Goal: Task Accomplishment & Management: Use online tool/utility

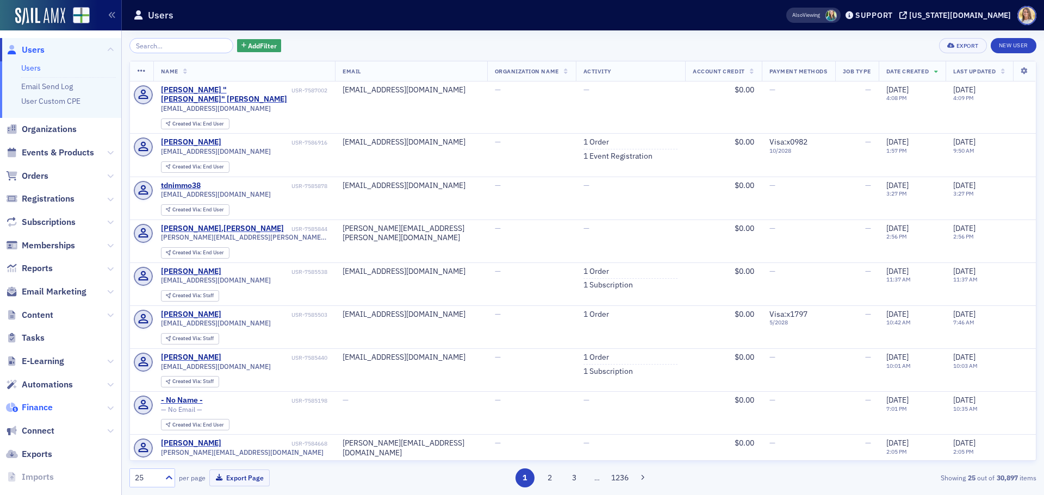
click at [52, 412] on span "Finance" at bounding box center [37, 408] width 31 height 12
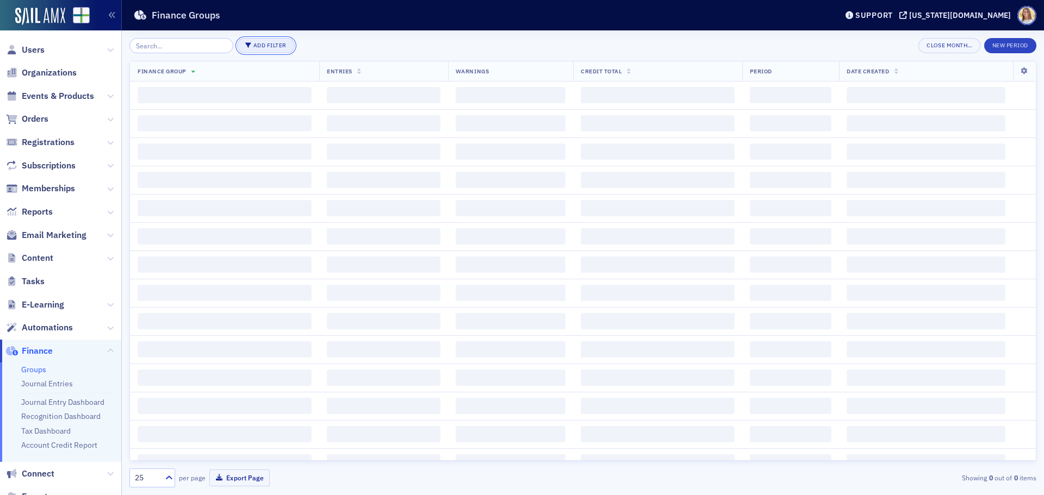
click at [265, 48] on button "Add Filter" at bounding box center [266, 45] width 58 height 15
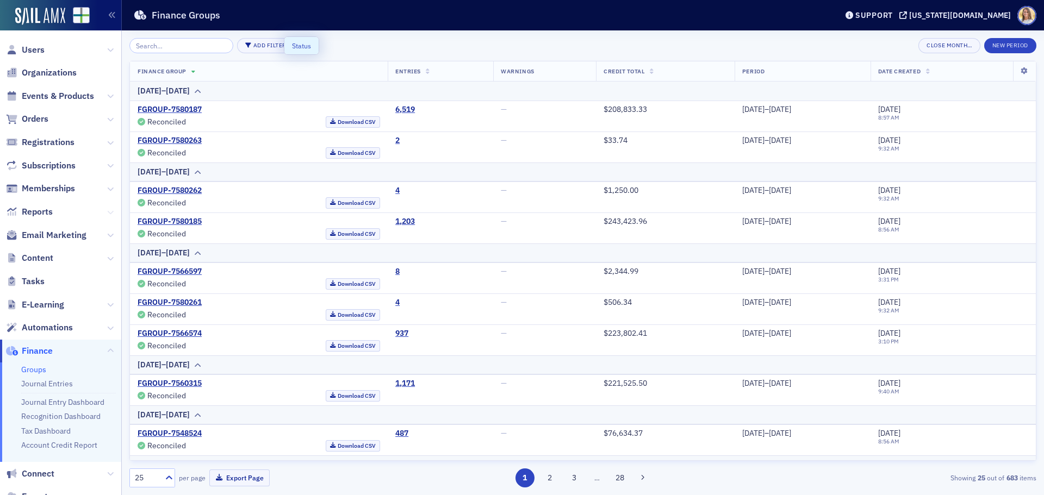
click at [107, 215] on icon at bounding box center [110, 212] width 7 height 7
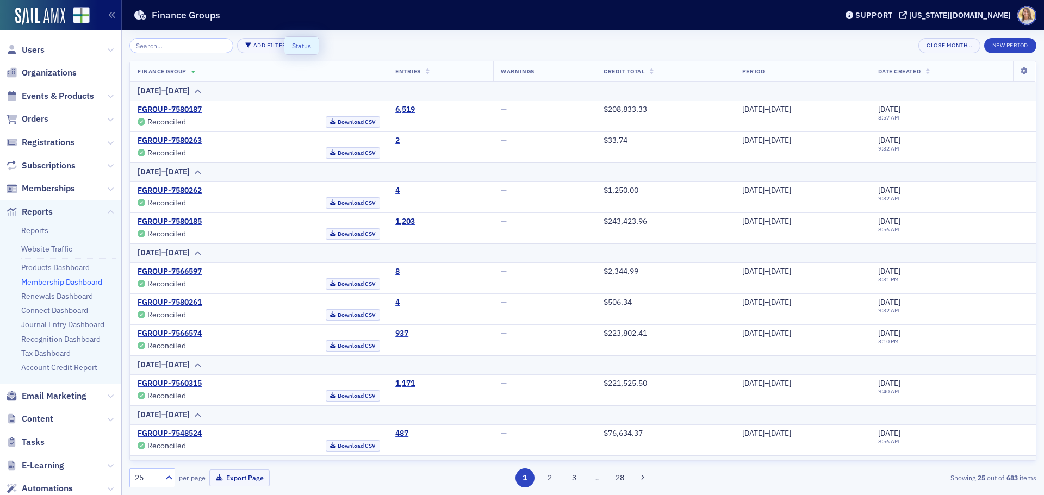
click at [63, 286] on link "Membership Dashboard" at bounding box center [61, 282] width 81 height 10
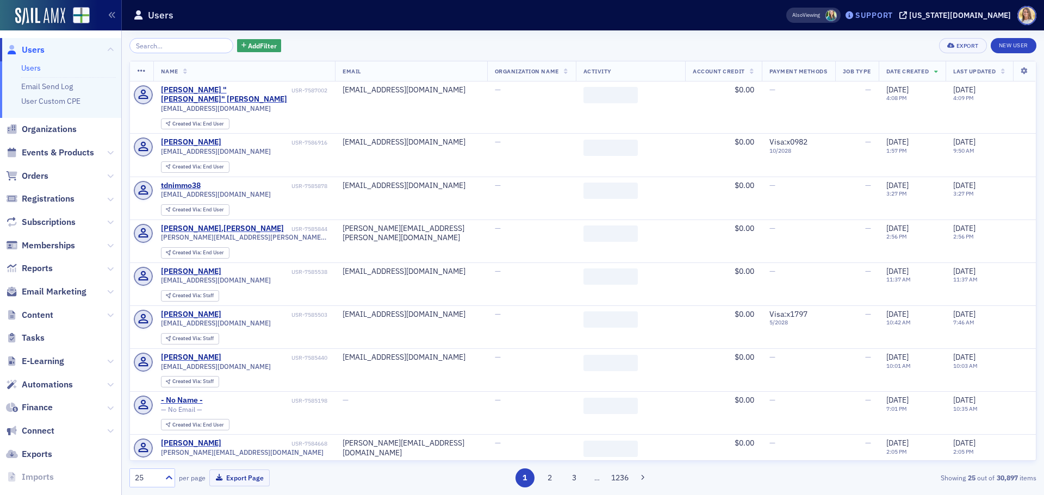
click at [893, 14] on div "Support" at bounding box center [874, 15] width 38 height 10
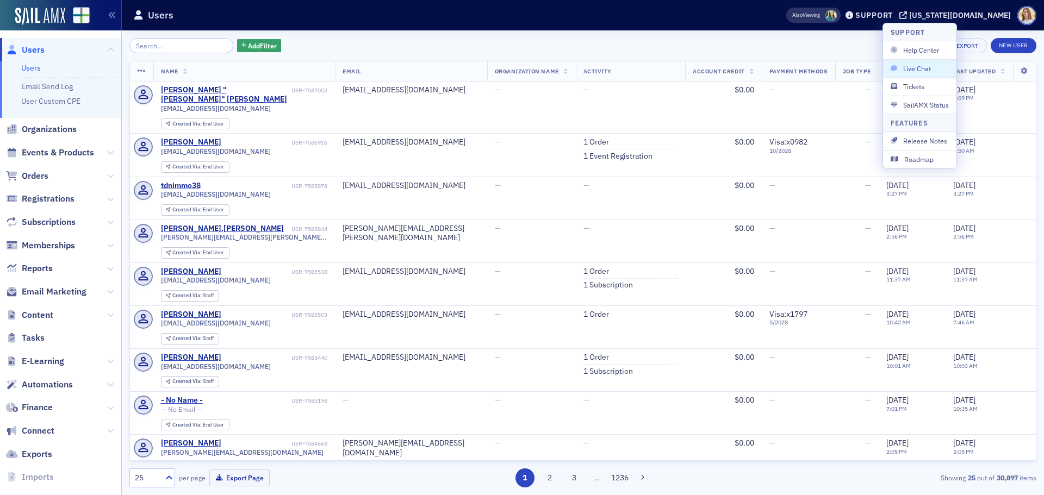
click at [935, 70] on span "Live Chat" at bounding box center [919, 69] width 58 height 10
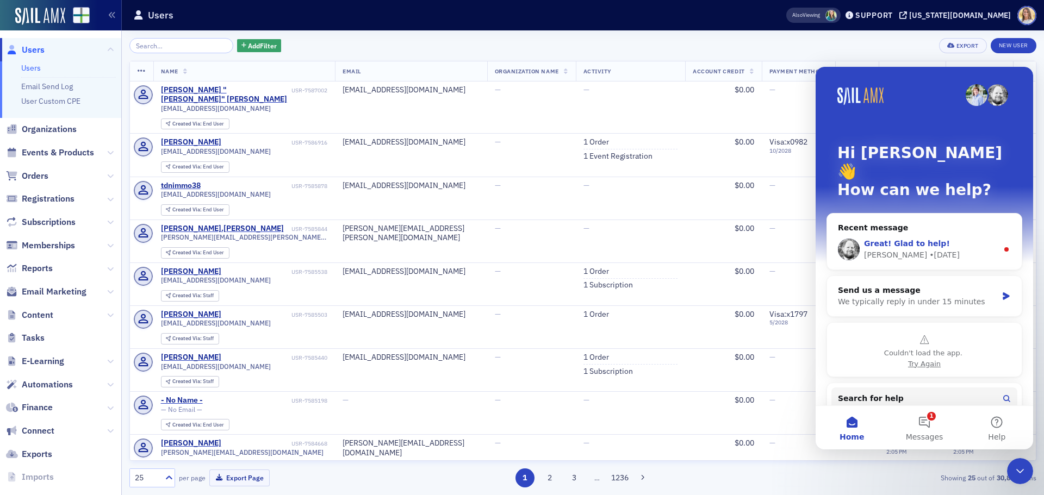
click at [959, 238] on div "Great! Glad to help!" at bounding box center [931, 243] width 134 height 11
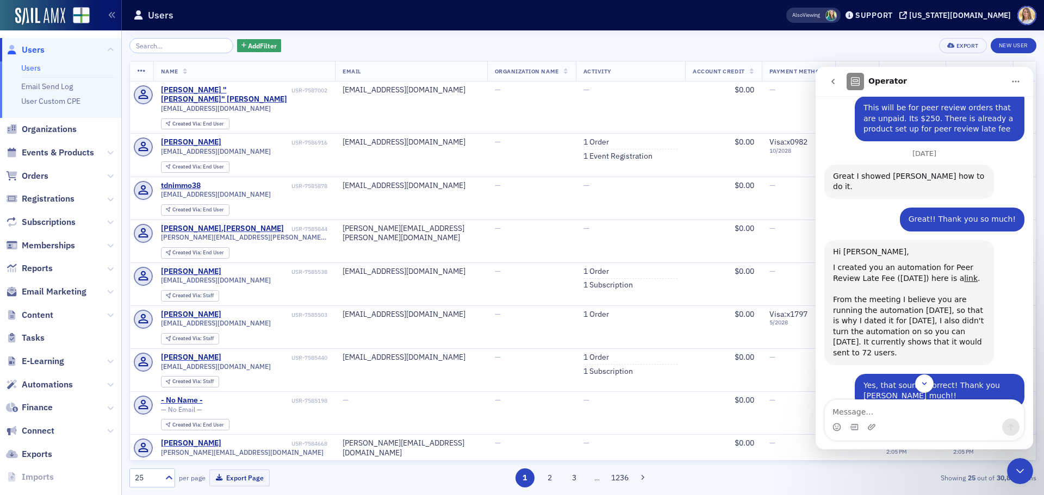
scroll to position [413, 0]
click at [964, 273] on link "link" at bounding box center [971, 277] width 14 height 9
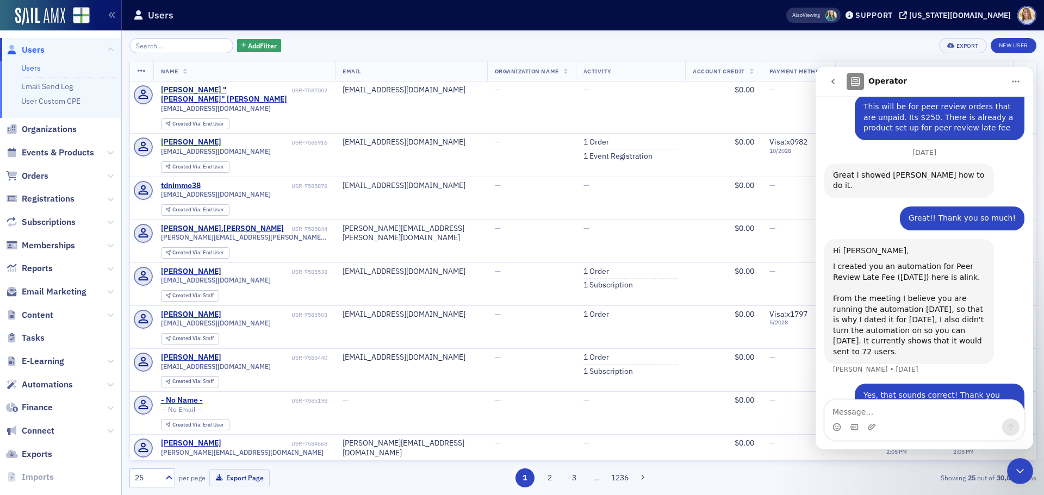
scroll to position [423, 0]
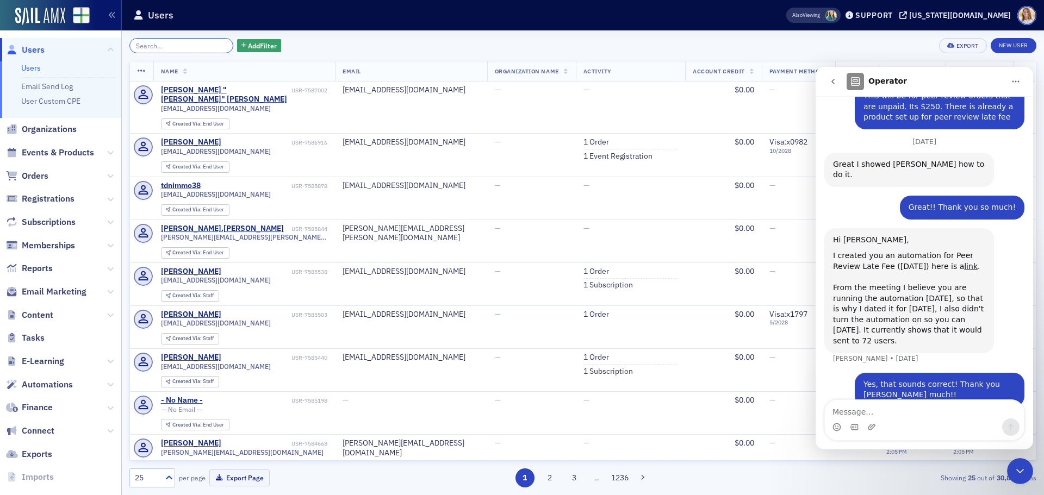
click at [165, 48] on input "search" at bounding box center [181, 45] width 104 height 15
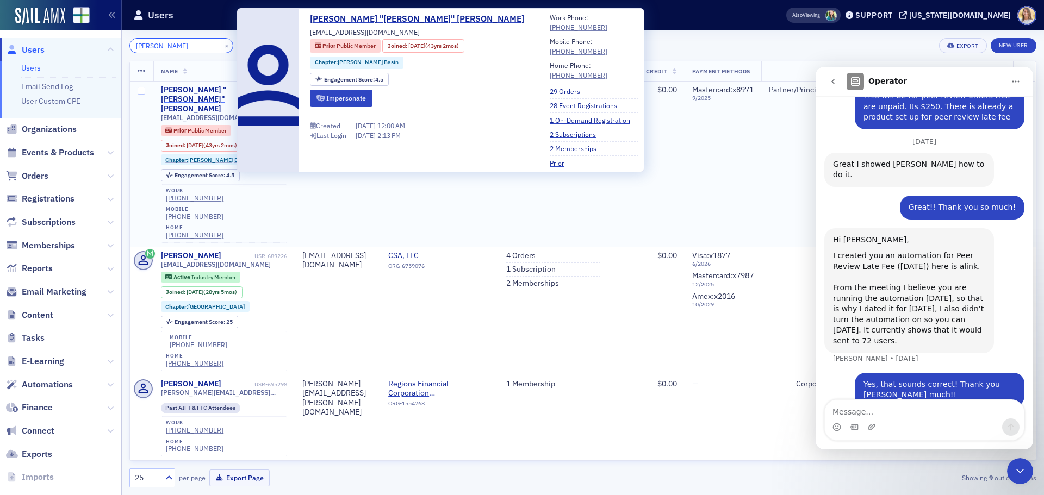
type input "puckett"
click at [216, 89] on div "William "Bill" Puckett" at bounding box center [206, 99] width 91 height 29
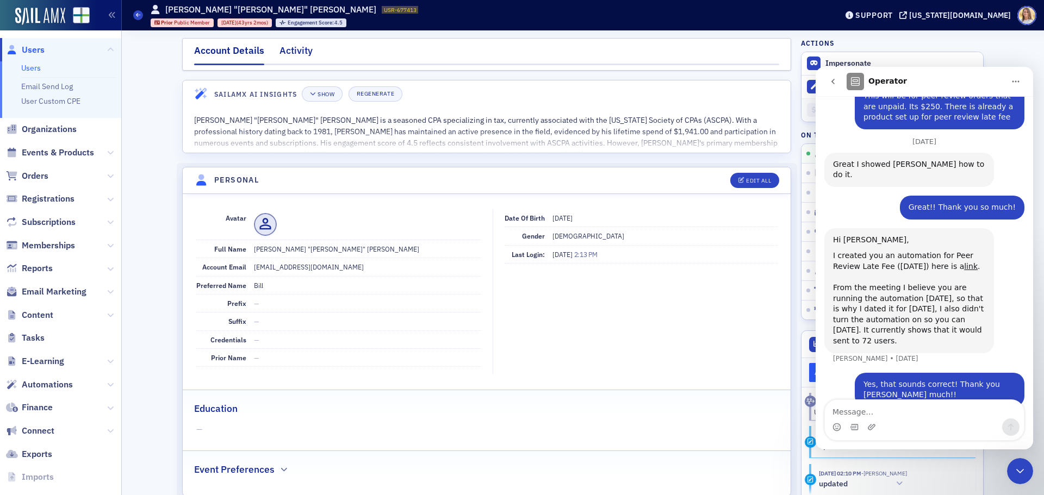
click at [296, 51] on div "Activity" at bounding box center [295, 53] width 33 height 20
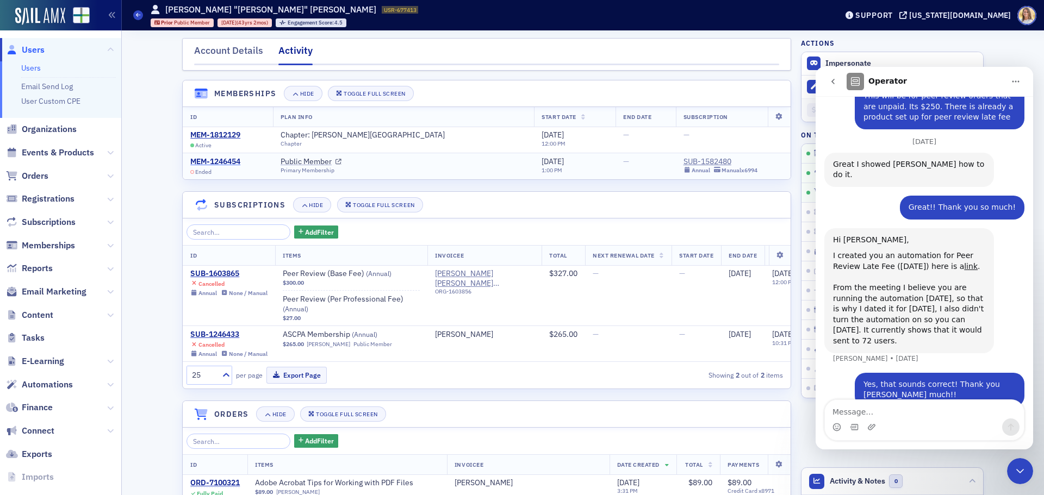
click at [218, 158] on div "MEM-1246454" at bounding box center [215, 162] width 50 height 10
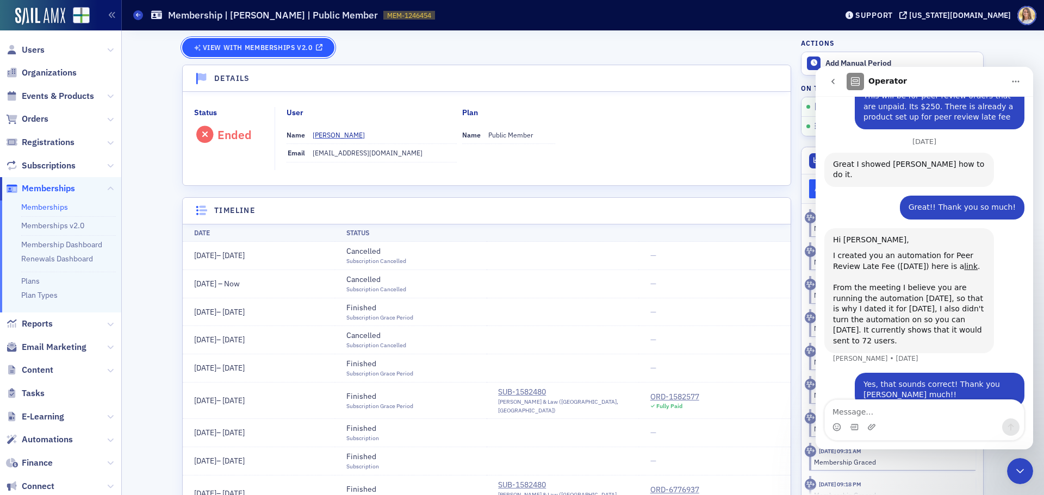
click at [255, 43] on span "View with Memberships v2.0" at bounding box center [258, 47] width 128 height 10
click at [1022, 470] on icon "Close Intercom Messenger" at bounding box center [1020, 471] width 8 height 4
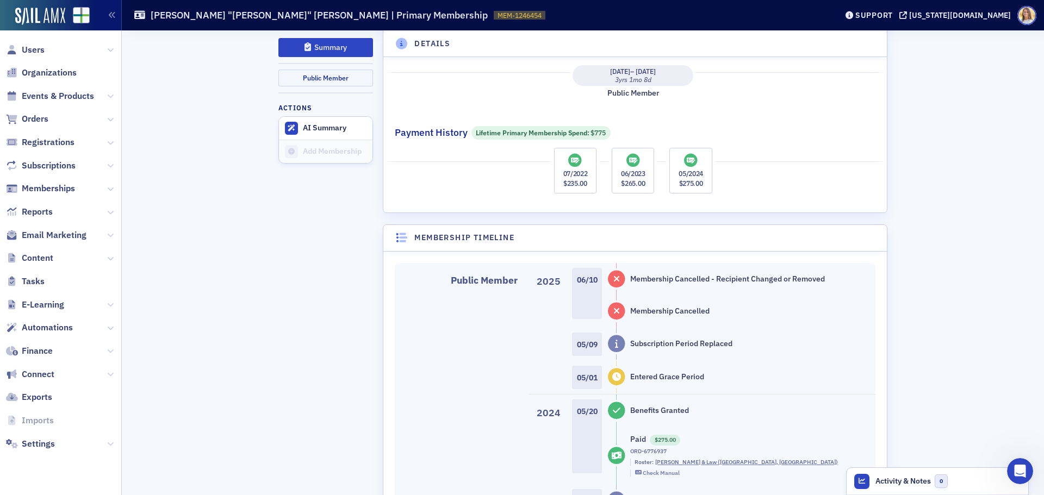
scroll to position [271, 0]
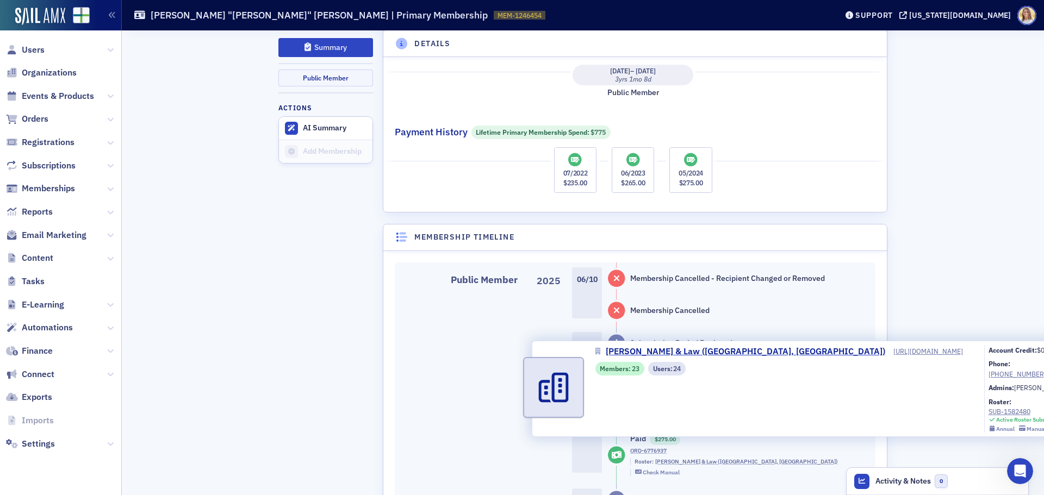
click at [766, 458] on span "Wear Howell Strickland Quinn & Law (Decatur, AL)" at bounding box center [746, 461] width 183 height 7
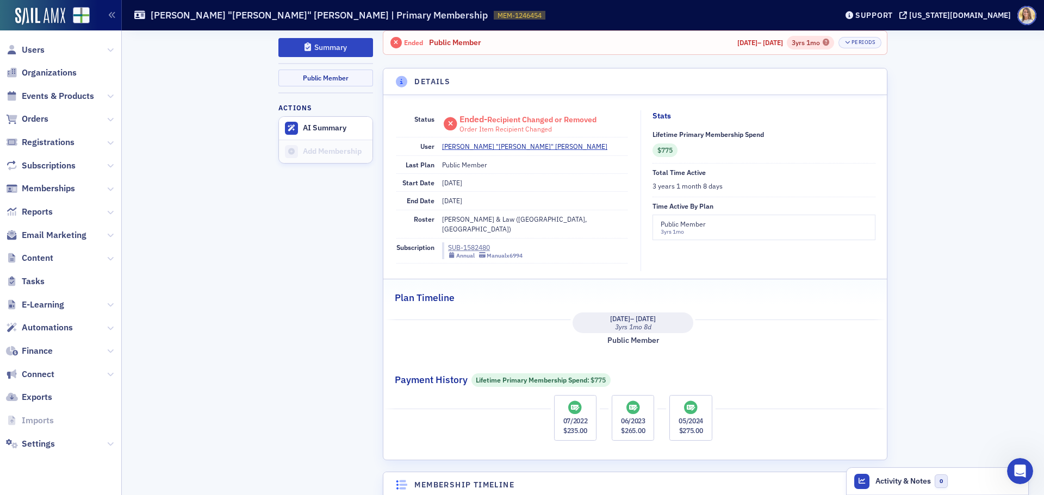
scroll to position [0, 0]
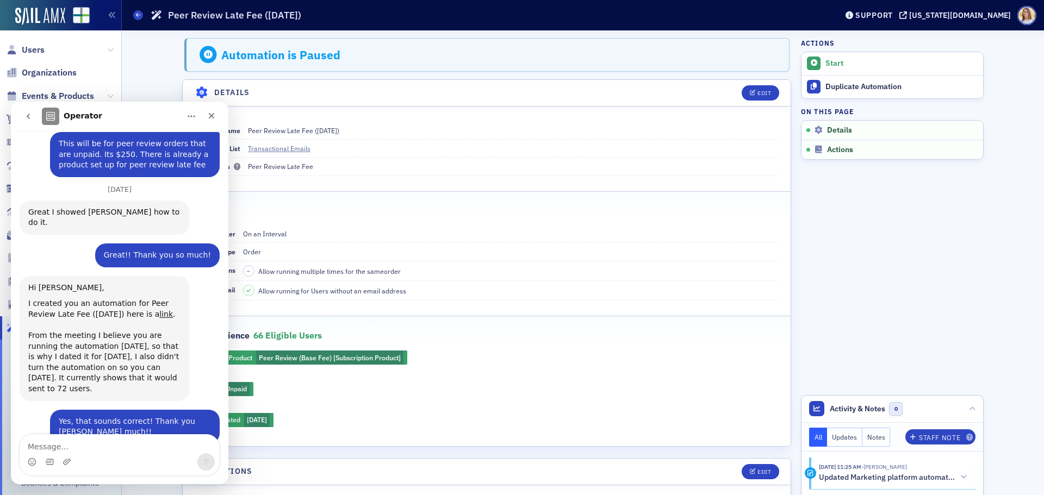
scroll to position [413, 0]
click at [209, 118] on icon "Close" at bounding box center [212, 116] width 6 height 6
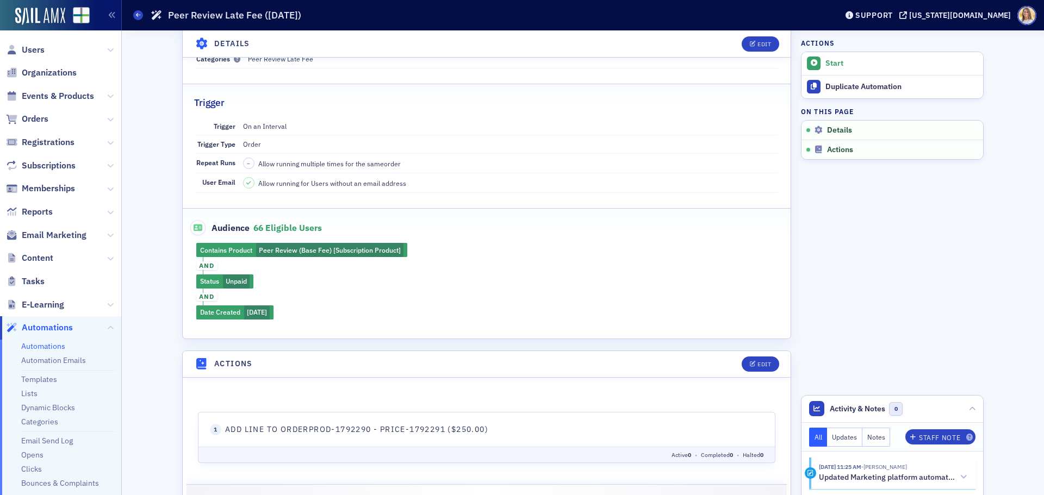
scroll to position [109, 0]
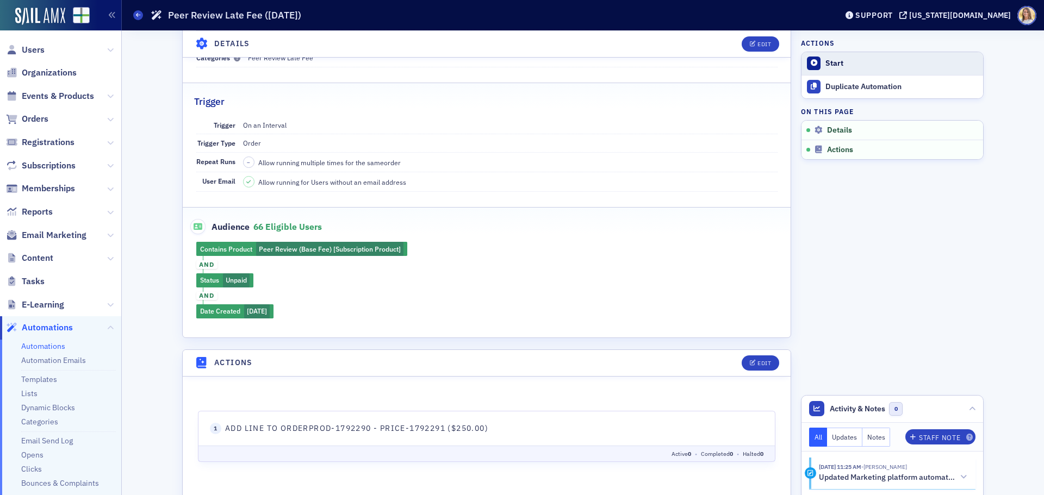
click at [825, 60] on div "Start" at bounding box center [901, 64] width 152 height 10
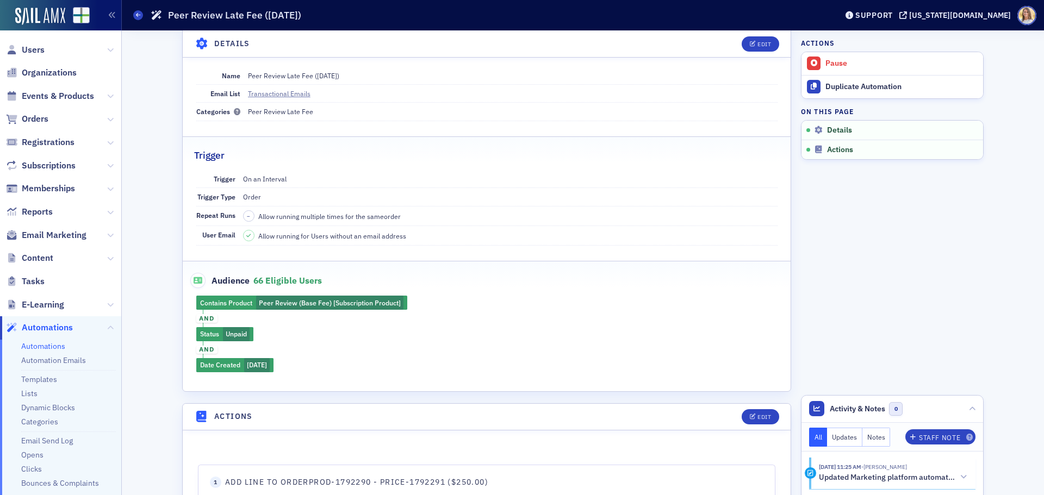
scroll to position [0, 0]
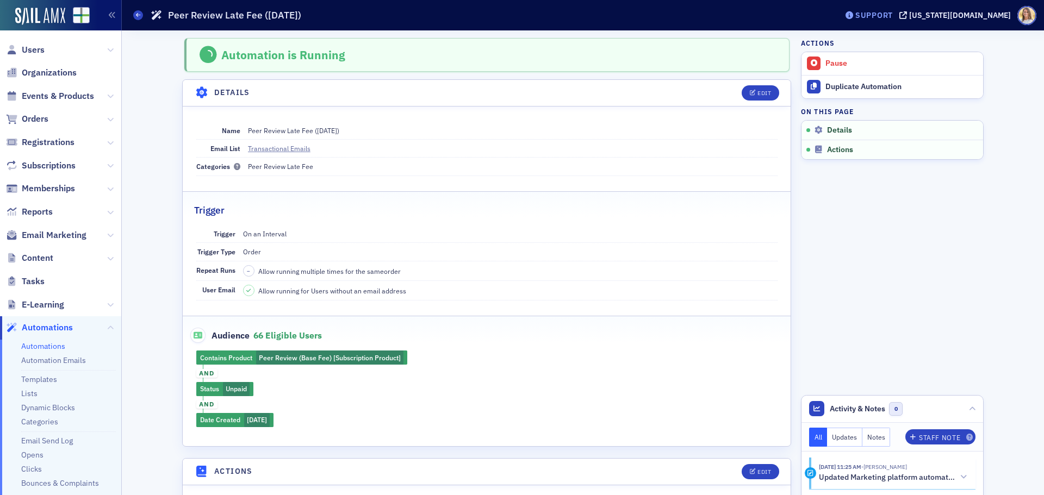
click at [893, 13] on div "Support" at bounding box center [874, 15] width 38 height 10
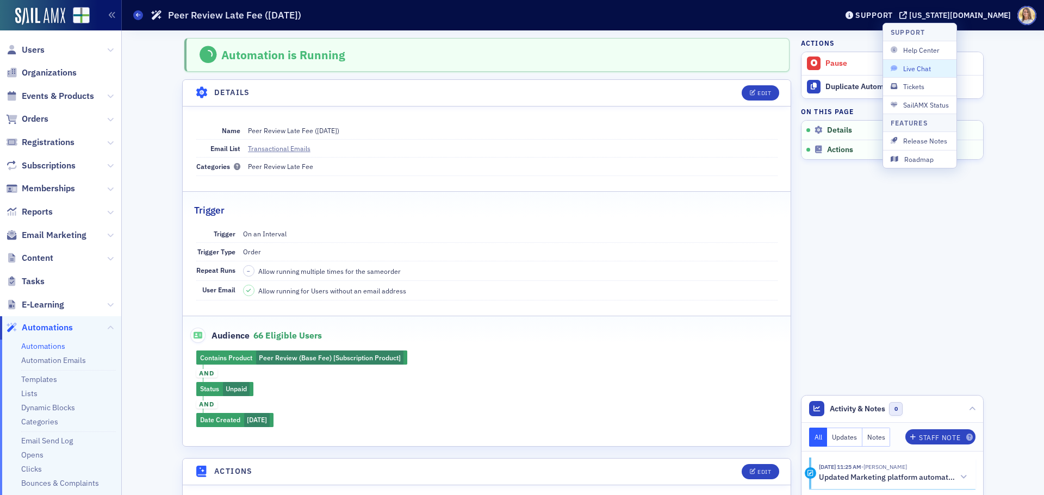
click at [922, 68] on span "Live Chat" at bounding box center [919, 69] width 58 height 10
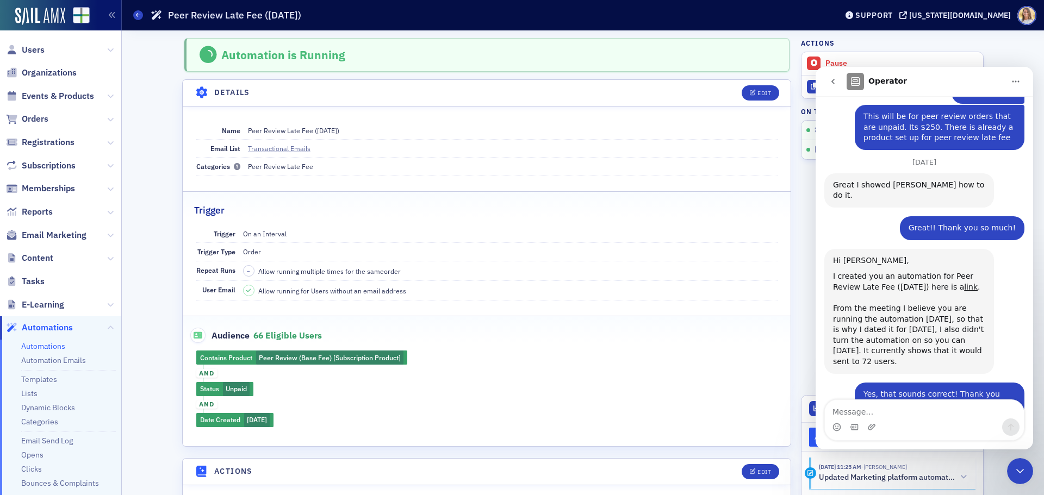
scroll to position [413, 0]
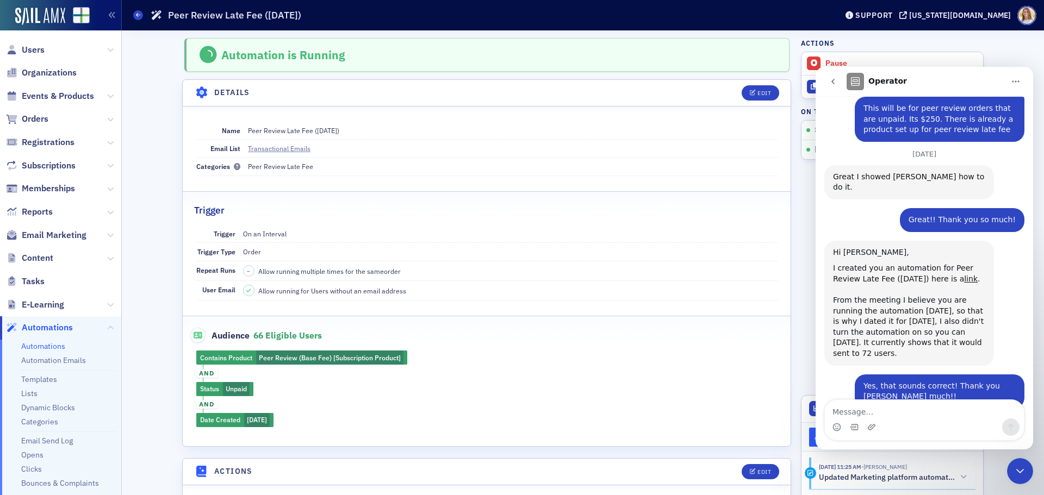
click at [833, 80] on icon "go back" at bounding box center [832, 81] width 3 height 5
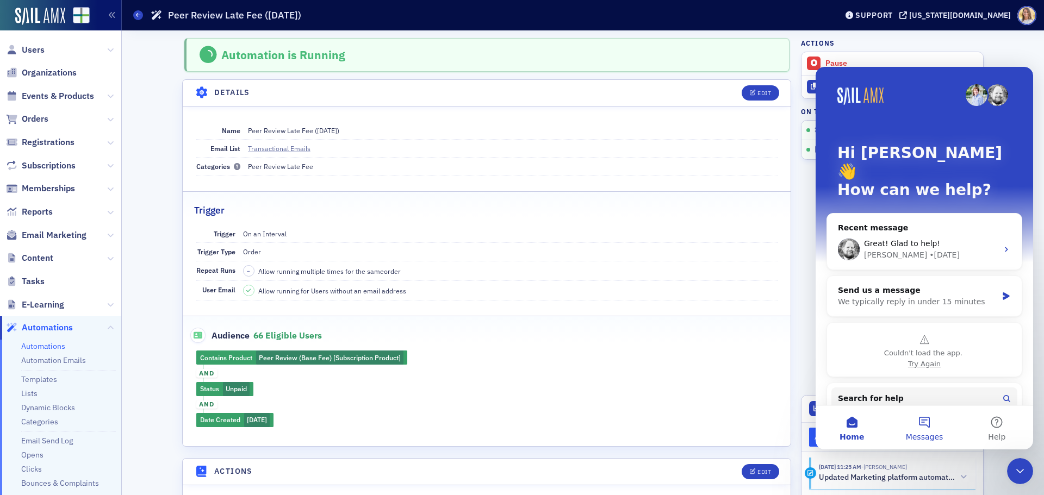
click at [925, 433] on span "Messages" at bounding box center [925, 437] width 38 height 8
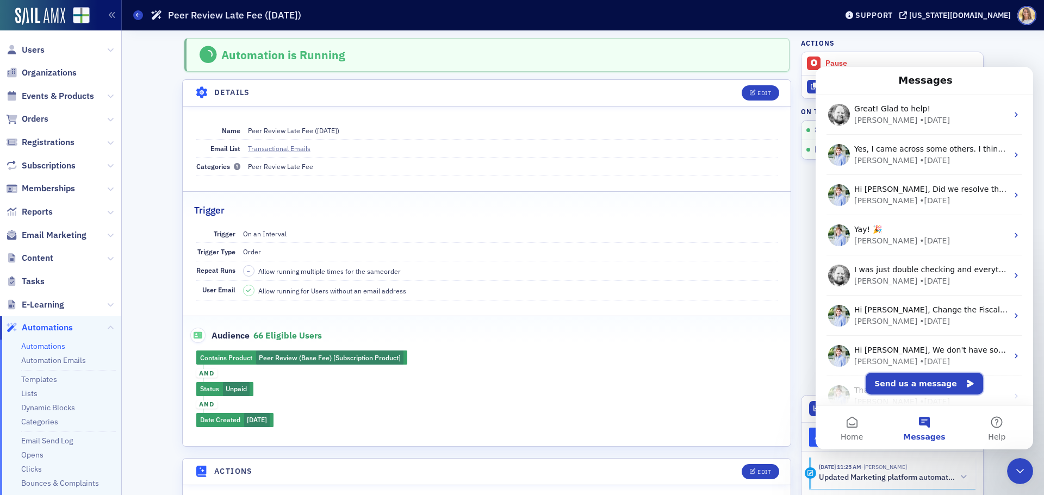
click at [932, 378] on button "Send us a message" at bounding box center [923, 384] width 117 height 22
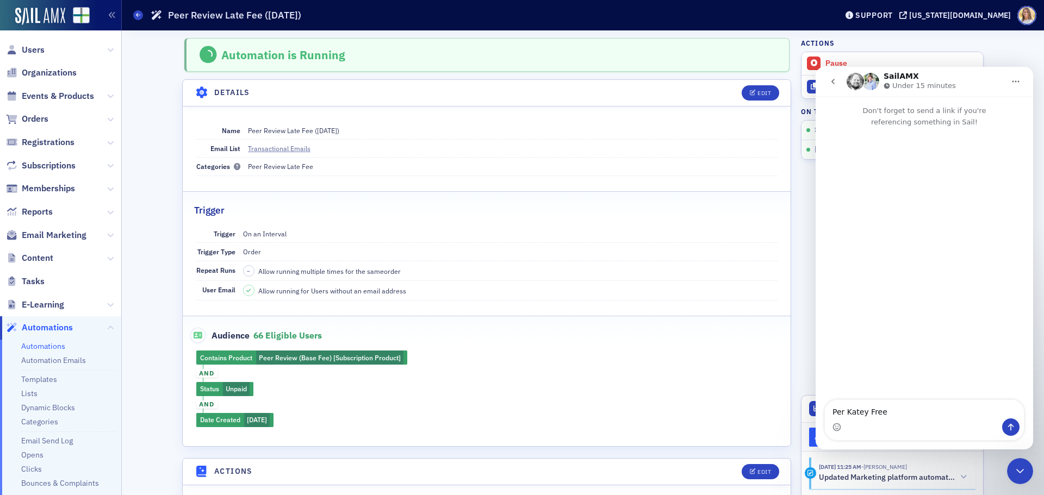
type textarea "Per Katey Free:"
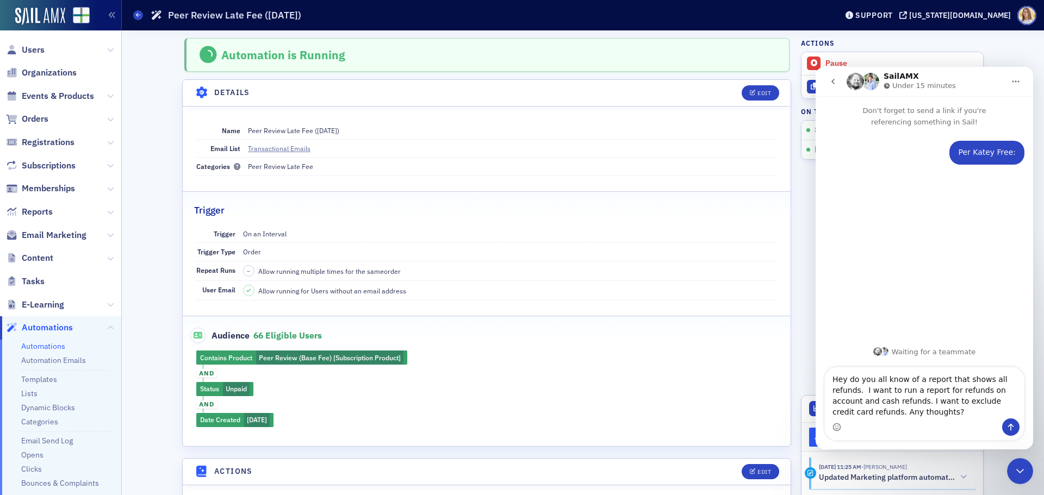
type textarea "Hey do you all know of a report that shows all refunds. I want to run a report …"
click at [1017, 426] on button "Send a message…" at bounding box center [1010, 427] width 17 height 17
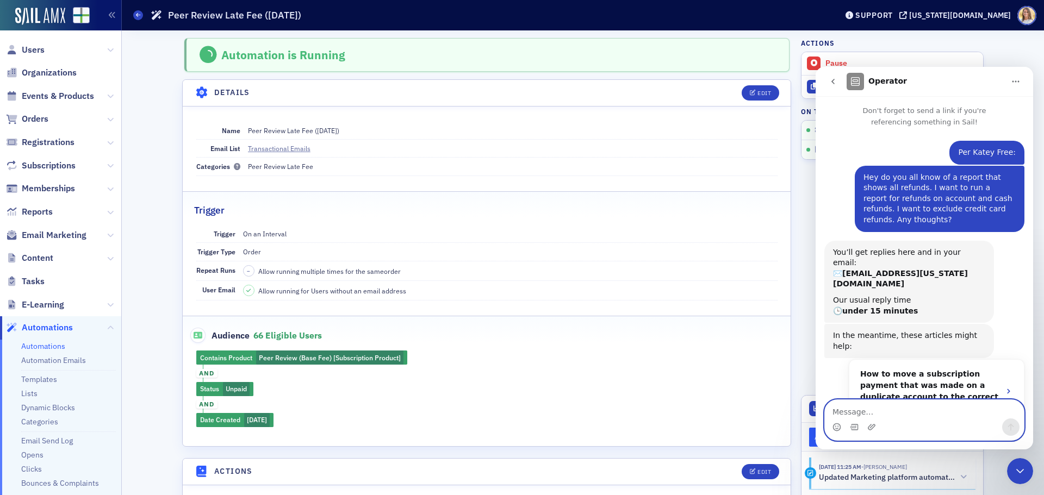
scroll to position [100, 0]
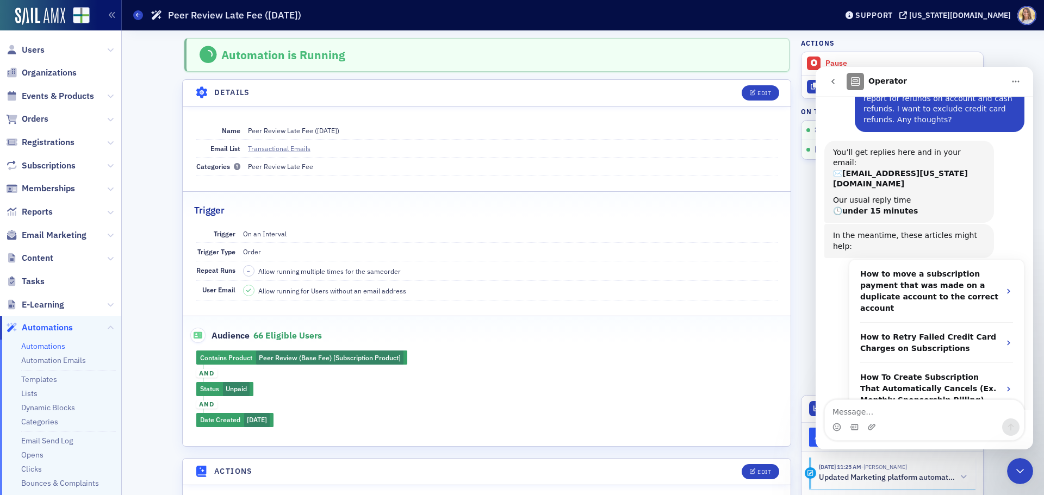
click at [1019, 469] on icon "Close Intercom Messenger" at bounding box center [1019, 471] width 13 height 13
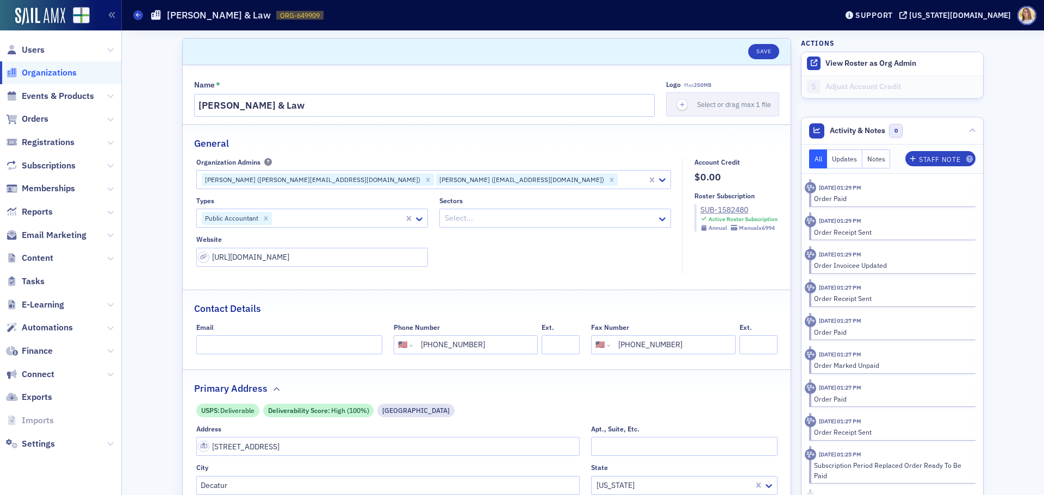
select select "US"
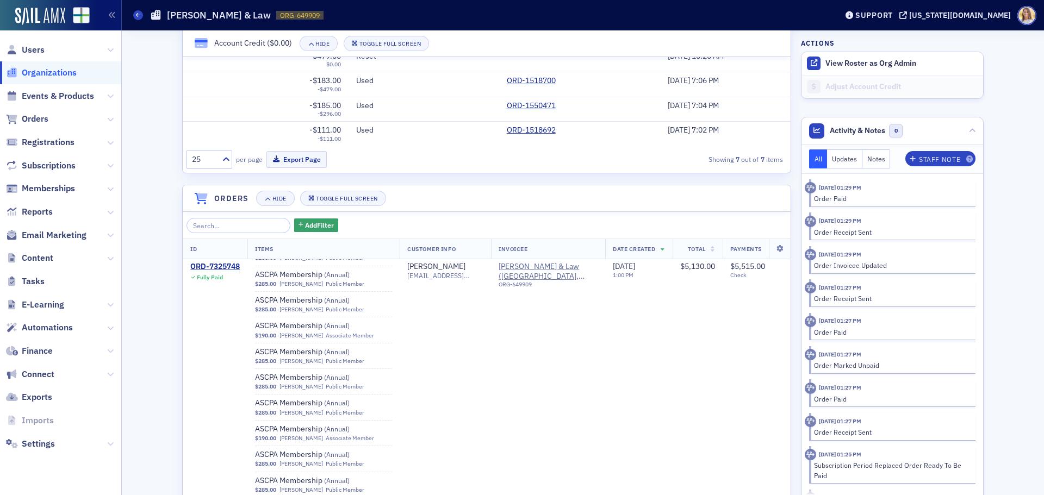
scroll to position [208, 0]
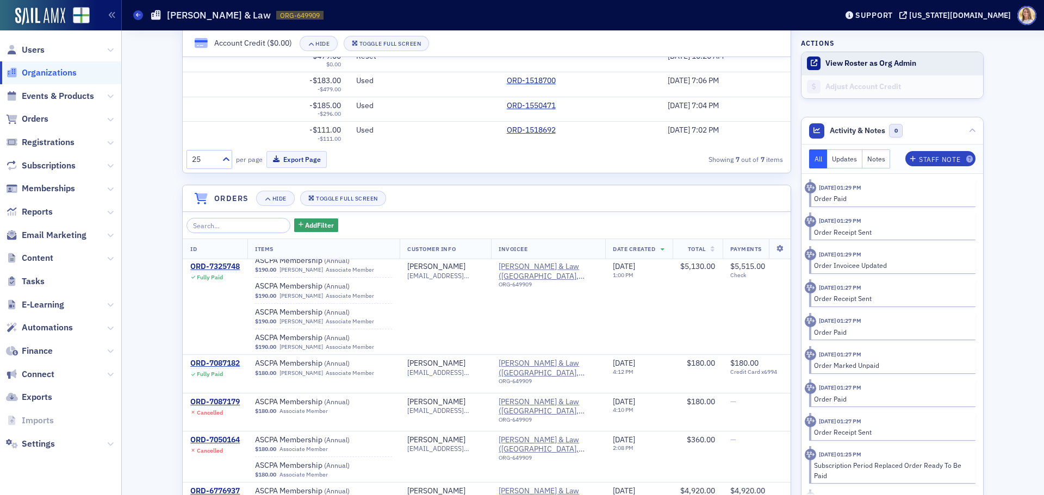
click at [859, 66] on button "View Roster as Org Admin" at bounding box center [870, 64] width 91 height 10
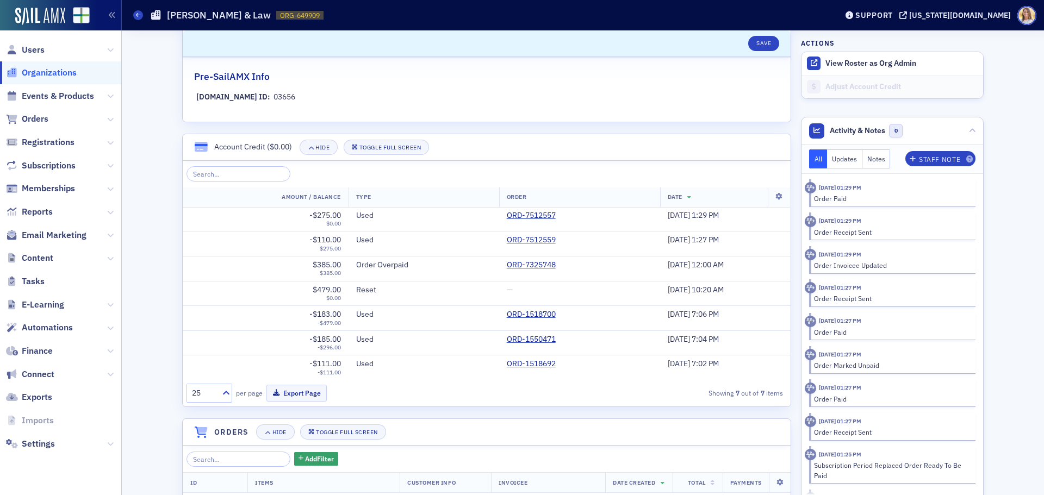
scroll to position [491, 0]
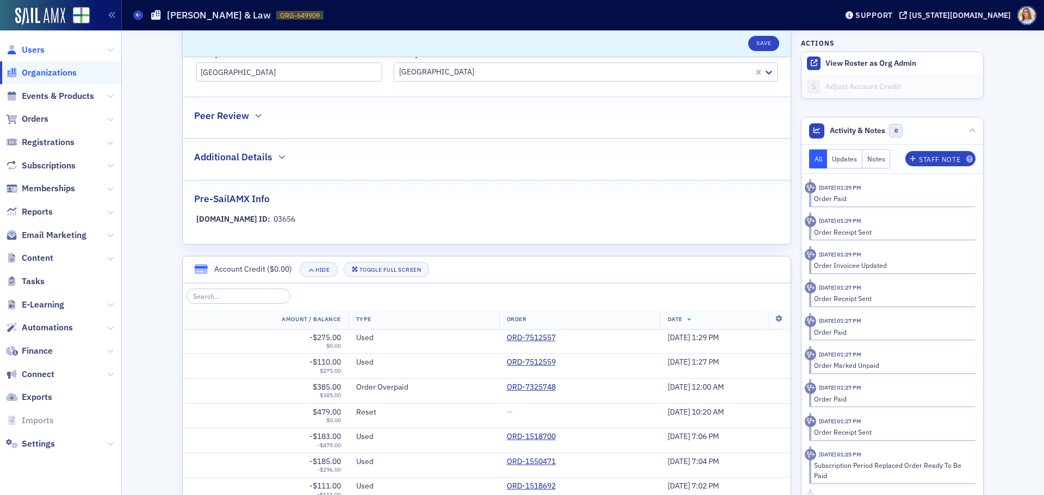
click at [38, 51] on span "Users" at bounding box center [33, 50] width 23 height 12
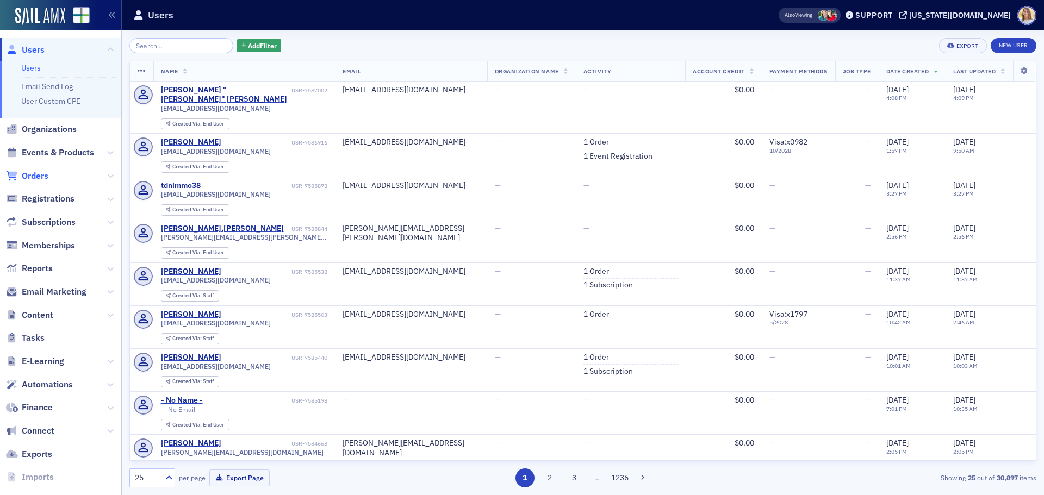
click at [33, 172] on span "Orders" at bounding box center [35, 176] width 27 height 12
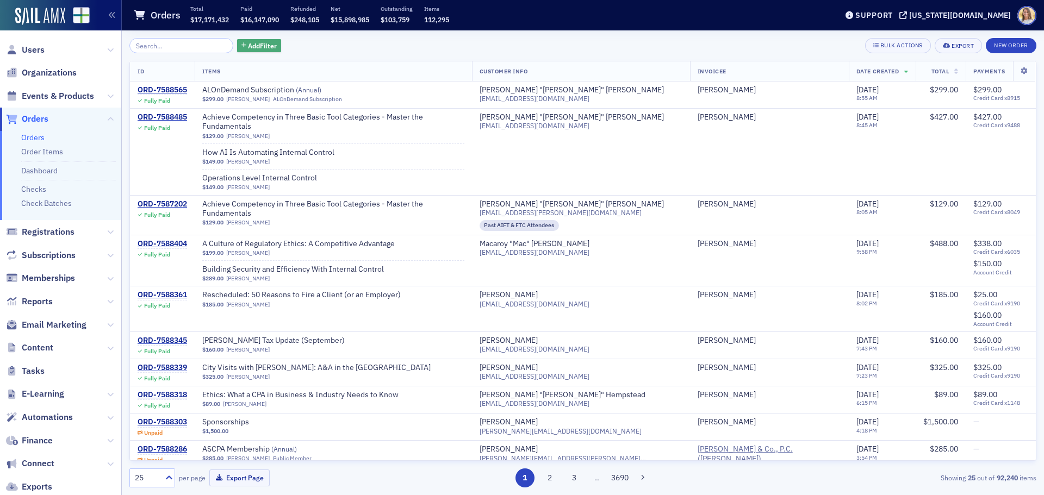
click at [261, 50] on span "Add Filter" at bounding box center [262, 46] width 29 height 10
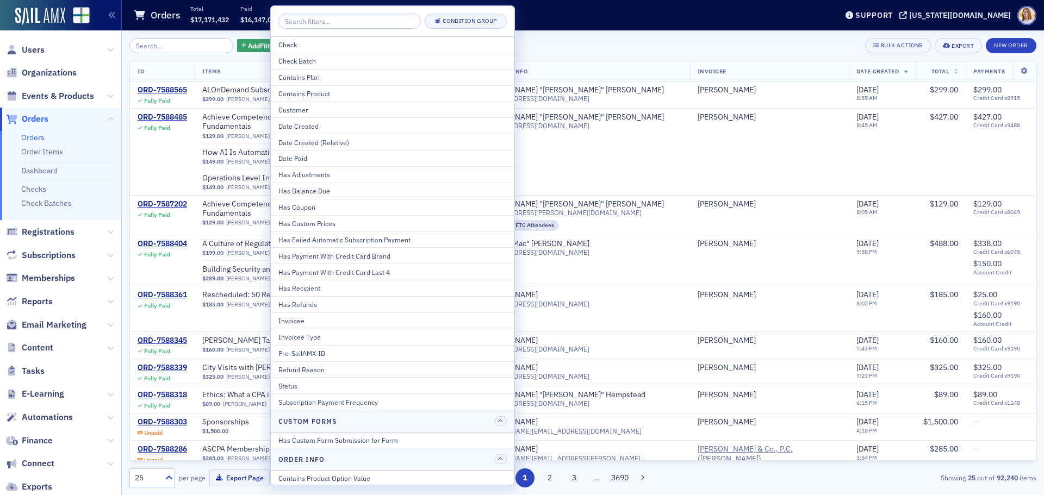
click at [380, 95] on div "Contains Product" at bounding box center [392, 94] width 228 height 10
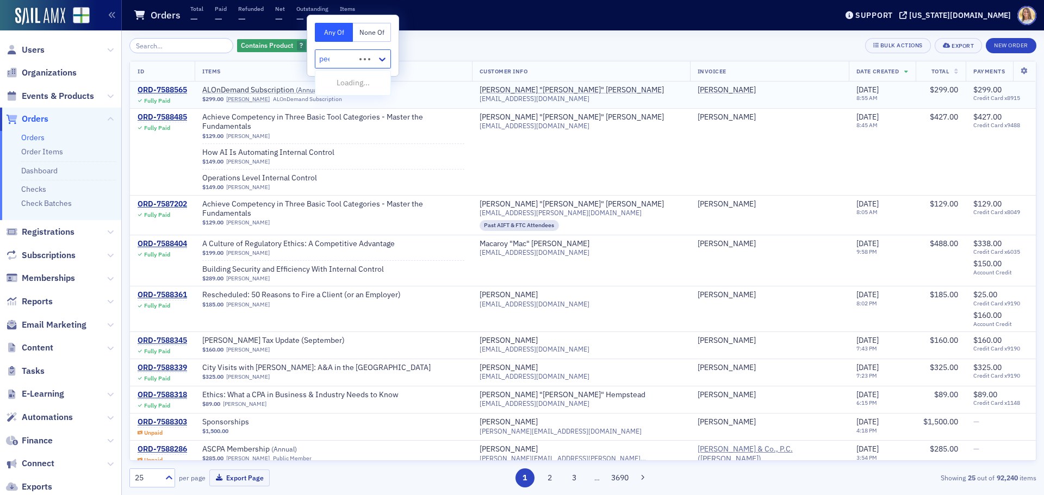
type input "peer"
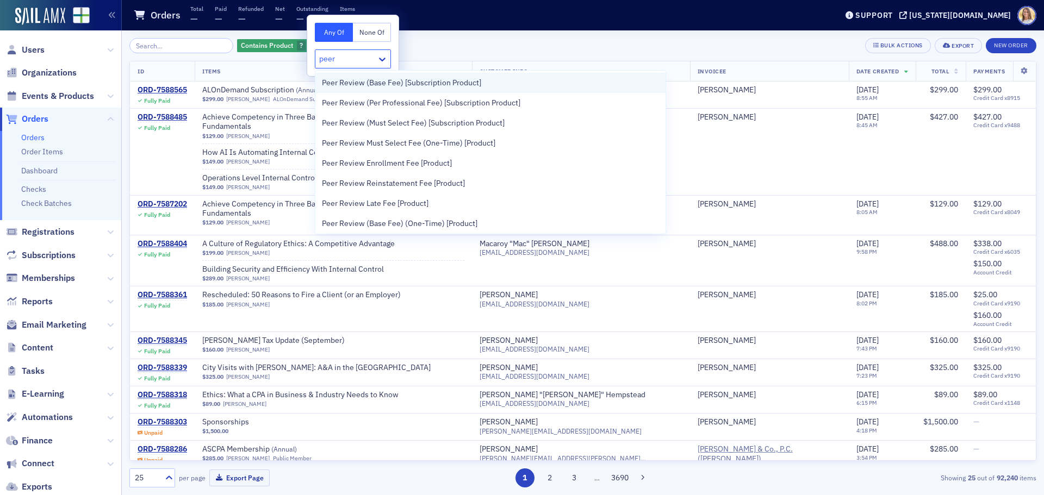
click at [369, 84] on span "Peer Review (Base Fee) [Subscription Product]" at bounding box center [401, 82] width 159 height 11
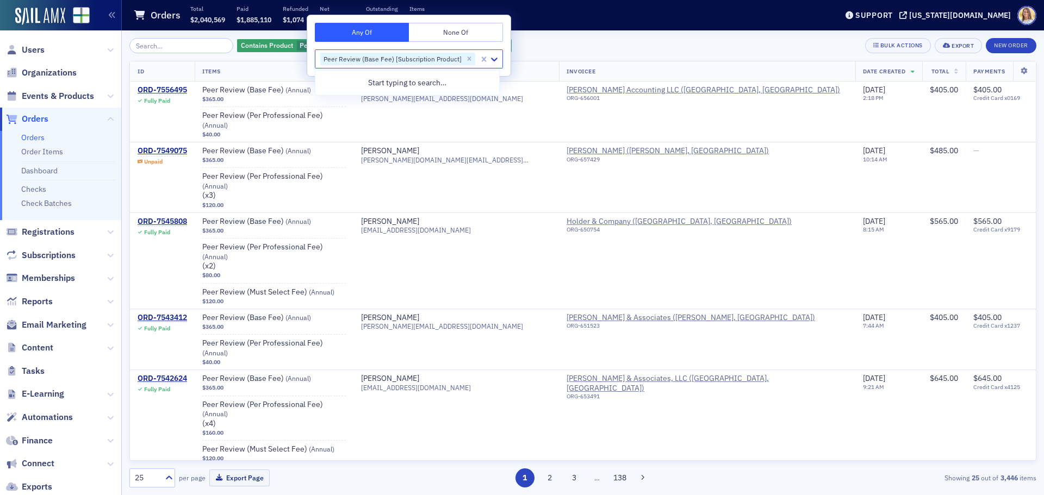
click at [578, 28] on div "Orders Total $2,040,569 Paid $1,885,110 Refunded $1,074 Net $1,884,036 Outstand…" at bounding box center [476, 15] width 687 height 29
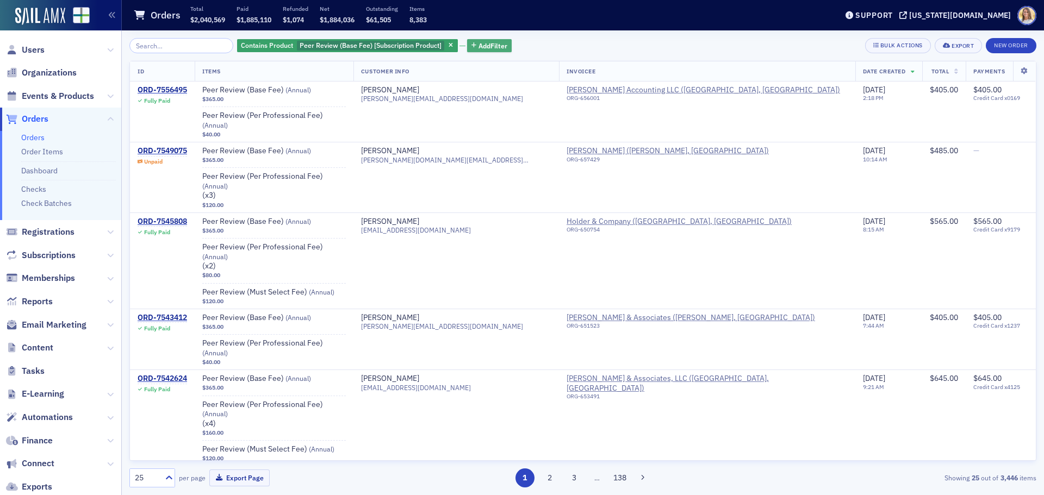
click at [491, 43] on span "Add Filter" at bounding box center [492, 46] width 29 height 10
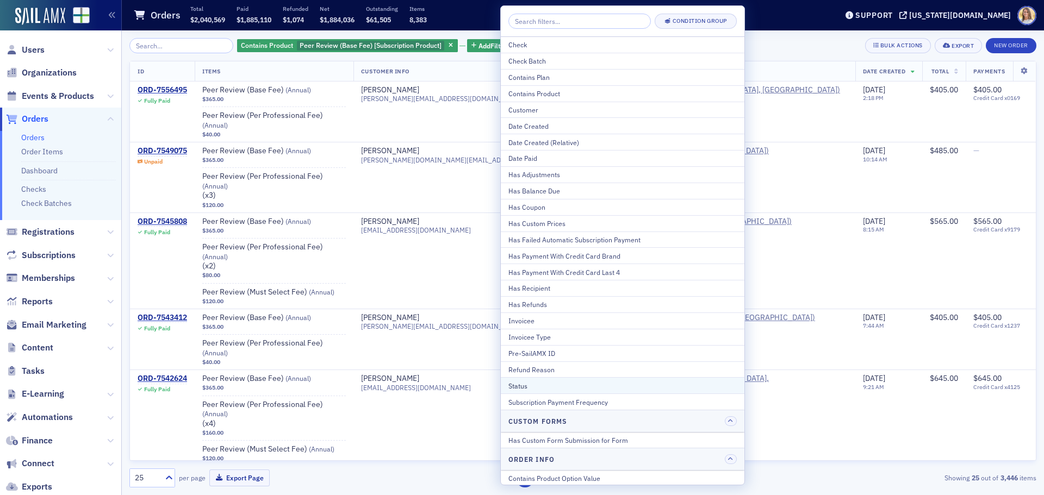
click at [565, 381] on div "Status" at bounding box center [622, 386] width 228 height 10
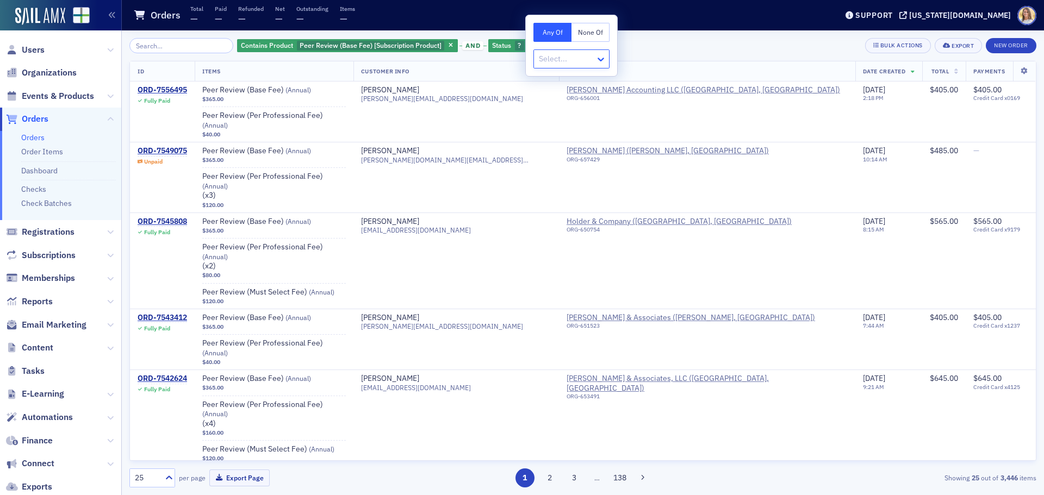
click at [604, 58] on icon at bounding box center [600, 59] width 11 height 11
click at [557, 223] on span "Unpaid" at bounding box center [552, 221] width 24 height 11
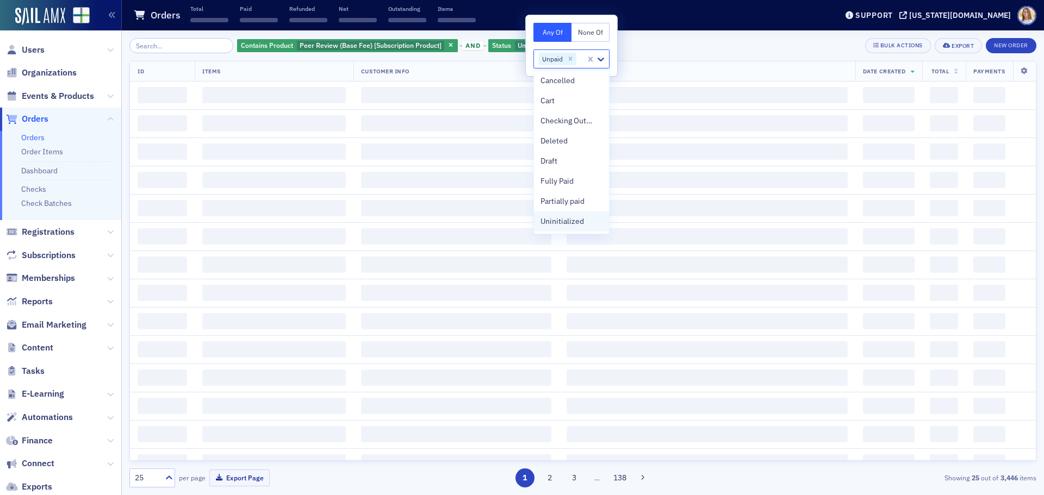
scroll to position [2, 0]
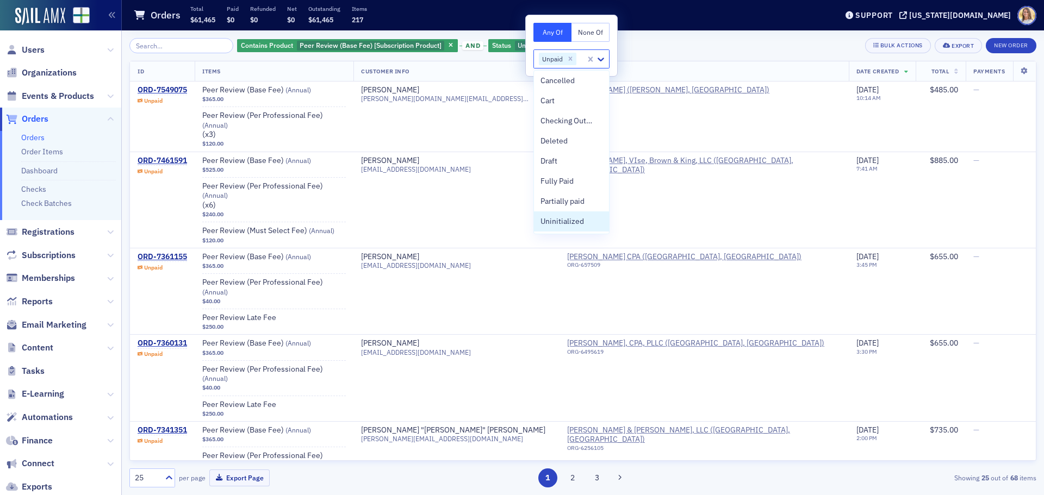
click at [689, 46] on div "Contains Product Peer Review (Base Fee) [Subscription Product] and Status Unpai…" at bounding box center [582, 45] width 907 height 15
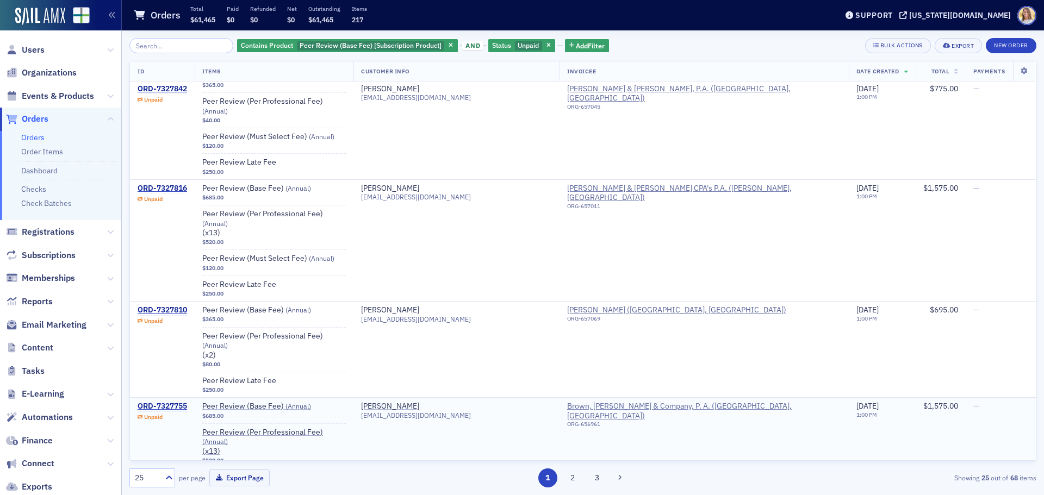
scroll to position [1913, 0]
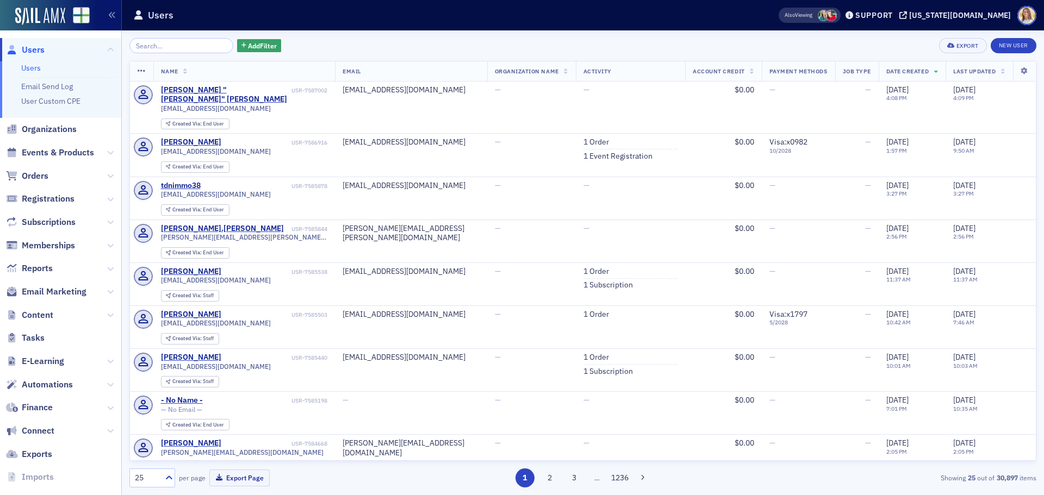
click at [97, 290] on span "Email Marketing" at bounding box center [60, 291] width 121 height 23
click at [107, 290] on icon at bounding box center [110, 292] width 7 height 7
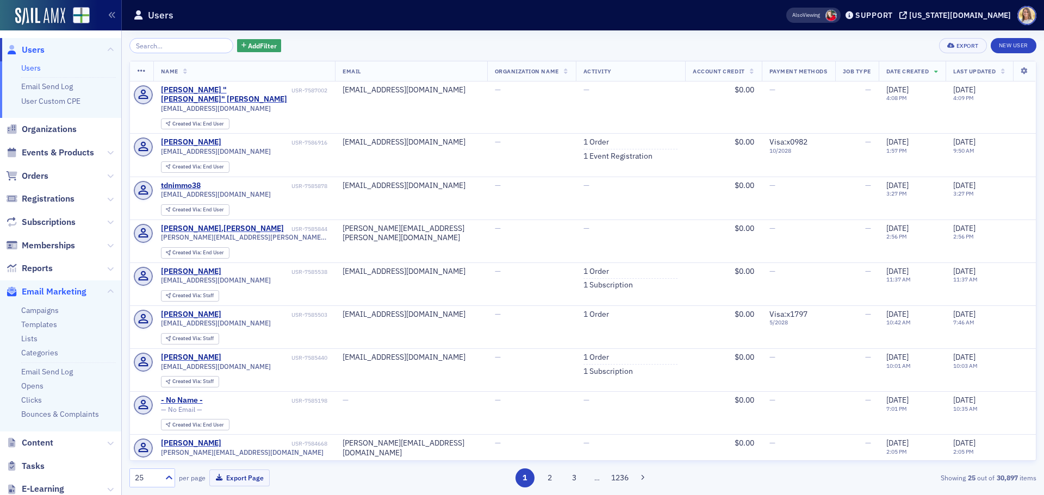
click at [55, 291] on span "Email Marketing" at bounding box center [54, 292] width 65 height 12
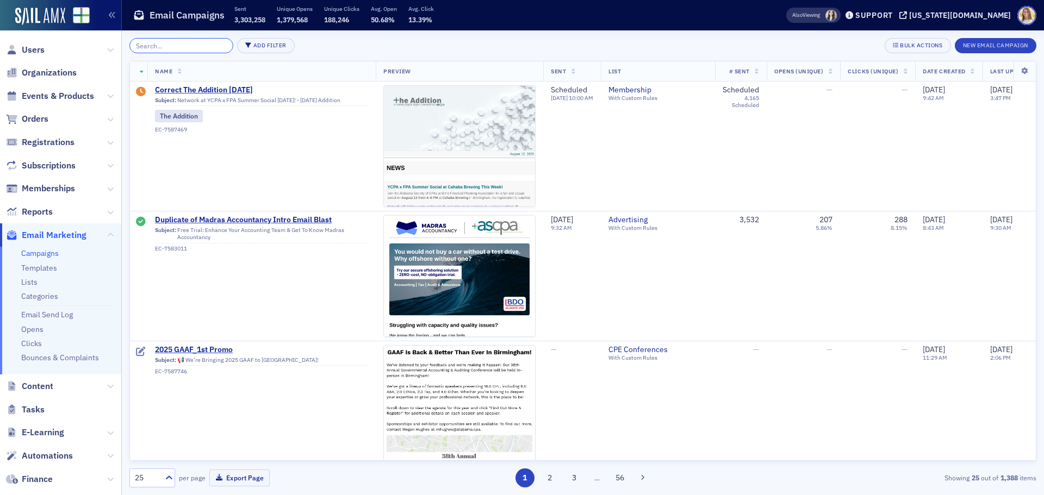
click at [194, 46] on input "search" at bounding box center [181, 45] width 104 height 15
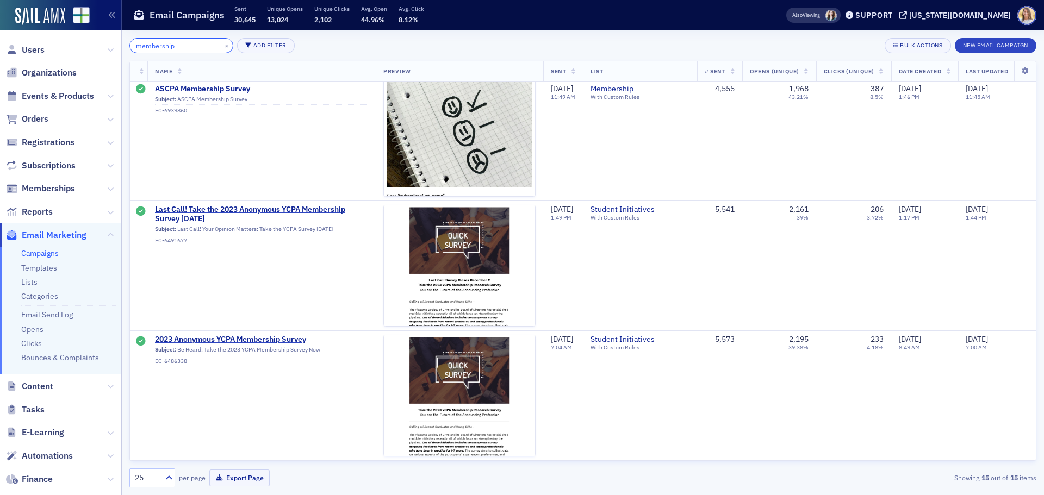
scroll to position [271, 0]
type input "membership"
click at [50, 238] on span "Email Marketing" at bounding box center [54, 235] width 65 height 12
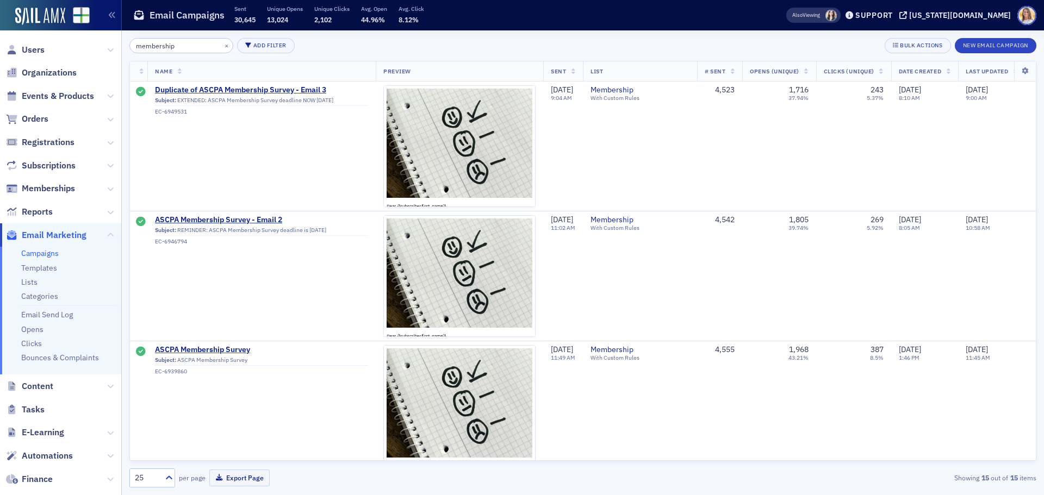
click at [938, 71] on span "Date Created" at bounding box center [920, 71] width 42 height 8
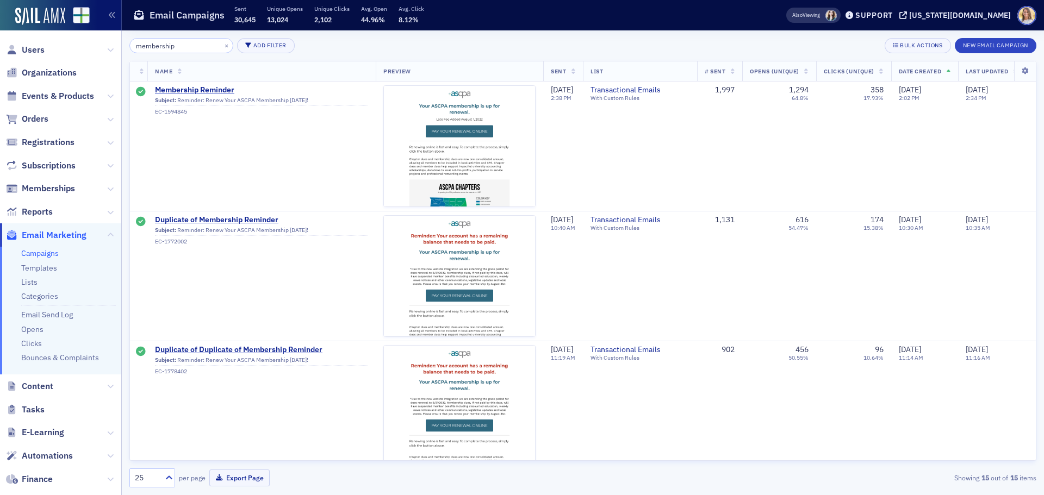
click at [938, 71] on span "Date Created" at bounding box center [920, 71] width 42 height 8
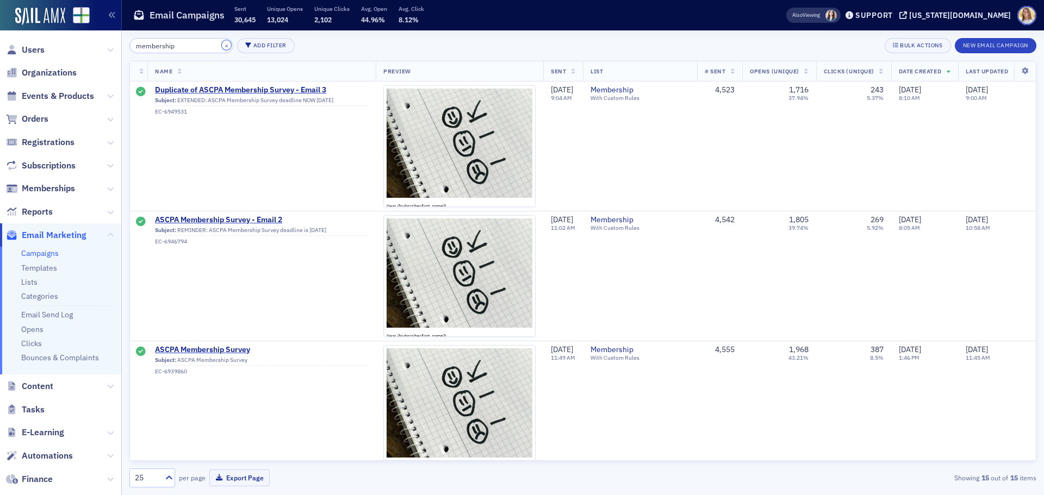
click at [222, 46] on button "×" at bounding box center [227, 45] width 10 height 10
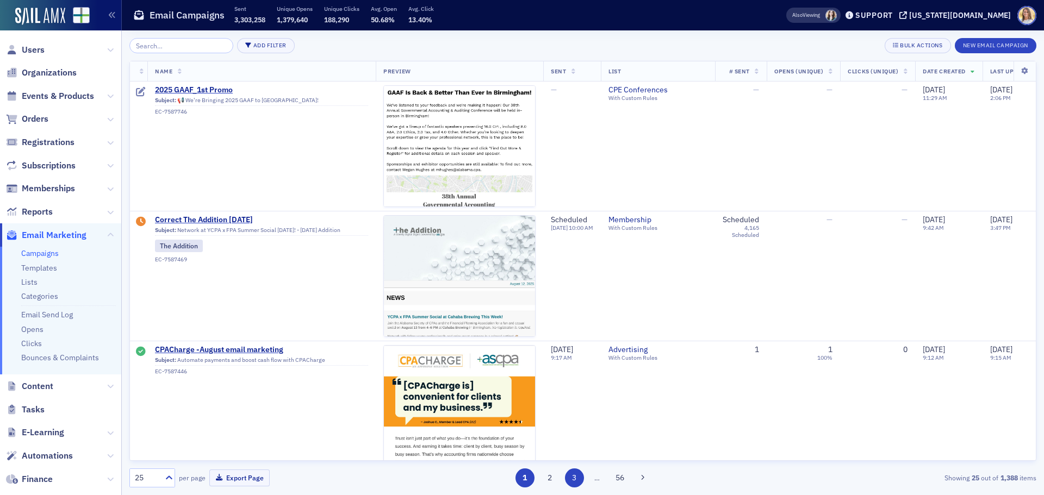
click at [577, 478] on button "3" at bounding box center [574, 478] width 19 height 19
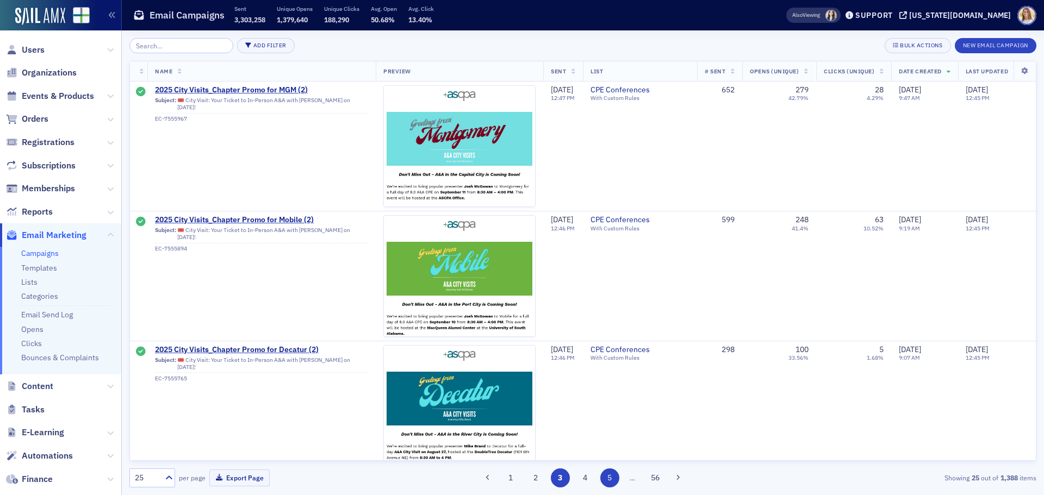
click at [613, 478] on button "5" at bounding box center [609, 478] width 19 height 19
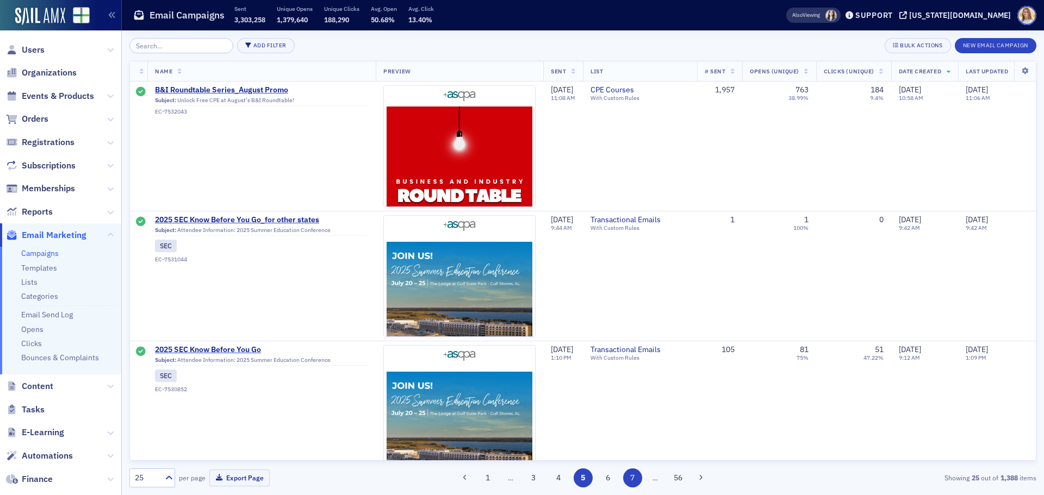
click at [635, 475] on button "7" at bounding box center [632, 478] width 19 height 19
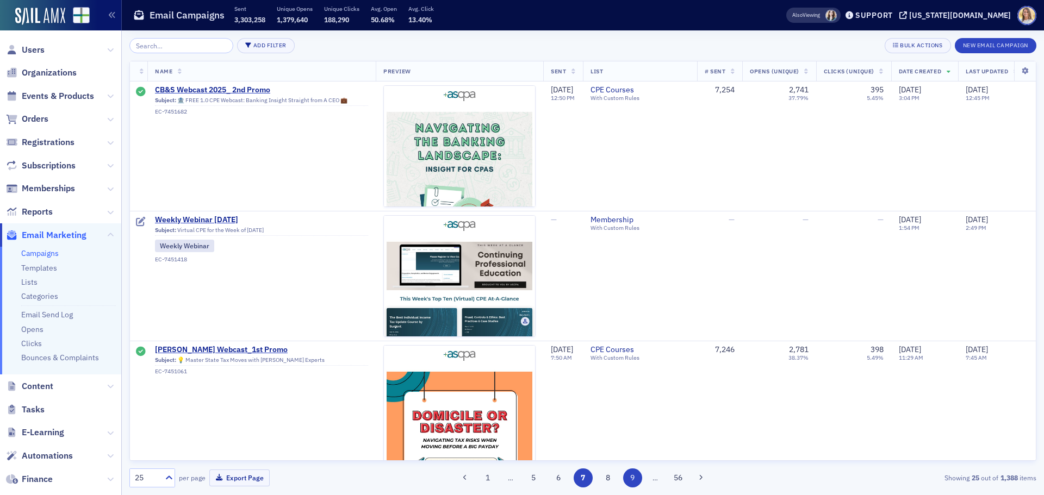
click at [634, 478] on button "9" at bounding box center [632, 478] width 19 height 19
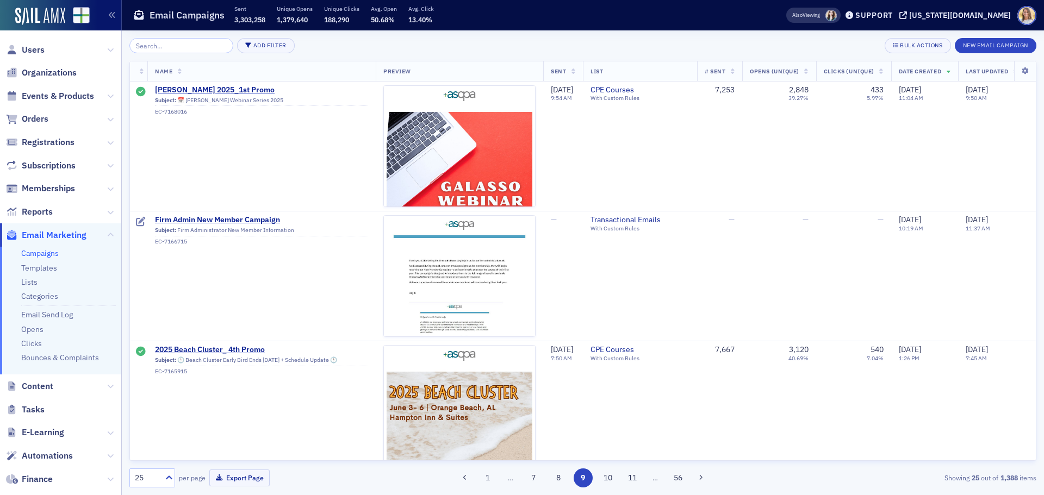
click at [634, 478] on button "11" at bounding box center [632, 478] width 19 height 19
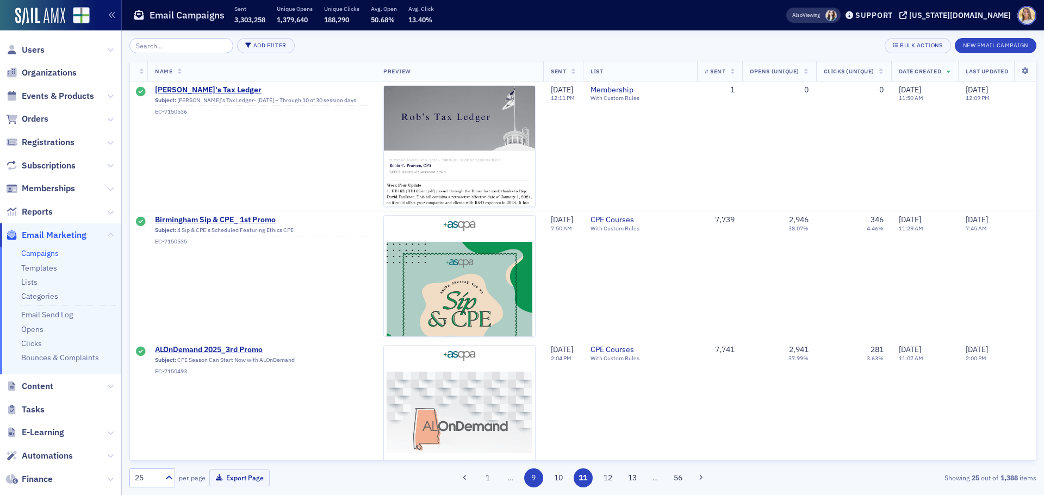
click at [634, 478] on button "13" at bounding box center [632, 478] width 19 height 19
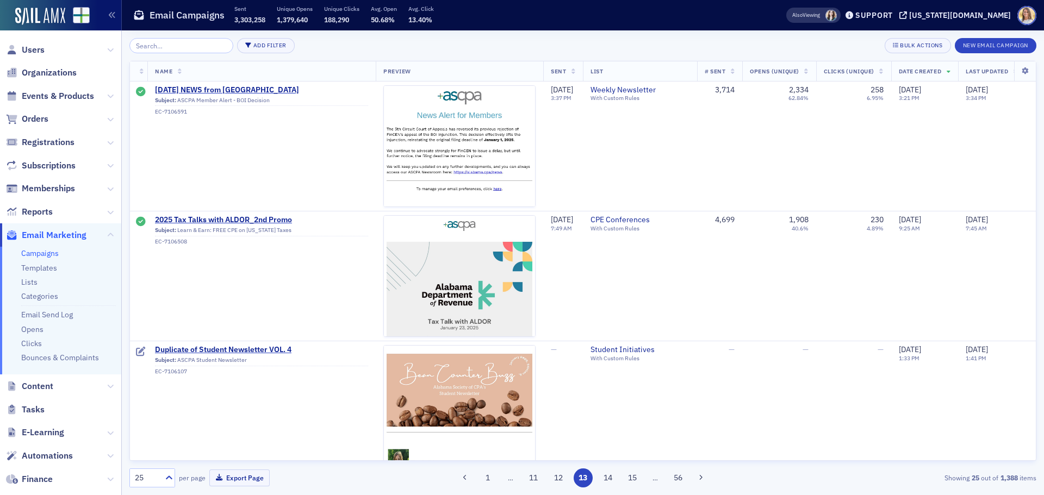
click at [634, 478] on button "15" at bounding box center [632, 478] width 19 height 19
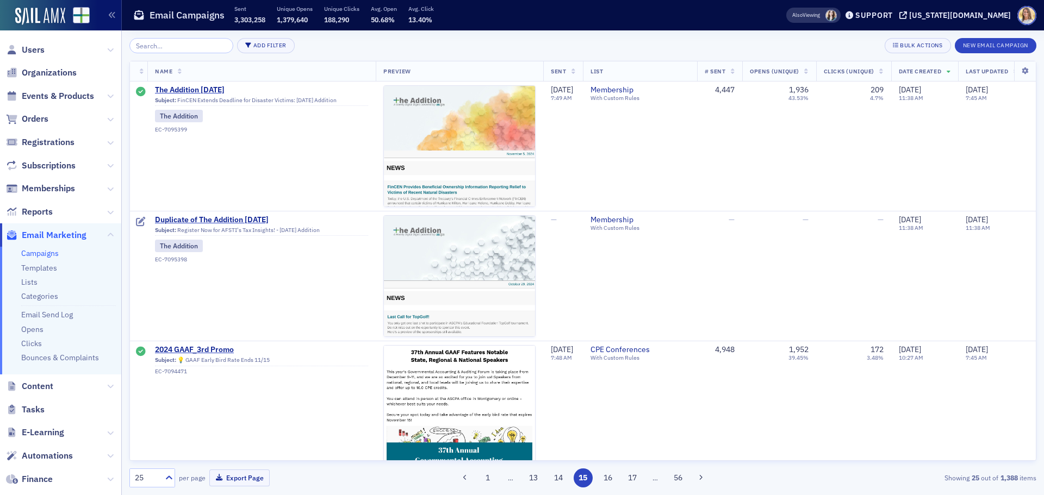
click at [634, 478] on button "17" at bounding box center [632, 478] width 19 height 19
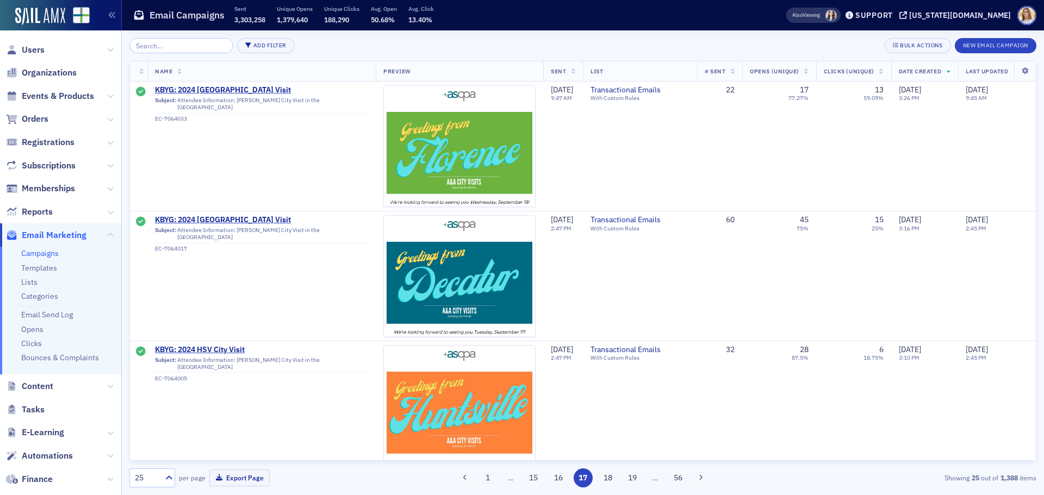
click at [634, 478] on button "19" at bounding box center [632, 478] width 19 height 19
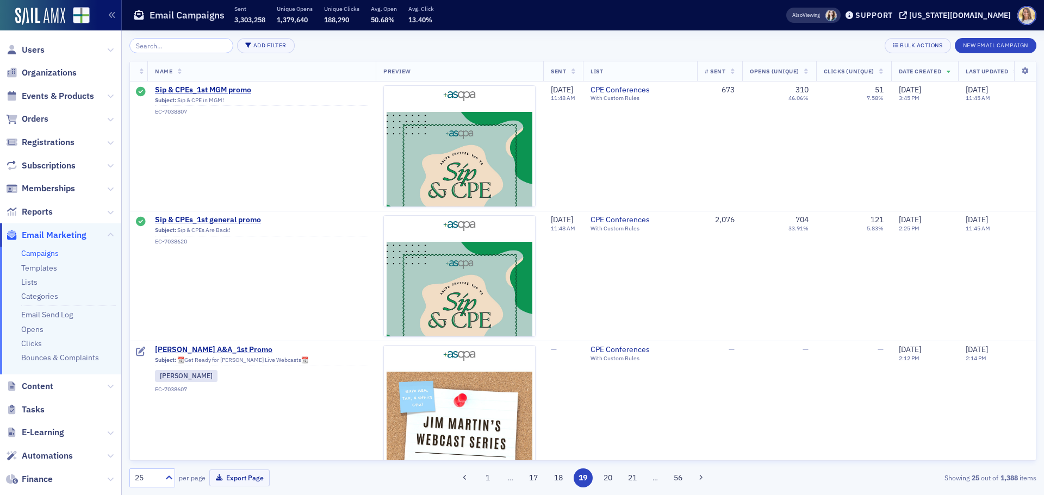
click at [634, 478] on button "21" at bounding box center [632, 478] width 19 height 19
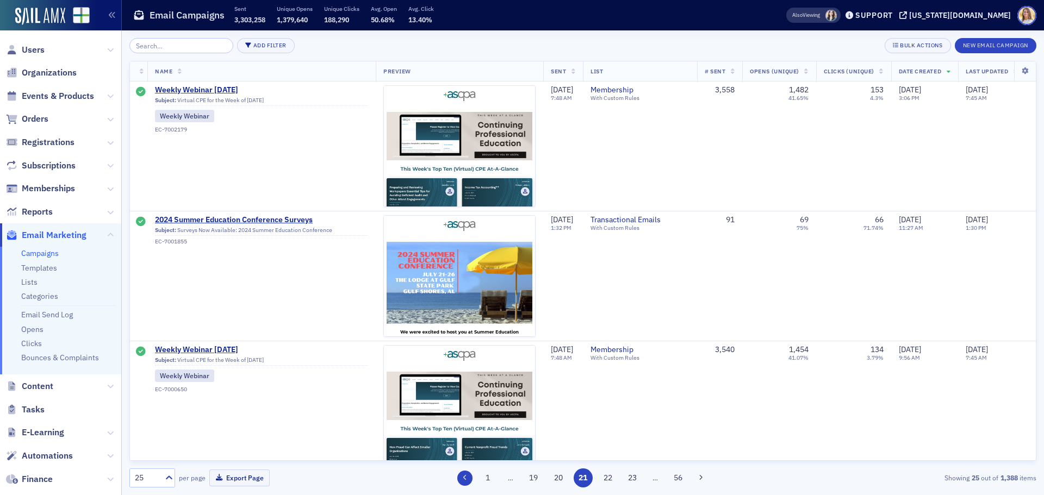
click at [457, 478] on button at bounding box center [464, 478] width 15 height 15
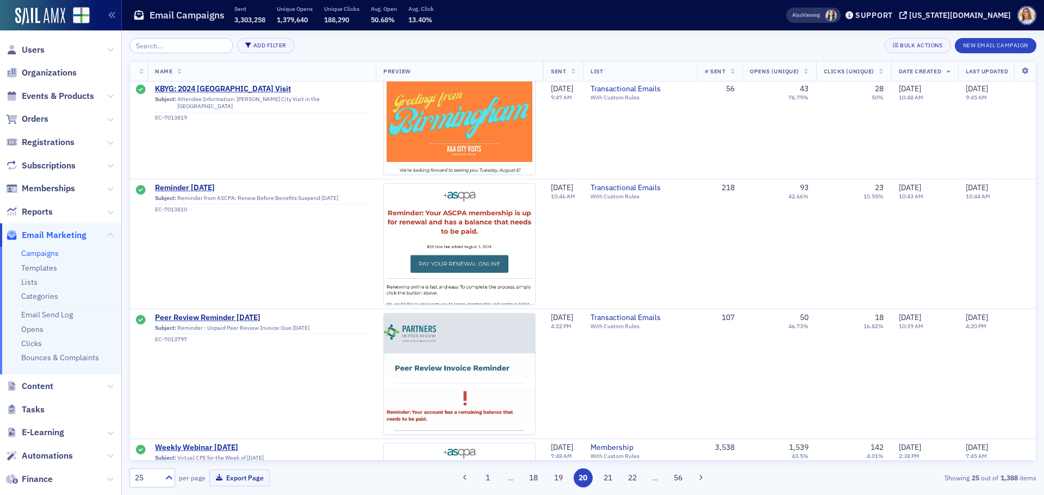
scroll to position [1630, 0]
click at [566, 476] on button "19" at bounding box center [557, 478] width 19 height 19
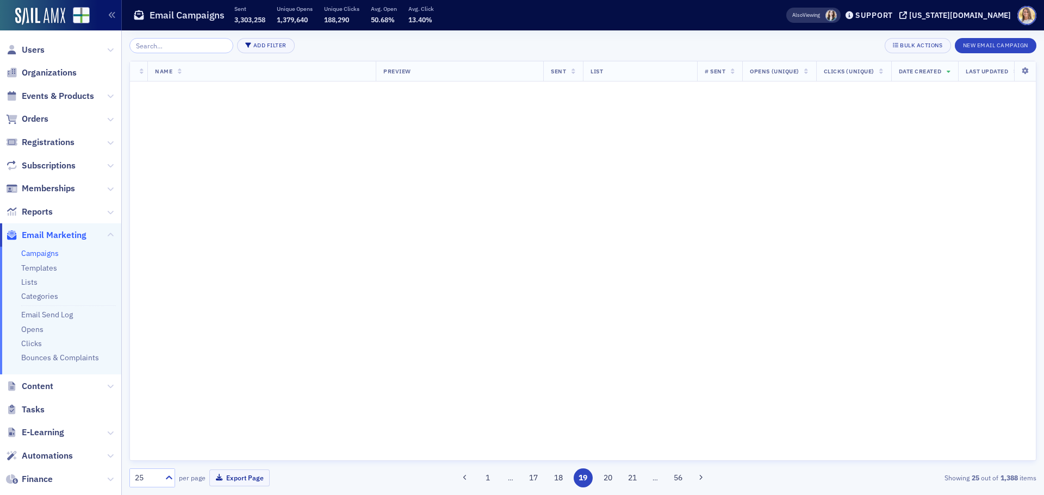
scroll to position [0, 0]
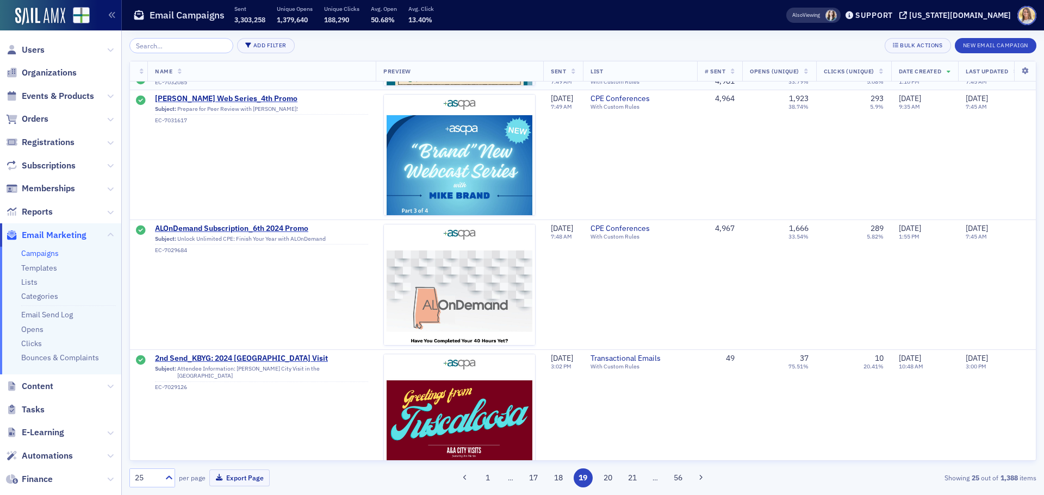
scroll to position [2877, 0]
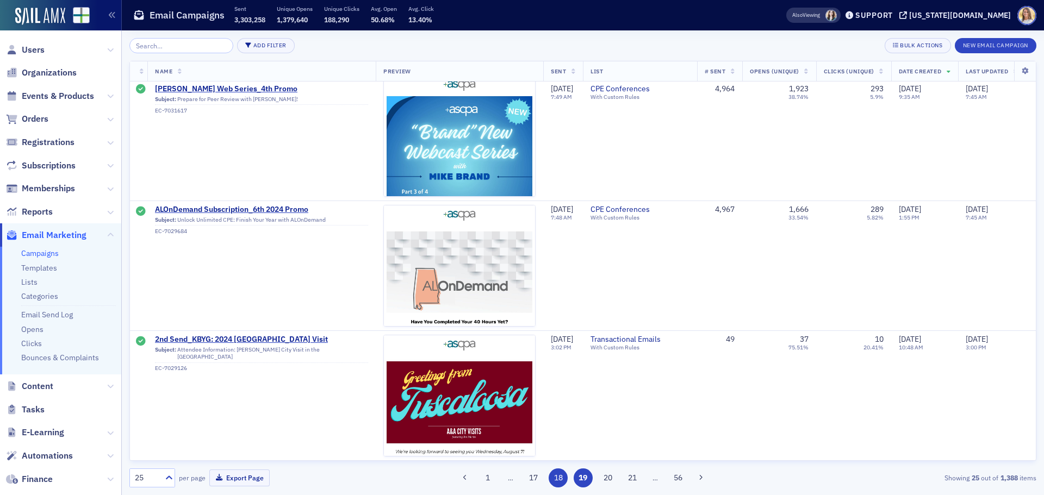
click at [561, 476] on button "18" at bounding box center [557, 478] width 19 height 19
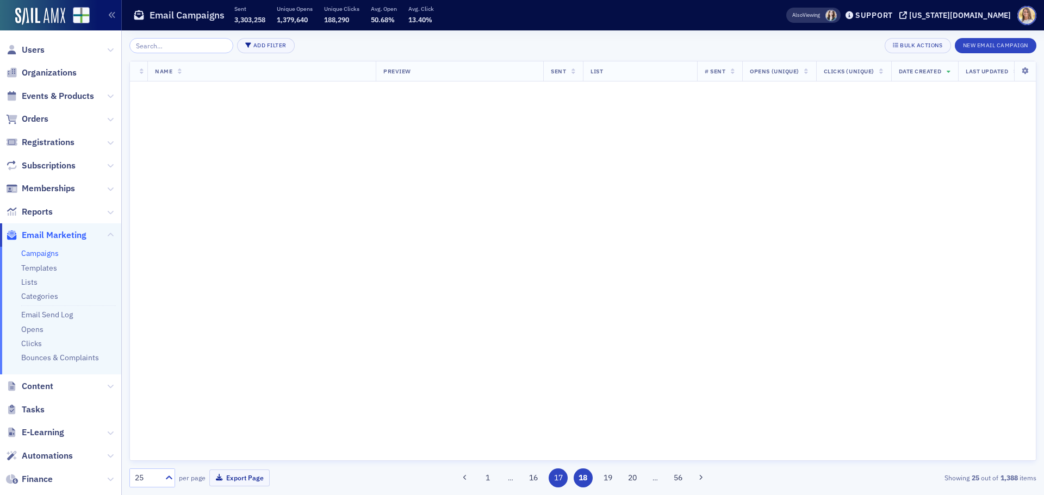
scroll to position [0, 0]
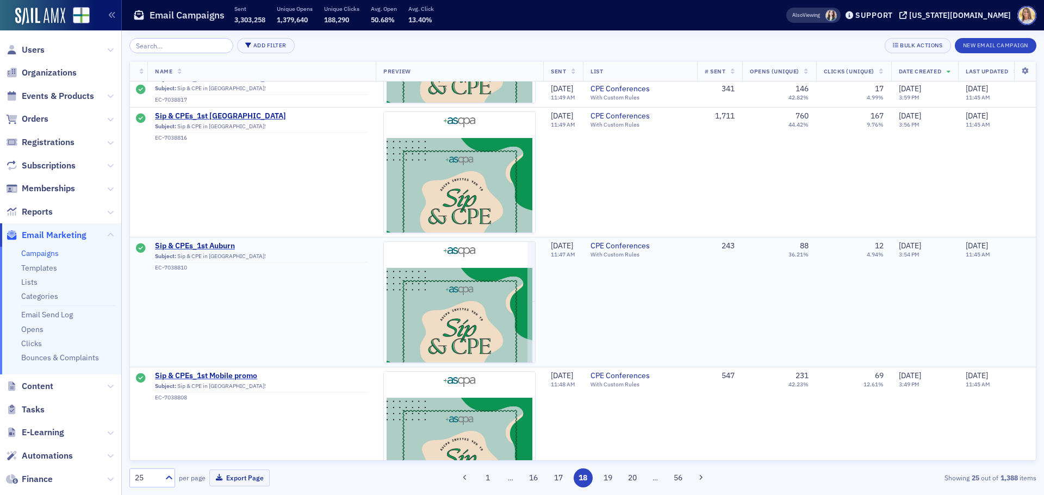
scroll to position [2785, 0]
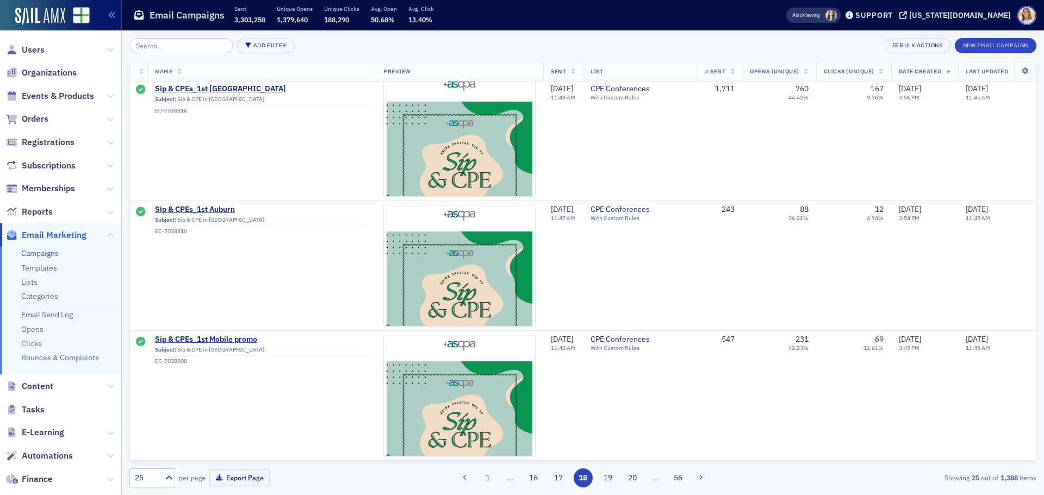
drag, startPoint x: 559, startPoint y: 478, endPoint x: 605, endPoint y: 479, distance: 45.7
click at [559, 478] on button "17" at bounding box center [557, 478] width 19 height 19
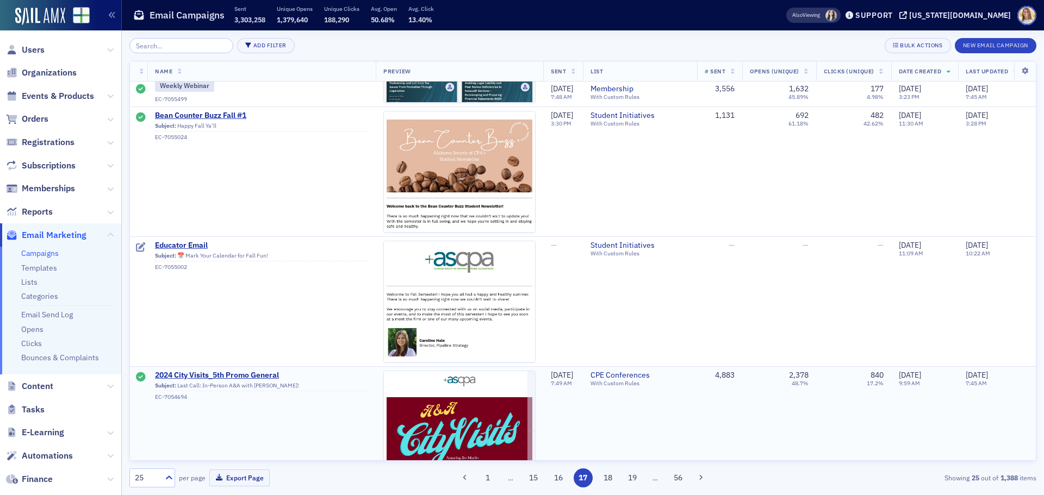
scroll to position [2877, 0]
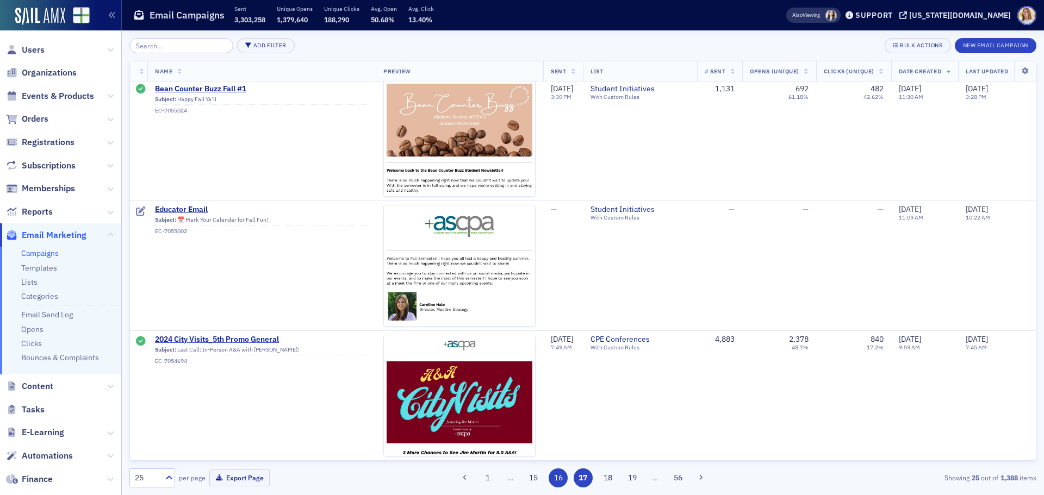
click at [563, 479] on button "16" at bounding box center [557, 478] width 19 height 19
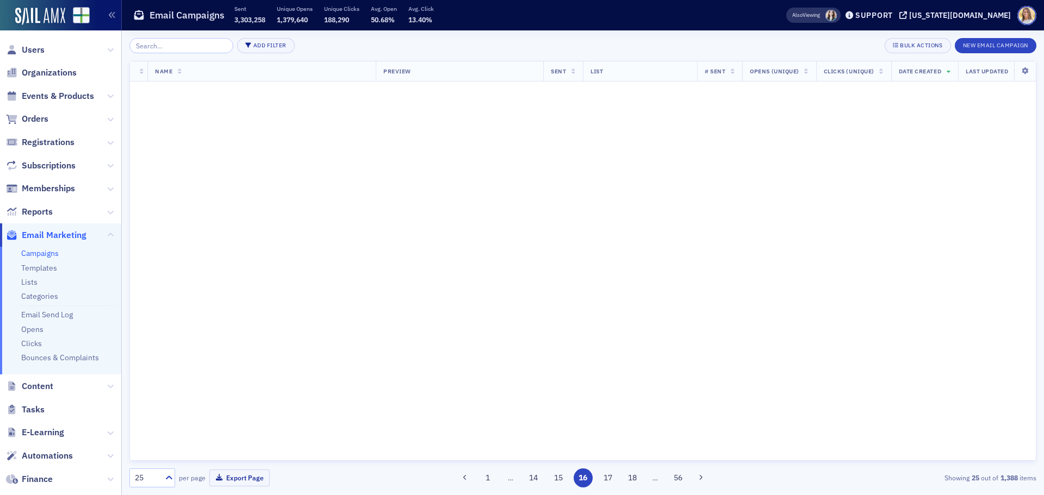
scroll to position [0, 0]
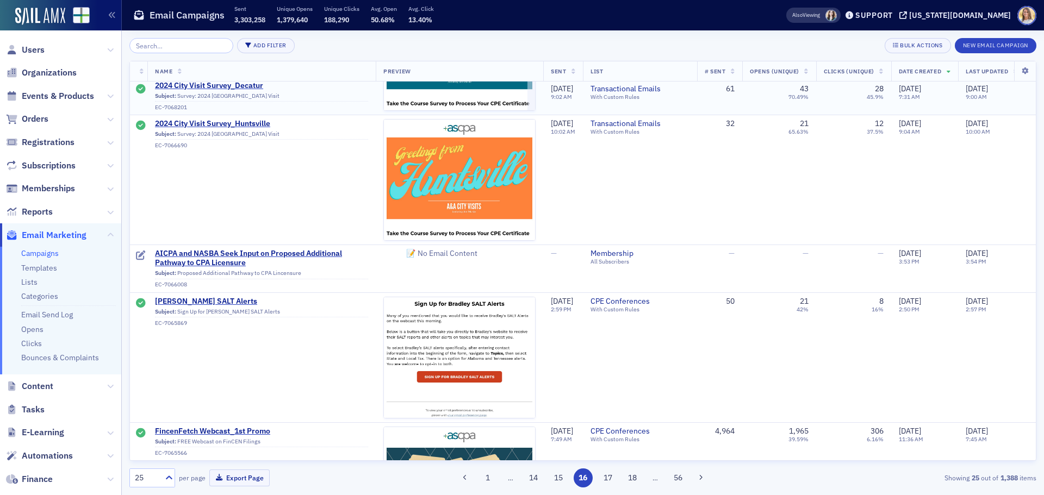
scroll to position [2795, 0]
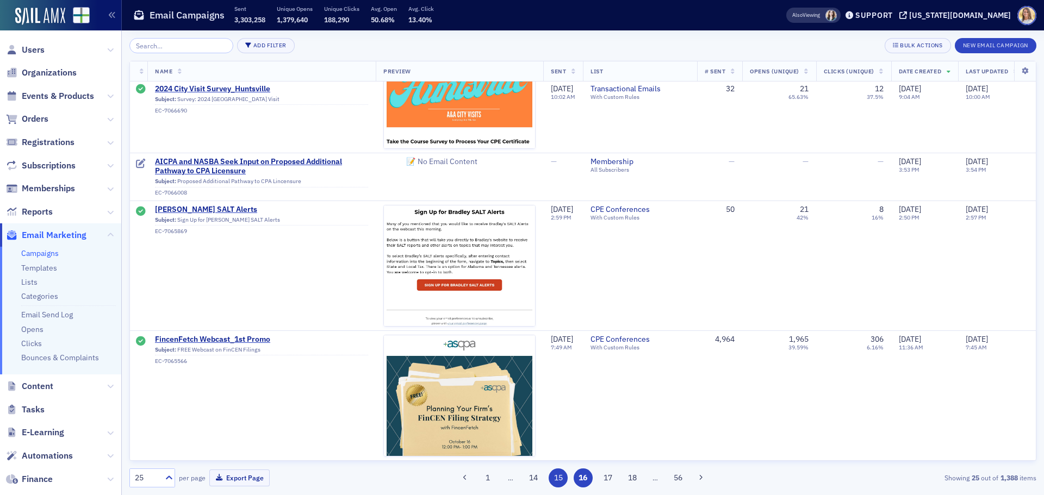
click at [559, 476] on button "15" at bounding box center [557, 478] width 19 height 19
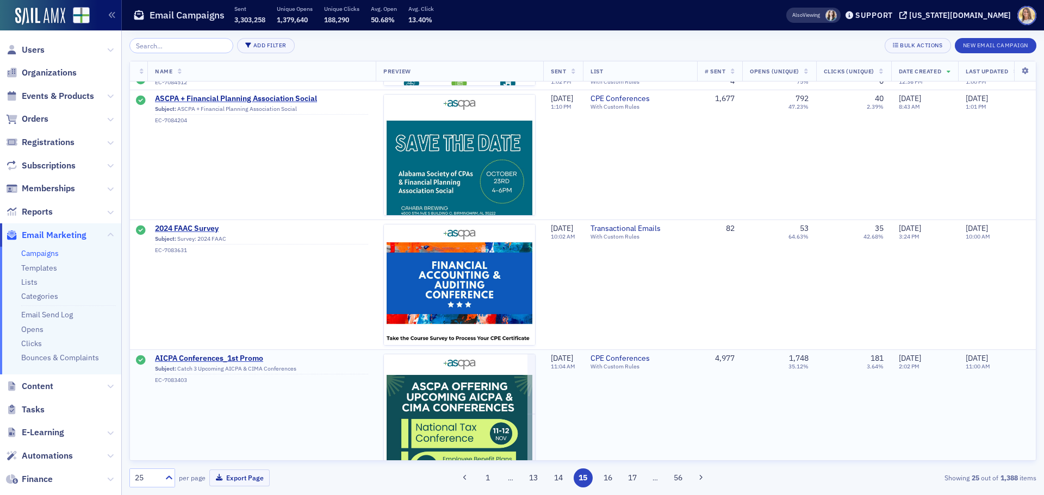
scroll to position [2877, 0]
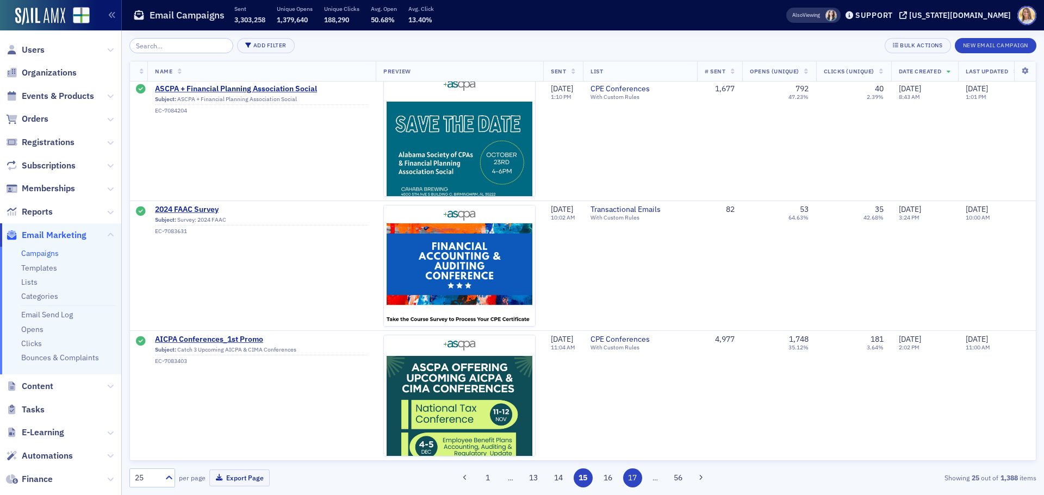
click at [641, 476] on button "17" at bounding box center [632, 478] width 19 height 19
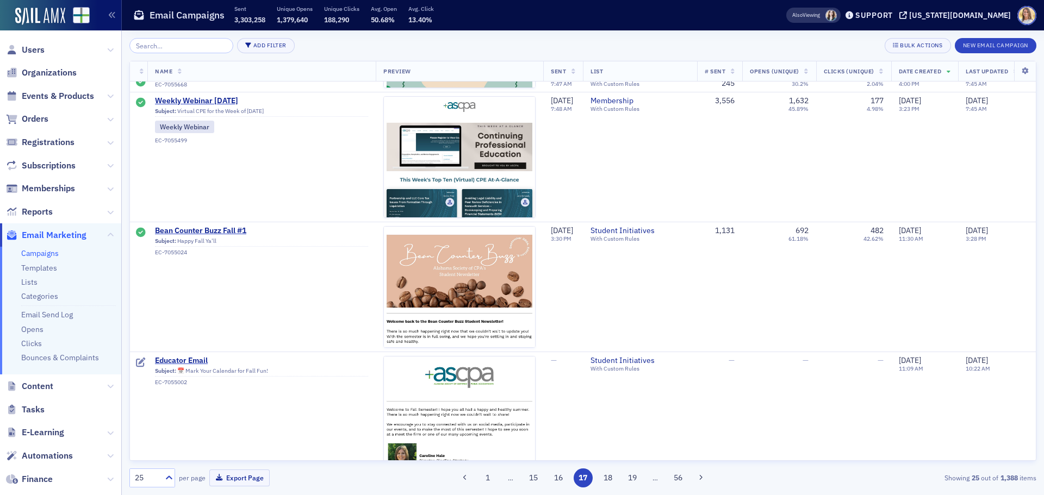
scroll to position [2877, 0]
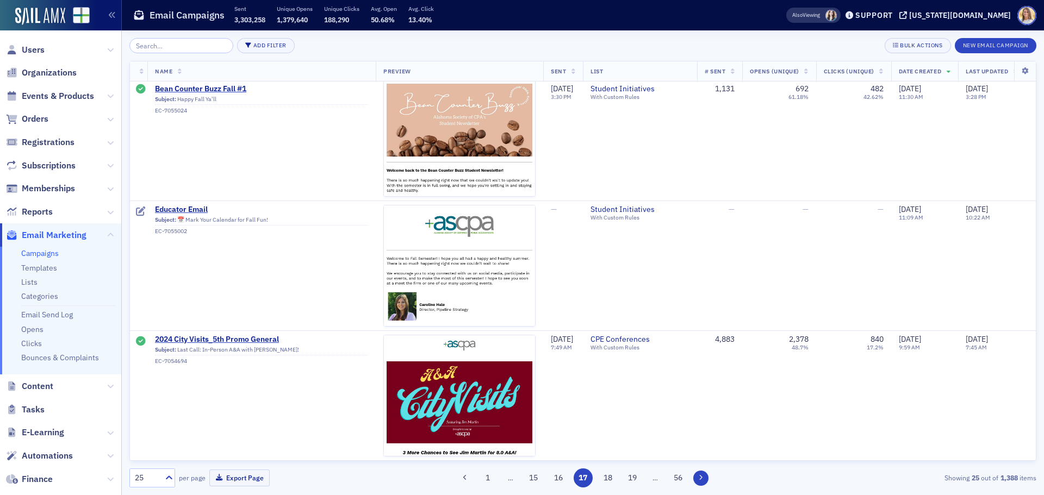
click at [704, 479] on button at bounding box center [700, 478] width 15 height 15
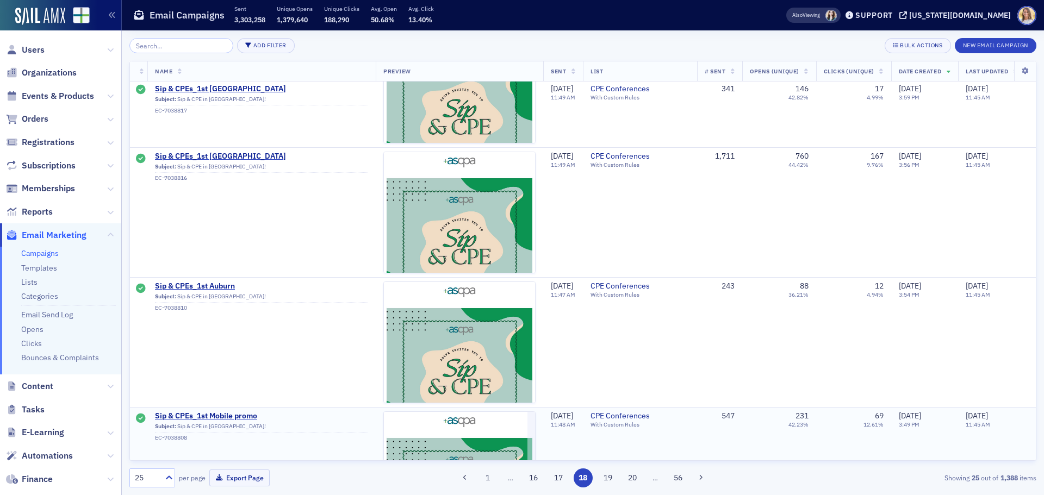
scroll to position [2785, 0]
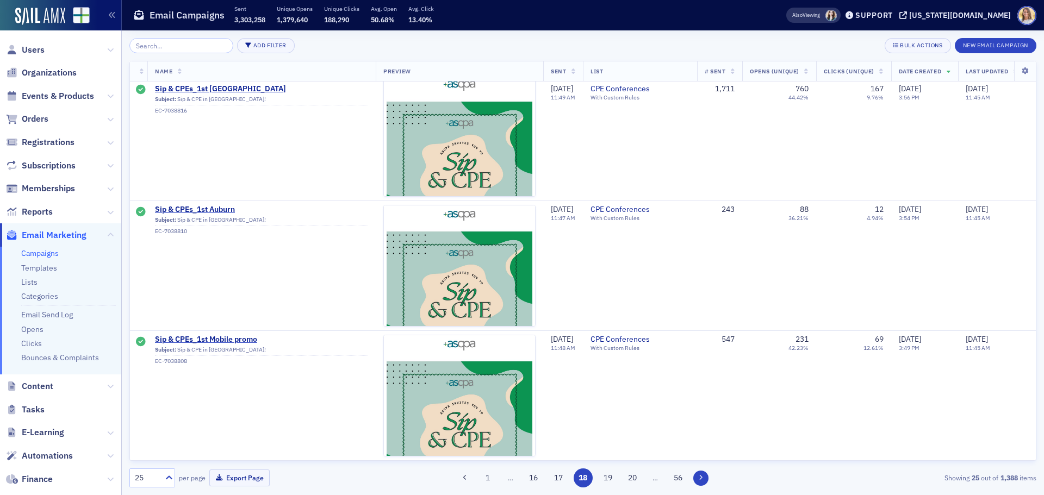
click at [703, 479] on button at bounding box center [700, 478] width 15 height 15
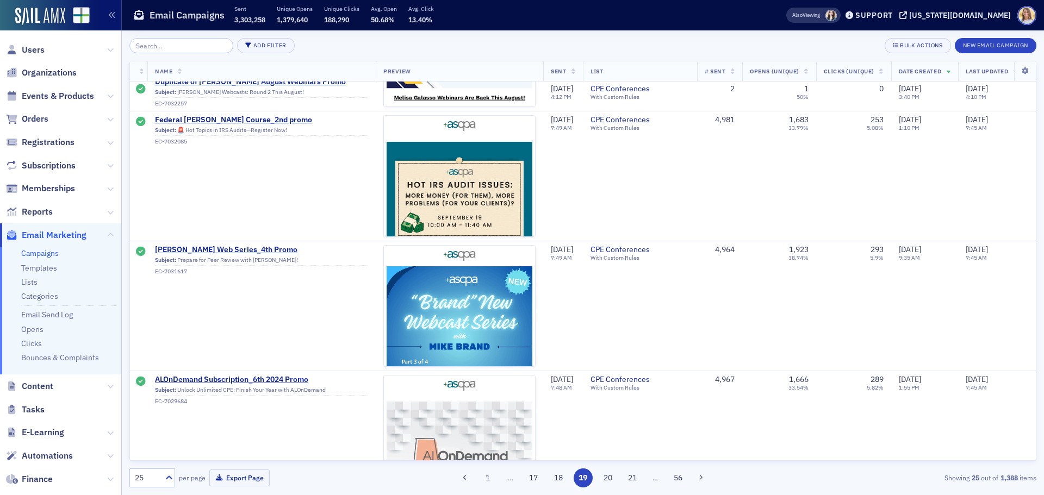
scroll to position [2877, 0]
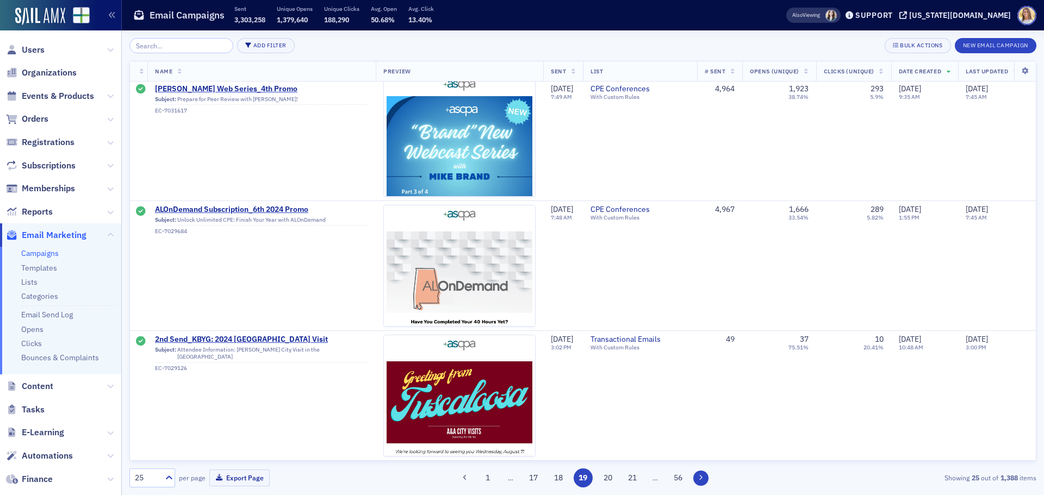
click at [704, 475] on button at bounding box center [700, 478] width 15 height 15
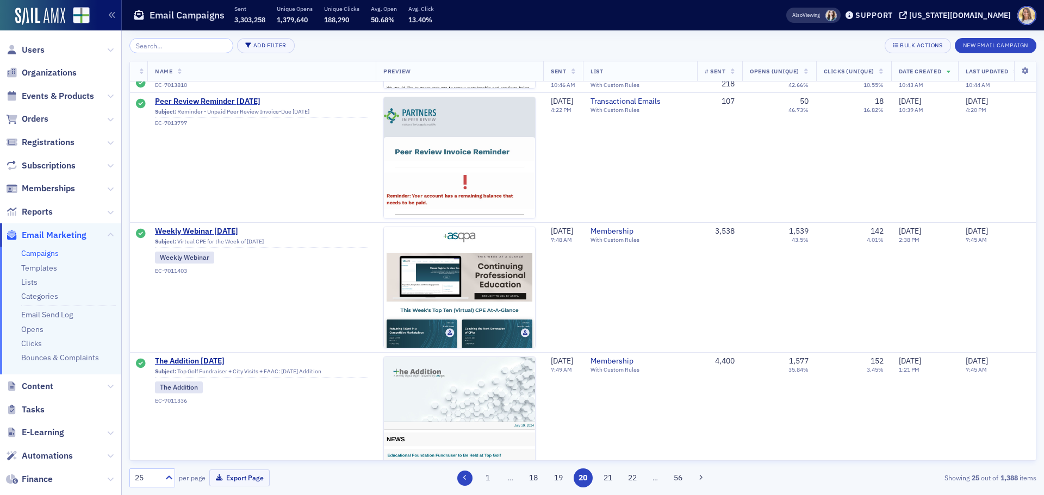
scroll to position [1846, 0]
click at [535, 480] on button "18" at bounding box center [533, 478] width 19 height 19
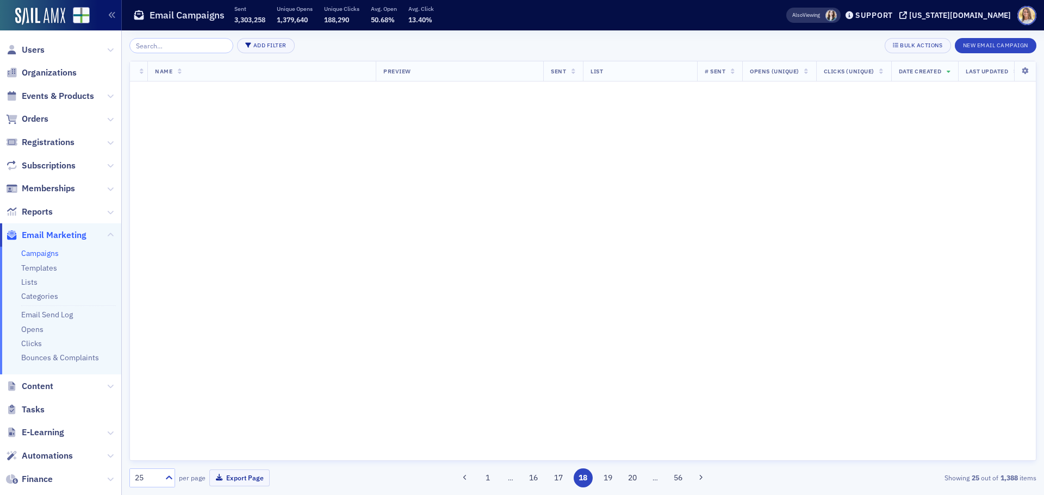
scroll to position [0, 0]
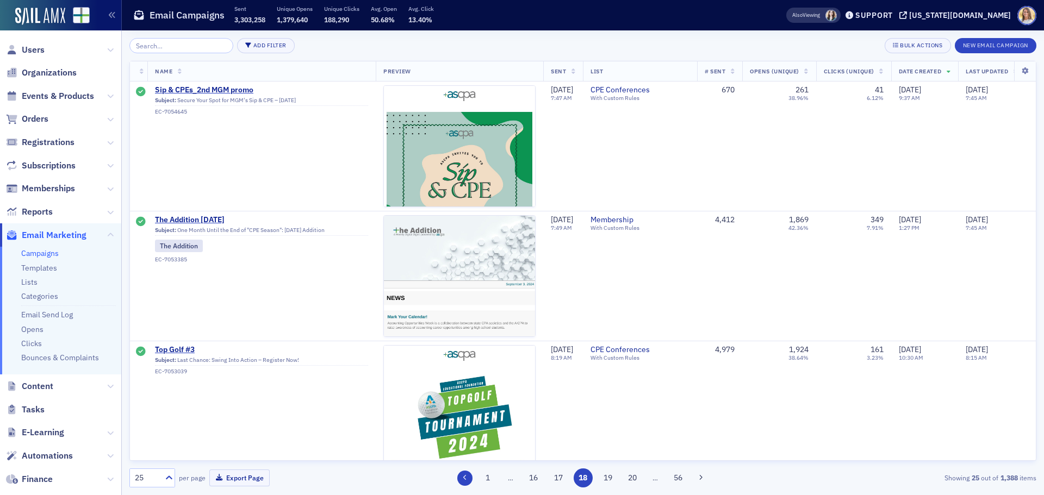
click at [467, 477] on button at bounding box center [464, 478] width 15 height 15
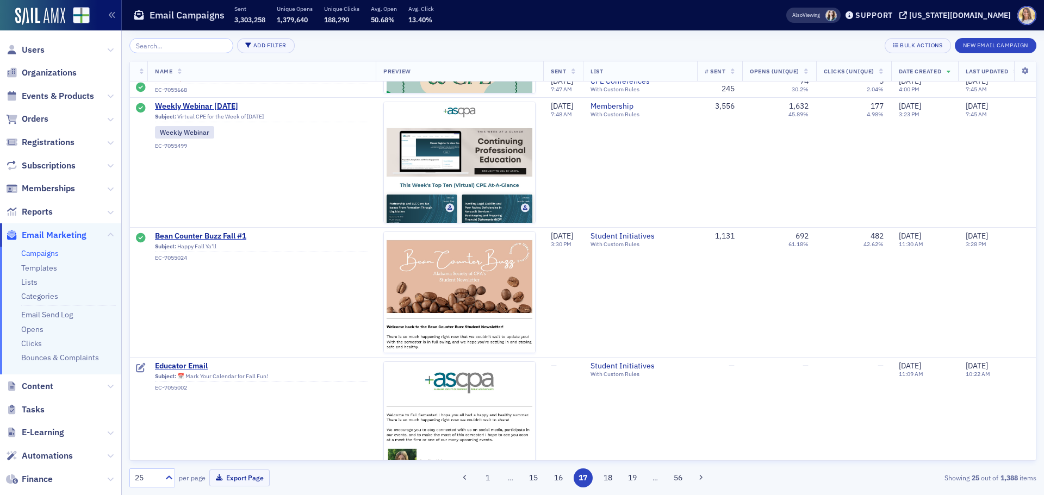
scroll to position [2877, 0]
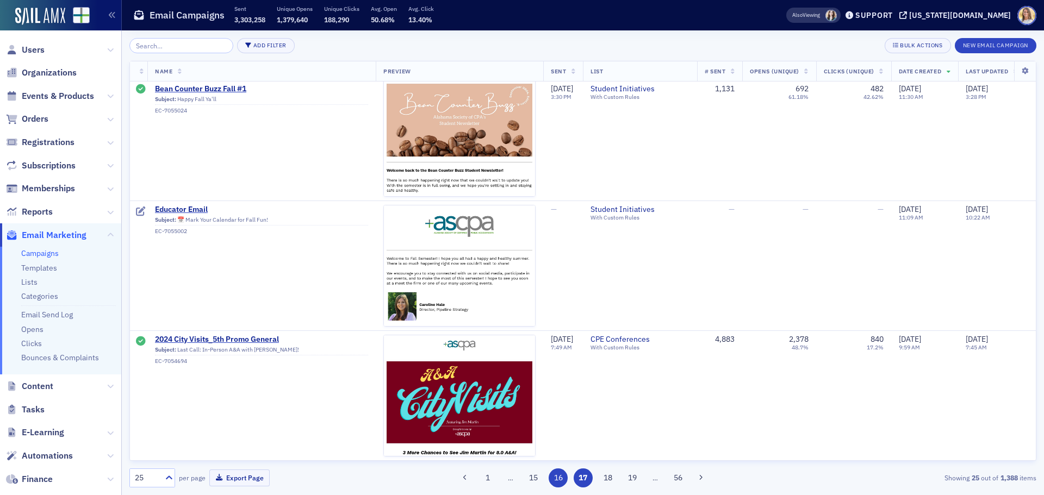
click at [559, 478] on button "16" at bounding box center [557, 478] width 19 height 19
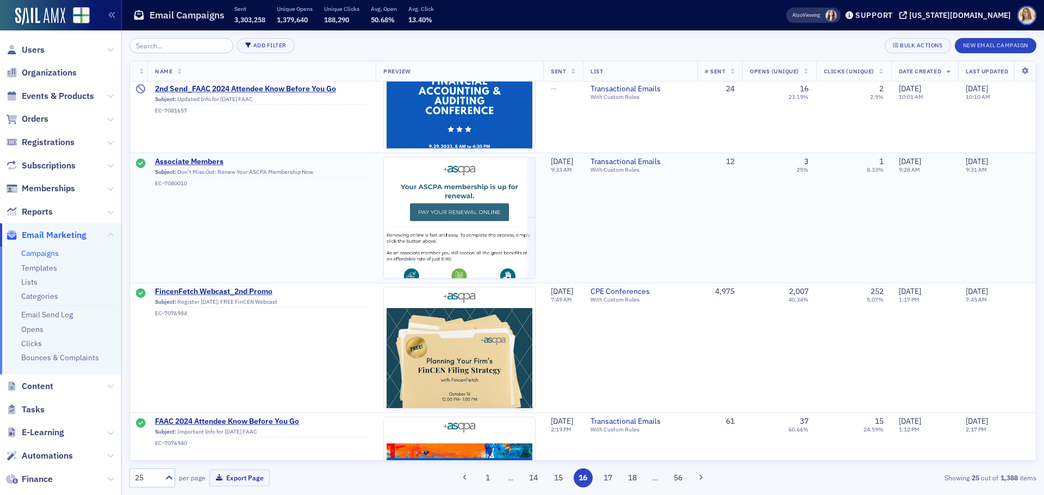
scroll to position [707, 0]
click at [209, 161] on span "Associate Members" at bounding box center [261, 163] width 213 height 10
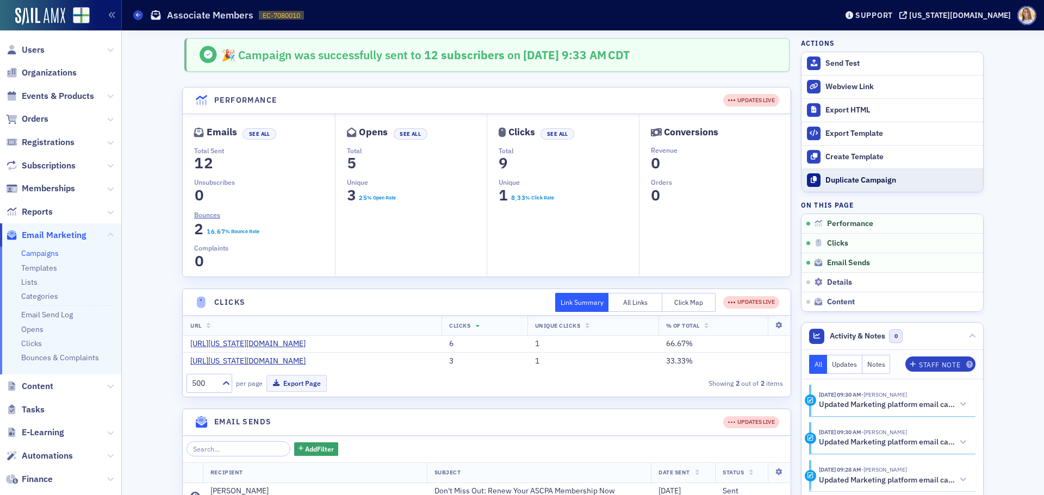
click at [854, 176] on div "Duplicate Campaign" at bounding box center [901, 181] width 152 height 10
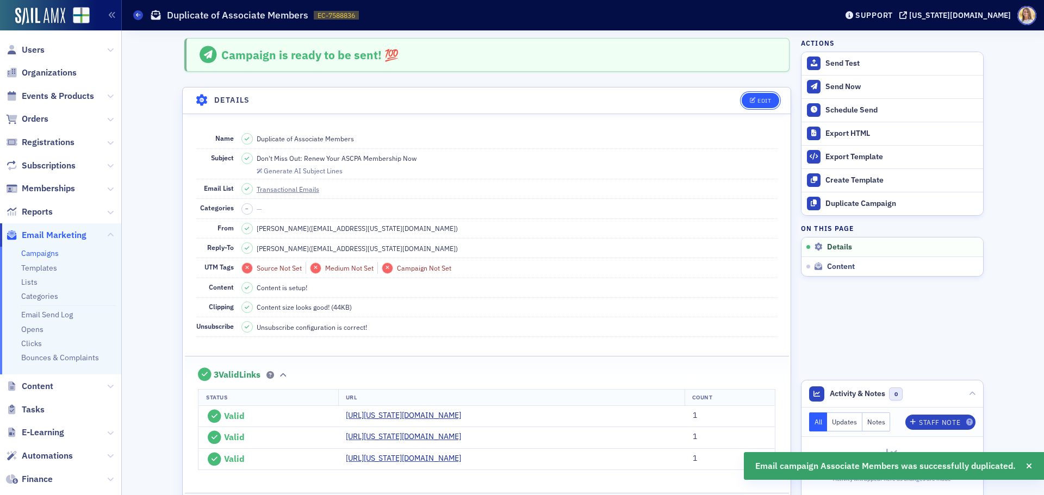
click at [756, 97] on button "Edit" at bounding box center [760, 100] width 38 height 15
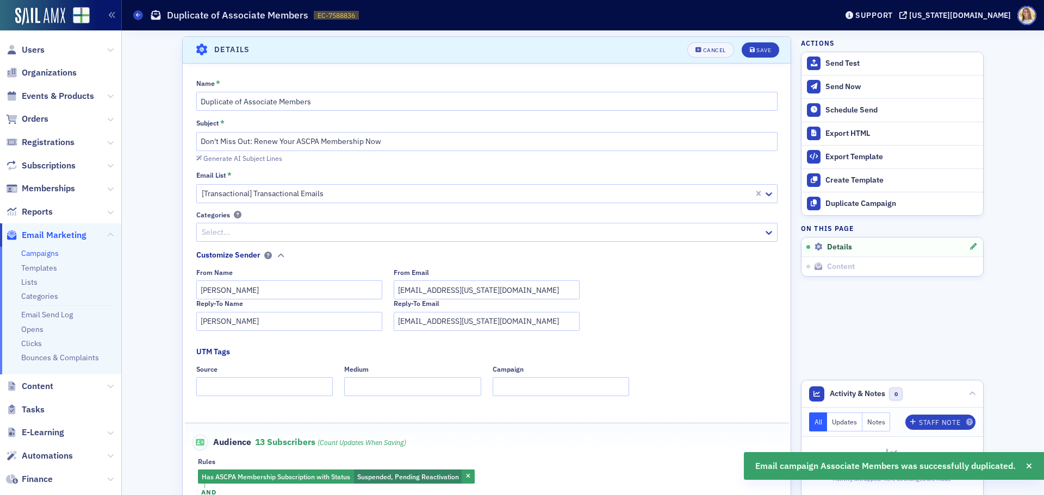
scroll to position [51, 0]
drag, startPoint x: 236, startPoint y: 100, endPoint x: 182, endPoint y: 101, distance: 54.9
click at [183, 101] on div "Name * Duplicate of Associate Members Subject * Don't Miss Out: Renew Your ASCP…" at bounding box center [487, 306] width 608 height 456
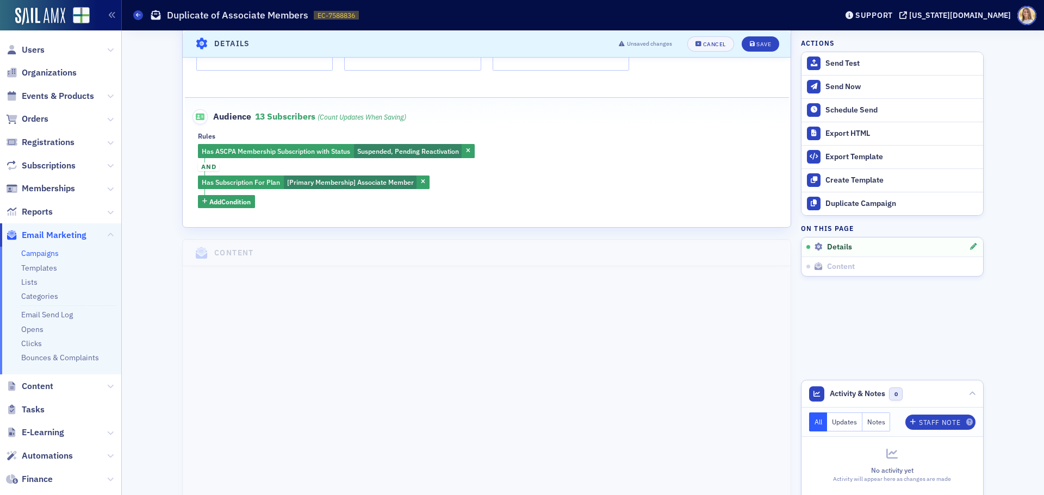
scroll to position [377, 0]
type input "2025 Associate Members"
click at [756, 43] on div "Save" at bounding box center [763, 44] width 15 height 6
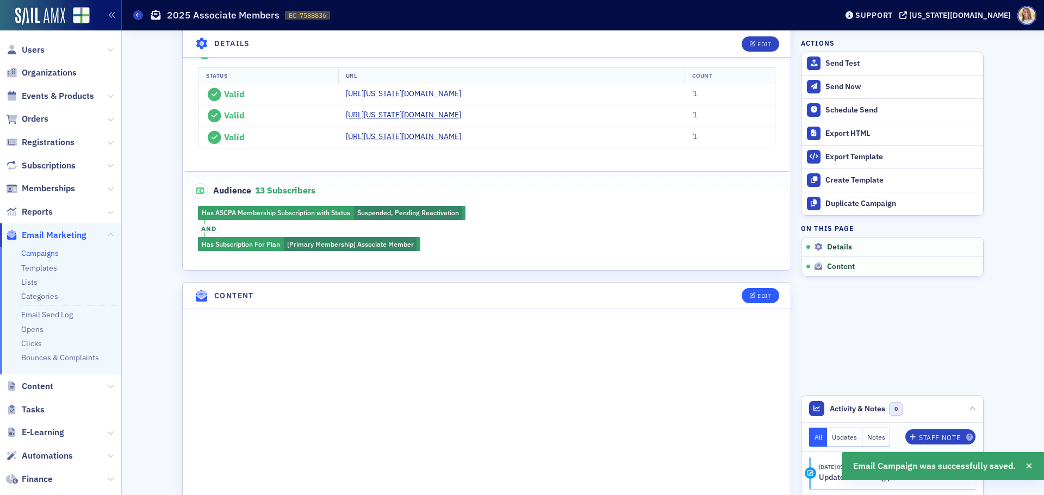
scroll to position [322, 0]
click at [753, 284] on header "Content Edit" at bounding box center [487, 295] width 608 height 27
click at [758, 290] on button "Edit" at bounding box center [760, 295] width 38 height 15
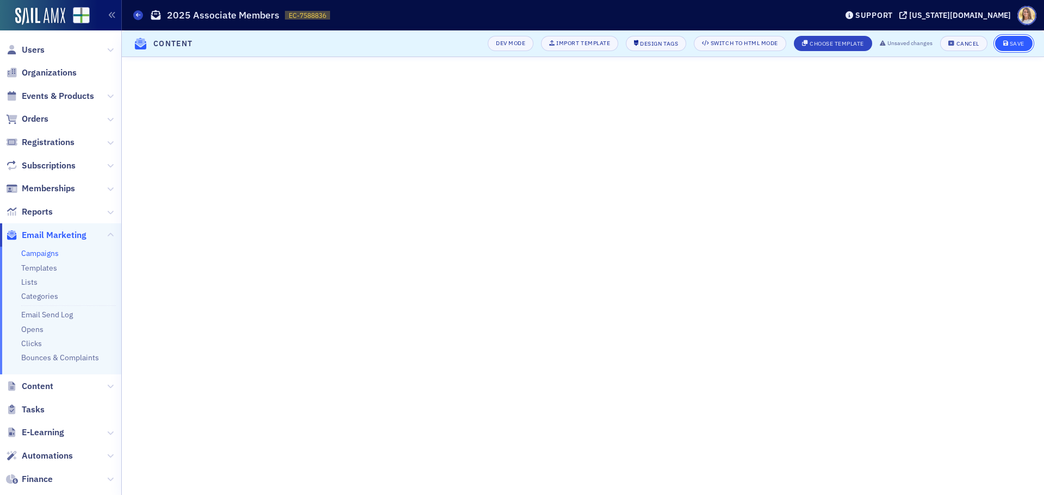
click at [1018, 41] on div "Save" at bounding box center [1016, 44] width 15 height 6
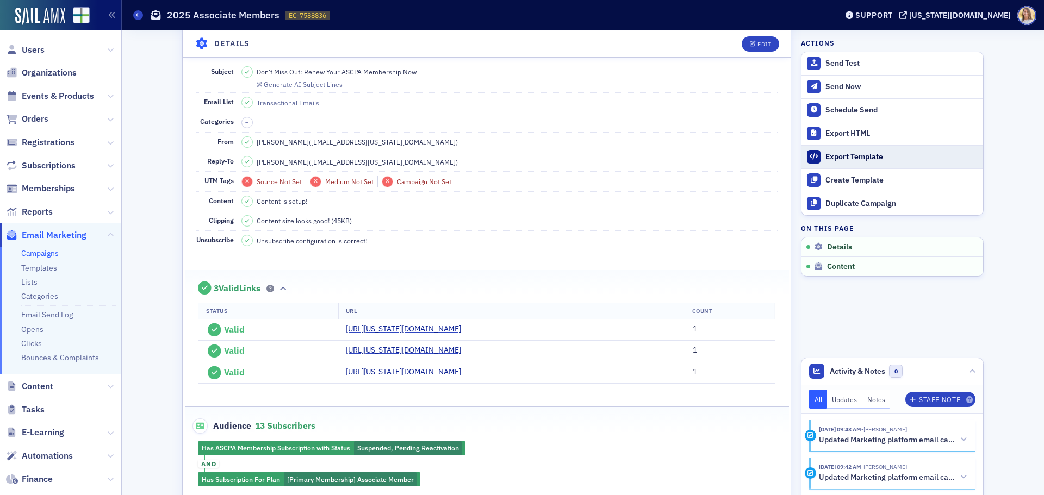
scroll to position [0, 0]
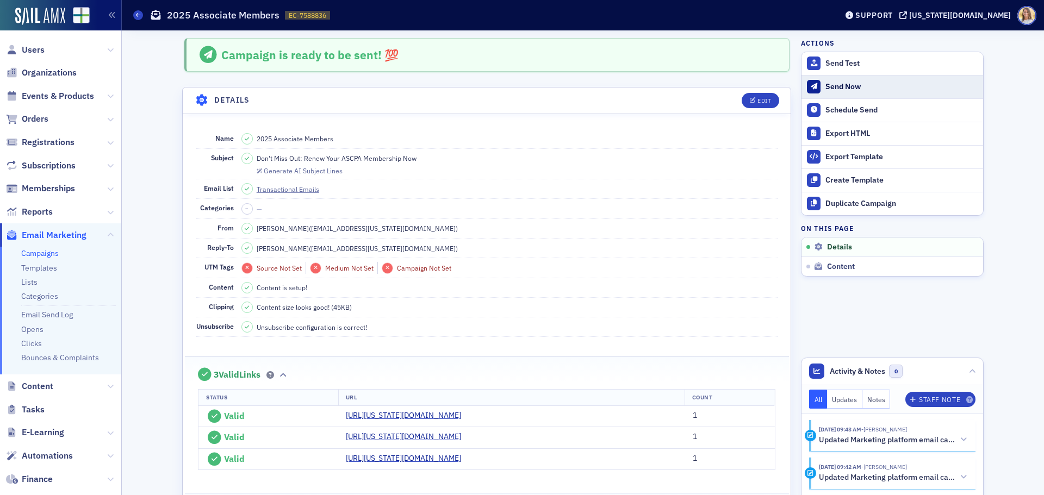
click at [850, 88] on div "Send Now" at bounding box center [901, 87] width 152 height 10
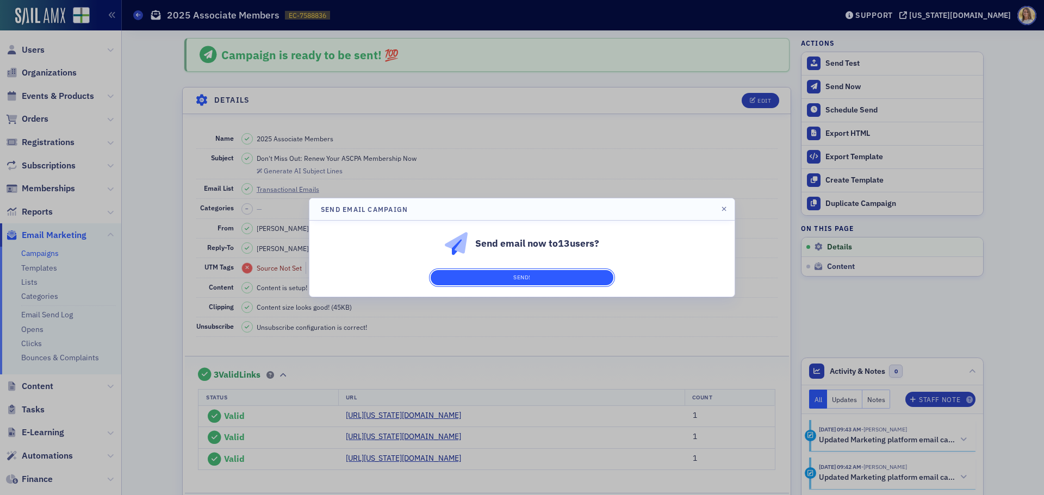
click at [543, 272] on button "Send!" at bounding box center [522, 277] width 183 height 15
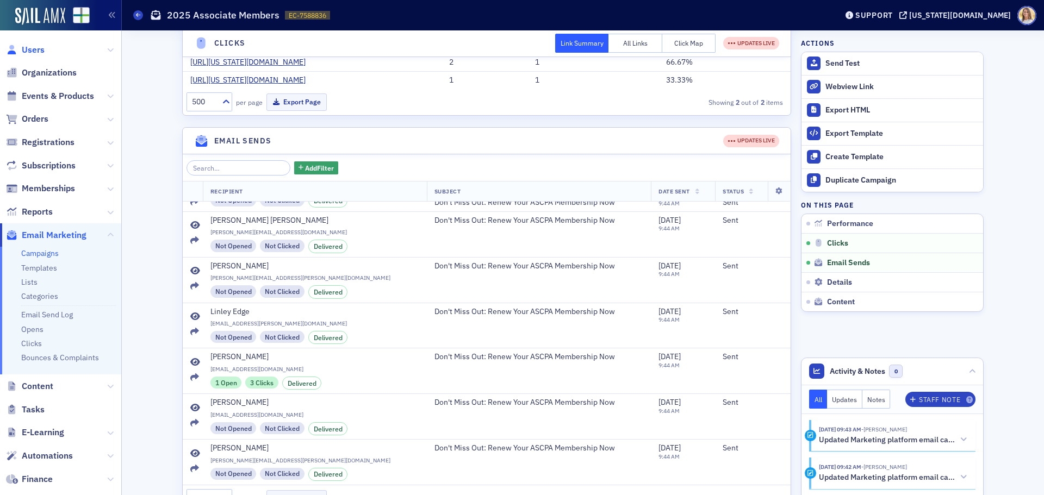
scroll to position [280, 0]
click at [41, 45] on span "Users" at bounding box center [33, 50] width 23 height 12
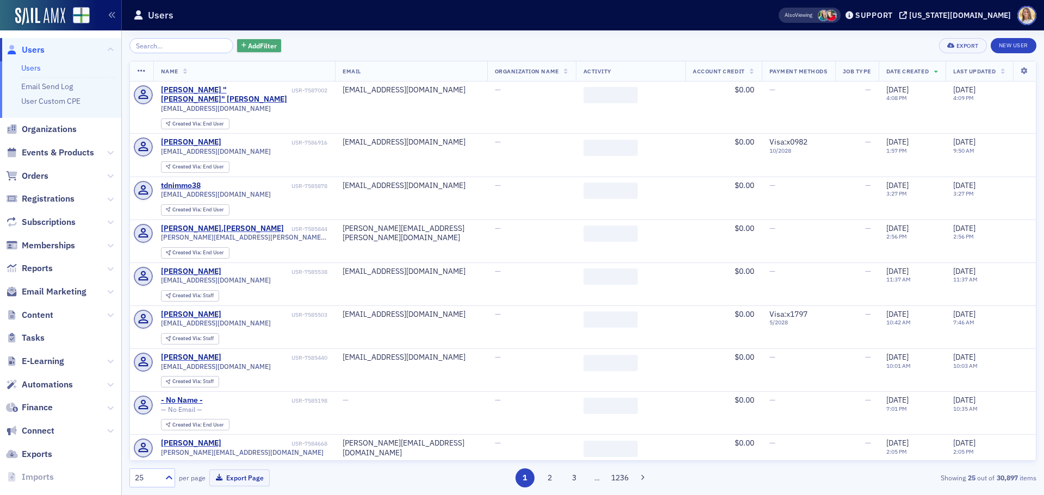
click at [261, 52] on button "Add Filter" at bounding box center [259, 46] width 45 height 14
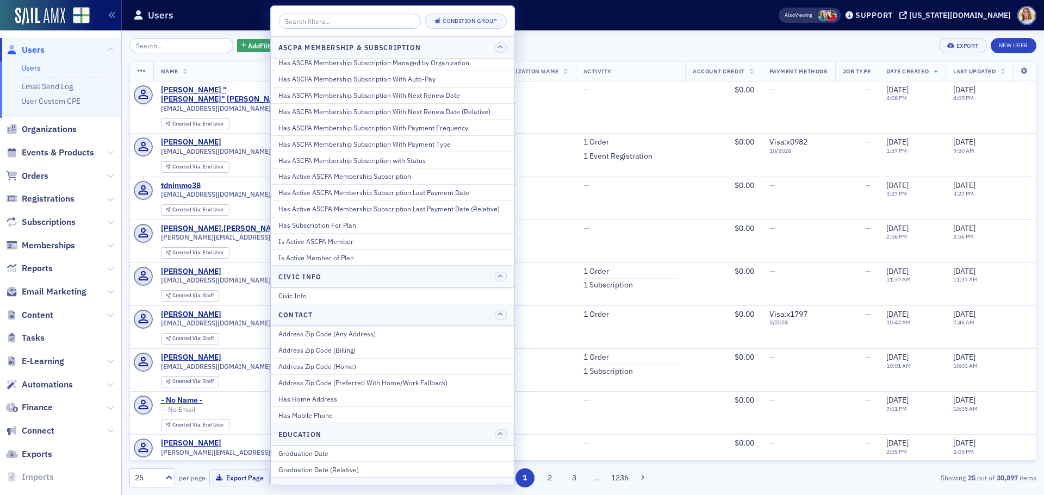
scroll to position [53, 0]
click at [621, 37] on div "Add Filter Export New User Name Email Organization Name Activity Account Credit…" at bounding box center [582, 262] width 907 height 465
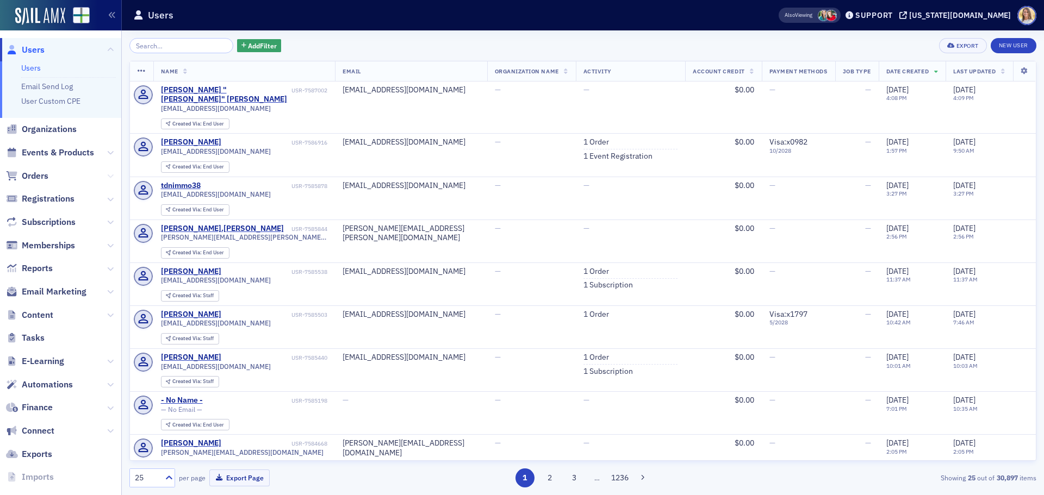
click at [107, 176] on icon at bounding box center [110, 176] width 7 height 7
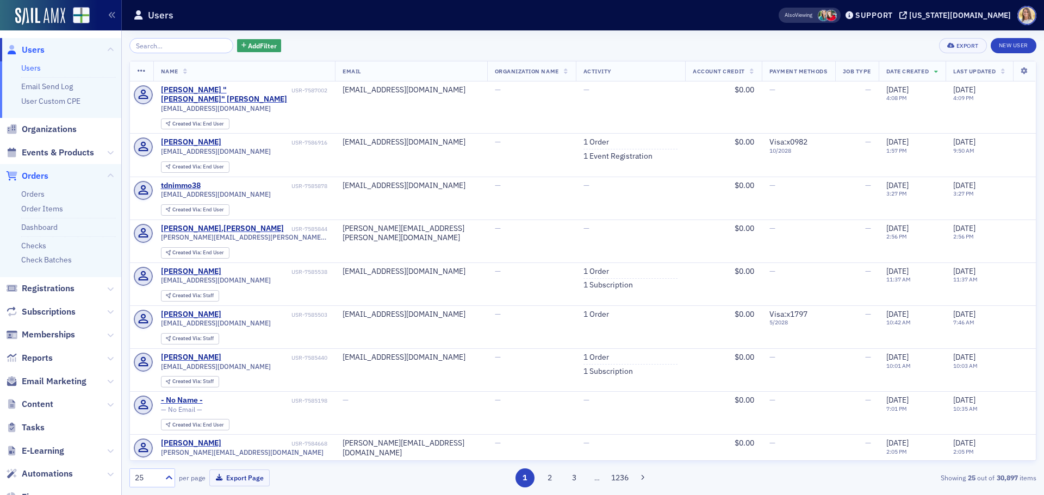
click at [35, 177] on span "Orders" at bounding box center [35, 176] width 27 height 12
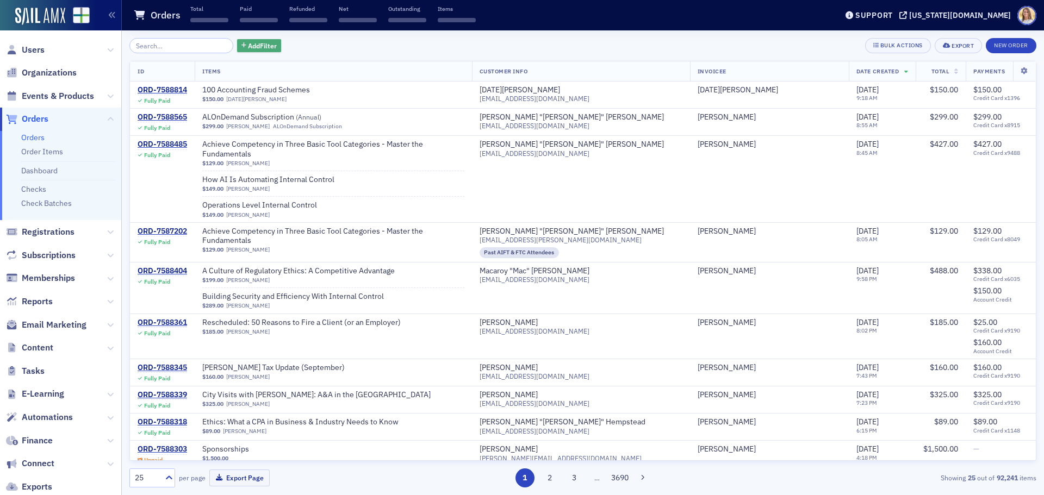
click at [248, 45] on span "Add Filter" at bounding box center [262, 46] width 29 height 10
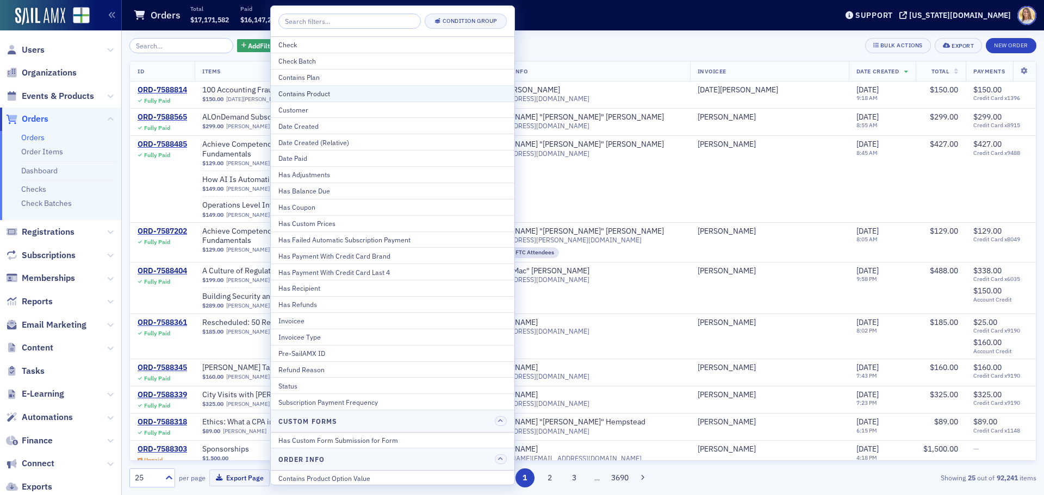
click at [331, 96] on div "Contains Product" at bounding box center [392, 94] width 228 height 10
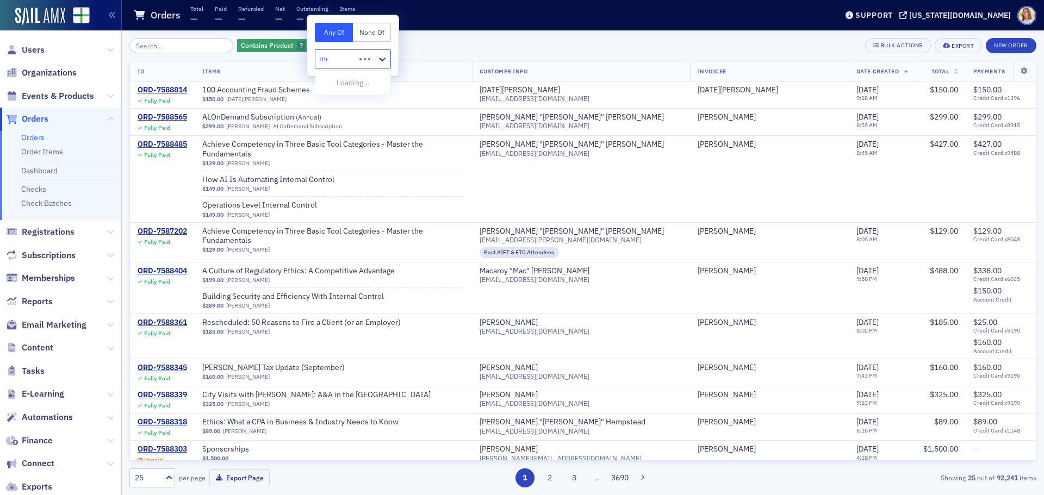
type input "mem"
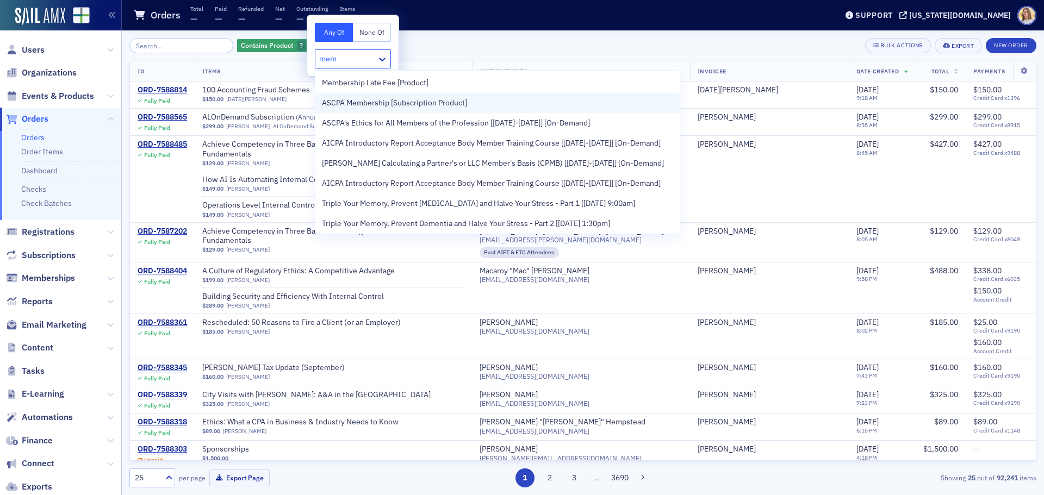
click at [386, 99] on span "ASCPA Membership [Subscription Product]" at bounding box center [394, 102] width 145 height 11
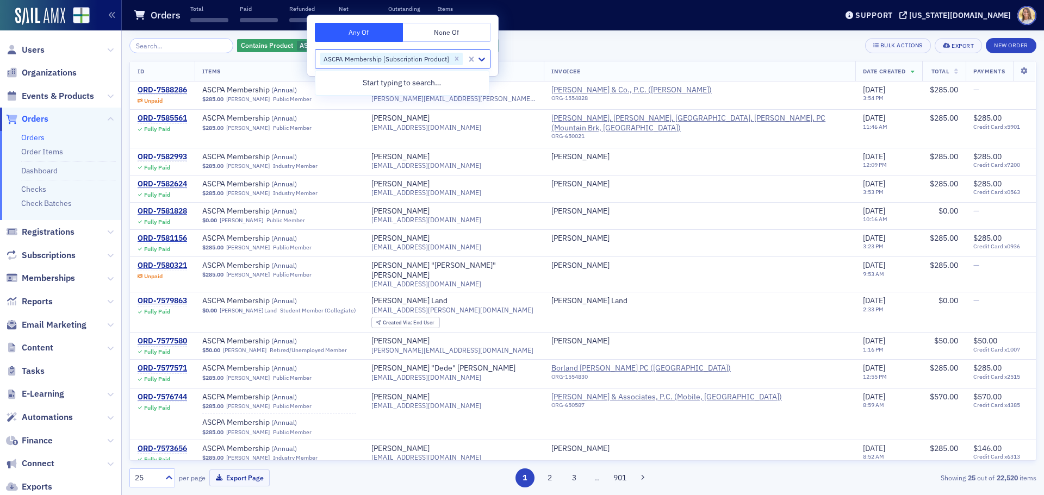
click at [635, 23] on div "Orders Total ‌ Paid ‌ Refunded ‌ Net ‌ Outstanding ‌ Items ‌" at bounding box center [476, 15] width 687 height 29
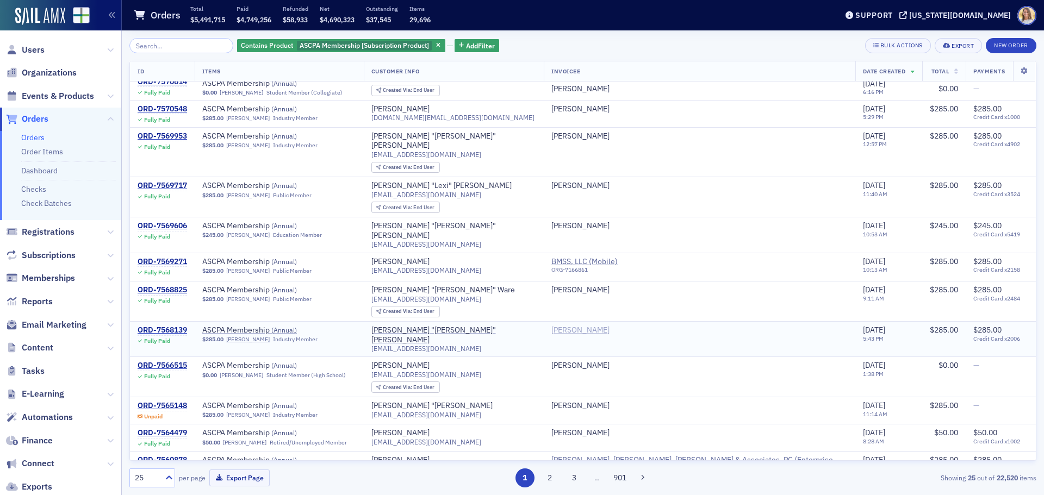
scroll to position [428, 0]
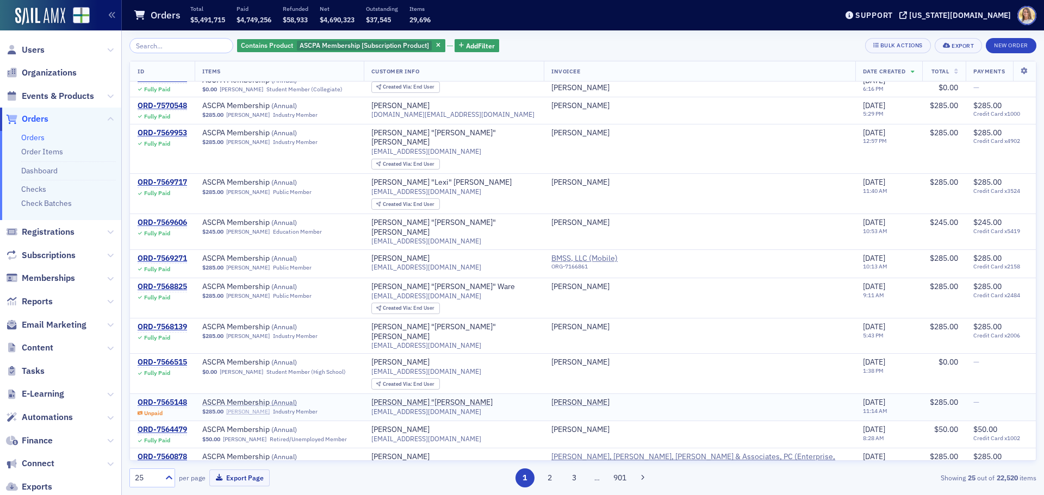
click at [253, 408] on link "[PERSON_NAME]" at bounding box center [247, 411] width 43 height 7
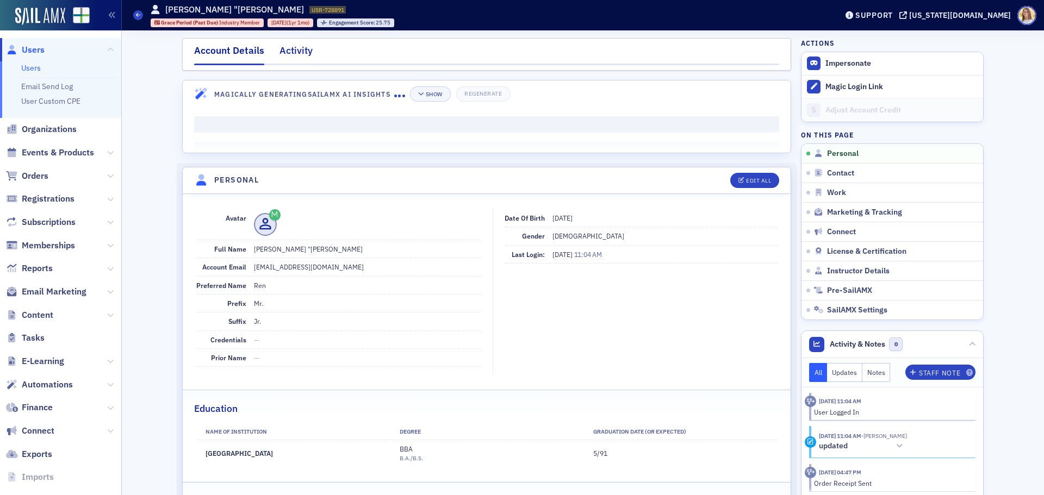
click at [298, 48] on div "Activity" at bounding box center [295, 53] width 33 height 20
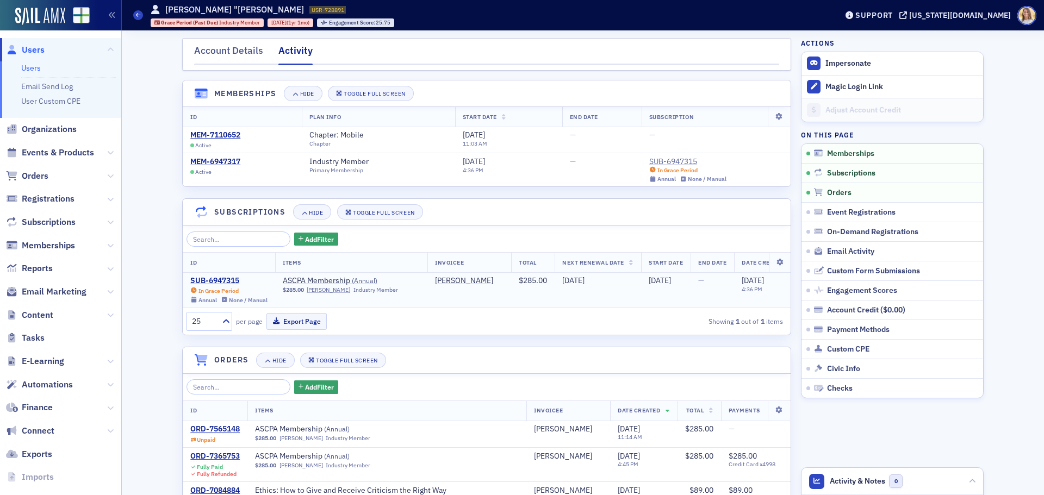
click at [209, 282] on div "SUB-6947315" at bounding box center [228, 281] width 77 height 10
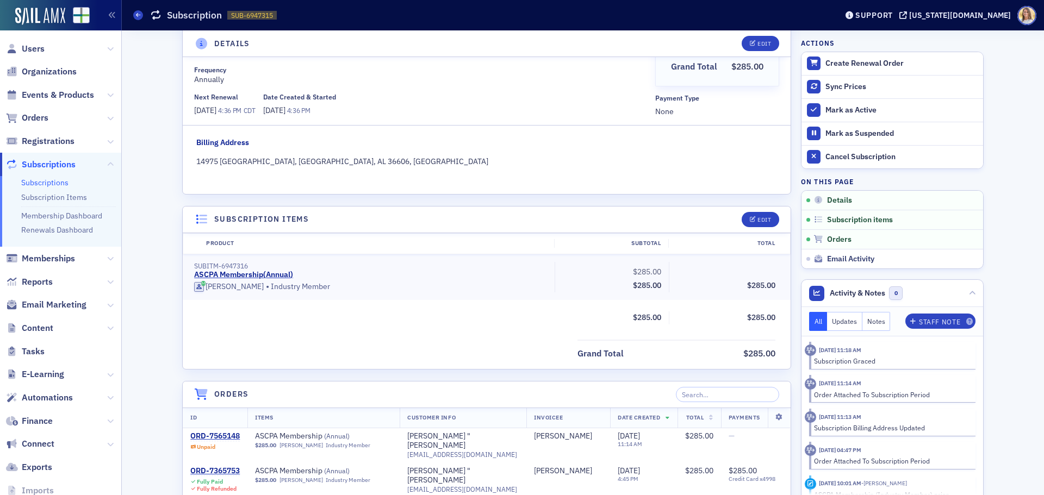
scroll to position [2, 0]
click at [48, 114] on span "Orders" at bounding box center [35, 117] width 27 height 12
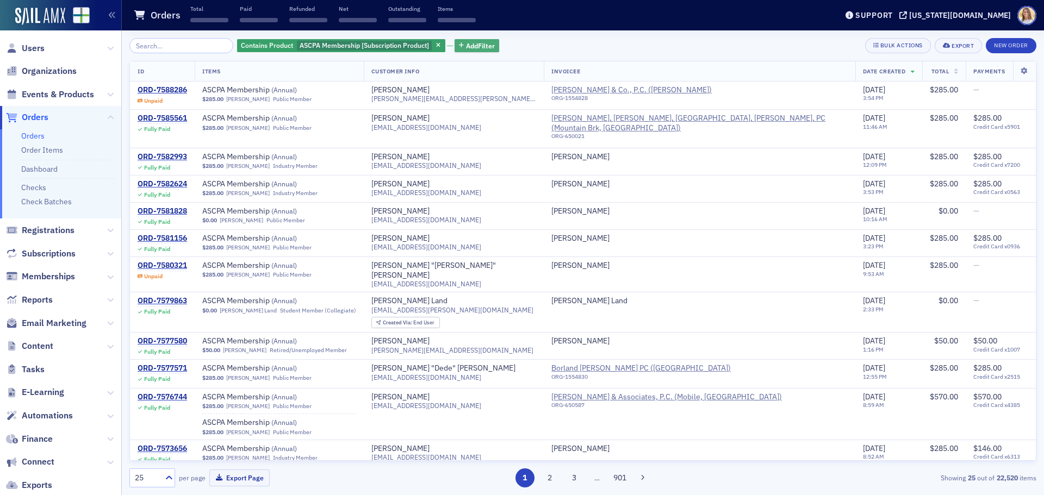
click at [467, 41] on span "Add Filter" at bounding box center [480, 46] width 29 height 10
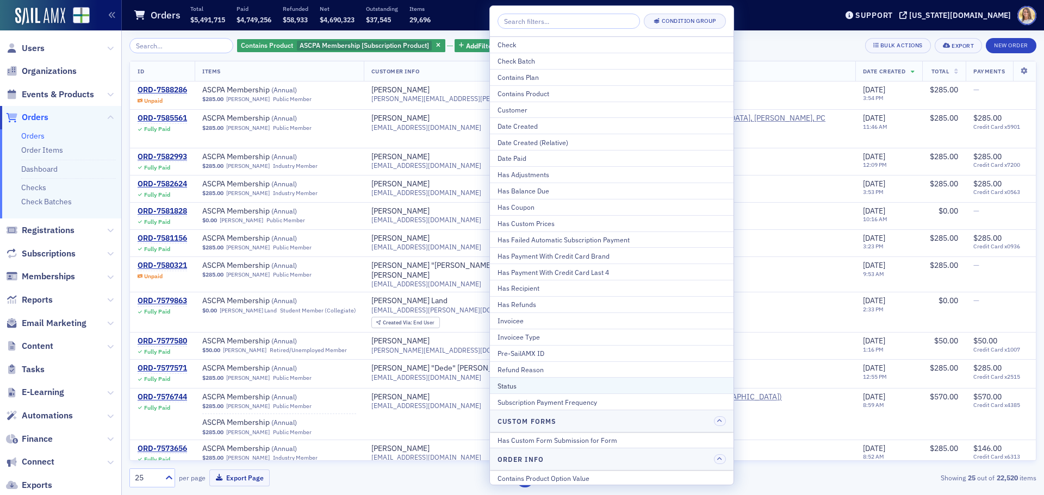
click at [551, 382] on div "Status" at bounding box center [611, 386] width 228 height 10
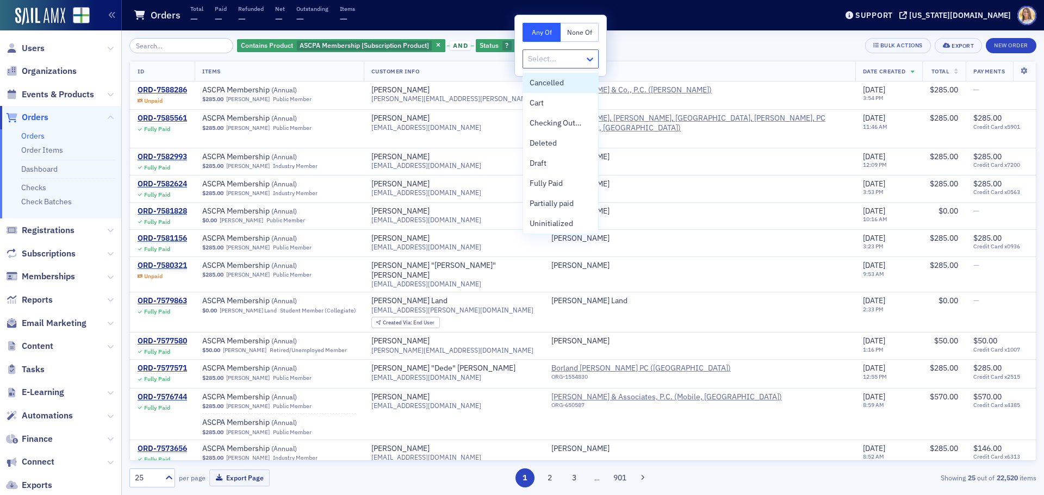
click at [588, 61] on icon at bounding box center [589, 59] width 11 height 11
click at [562, 221] on div "Unpaid" at bounding box center [560, 221] width 62 height 11
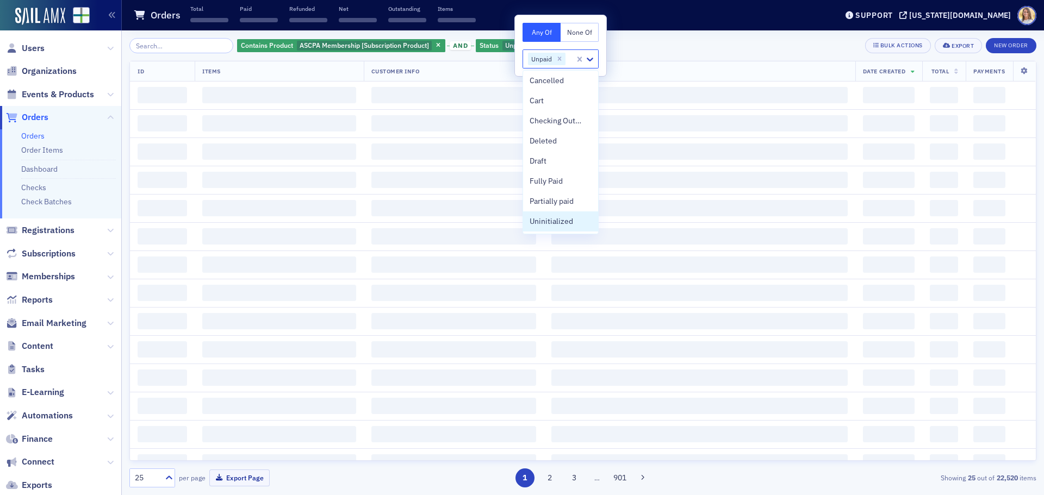
scroll to position [2, 0]
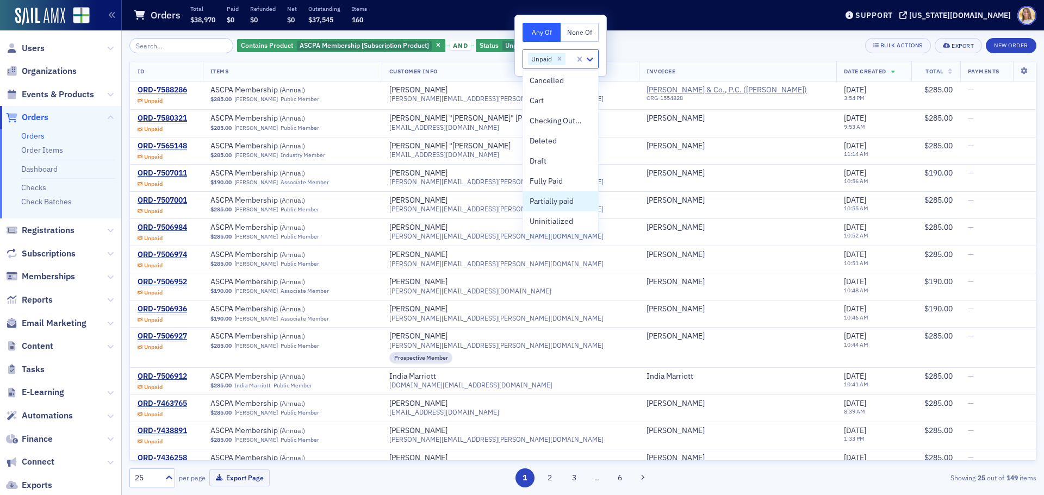
click at [683, 21] on div "Orders Total $38,970 Paid $0 Refunded $0 Net $0 Outstanding $37,545 Items 160" at bounding box center [476, 15] width 687 height 29
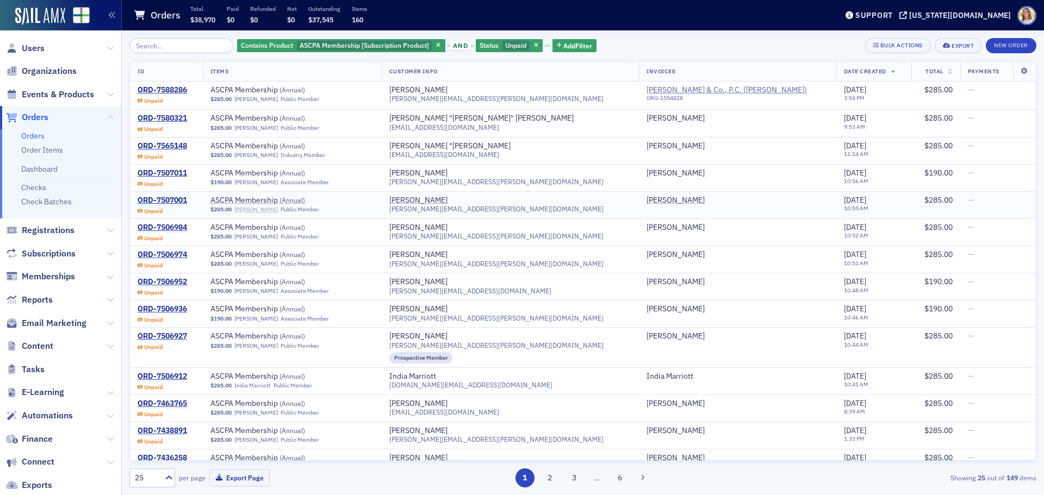
click at [278, 213] on link "[PERSON_NAME]" at bounding box center [255, 209] width 43 height 7
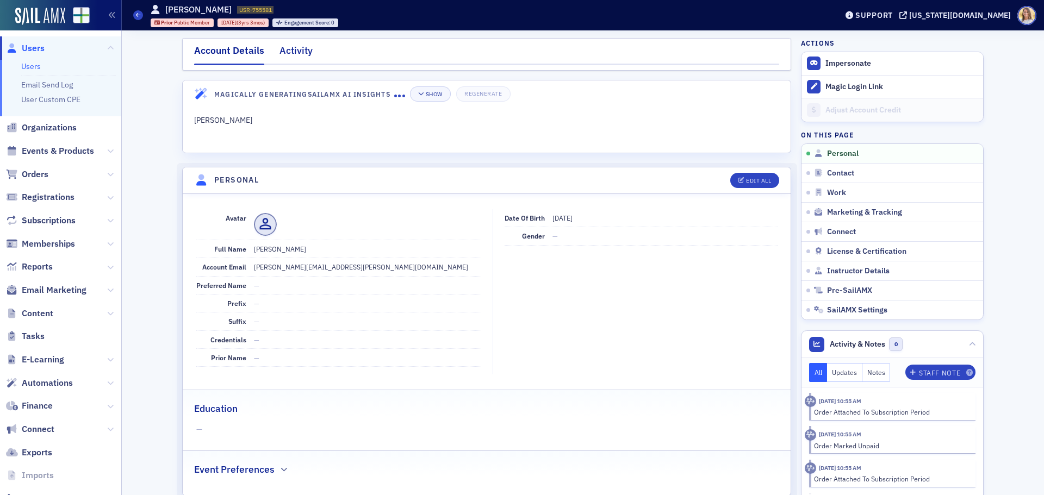
click at [295, 45] on div "Activity" at bounding box center [295, 53] width 33 height 20
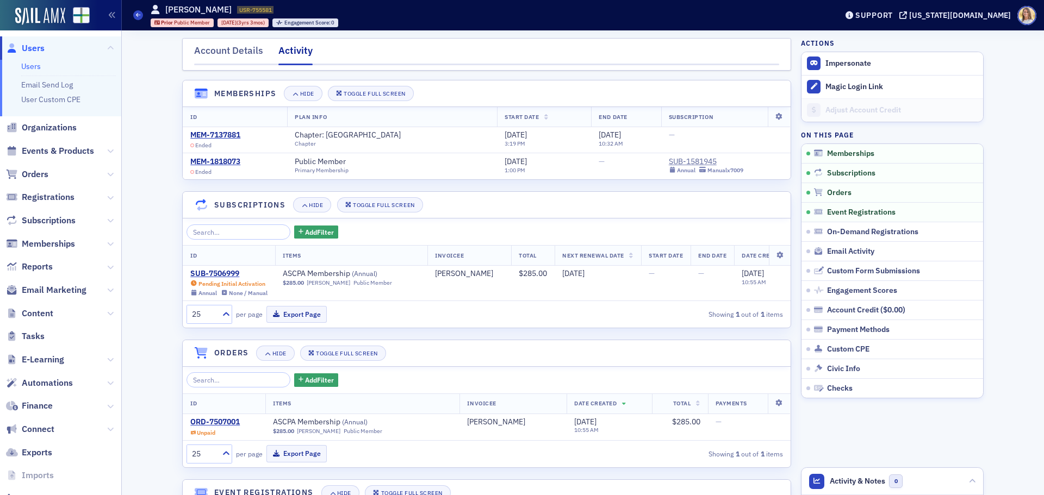
click at [33, 48] on span "Users" at bounding box center [33, 48] width 23 height 12
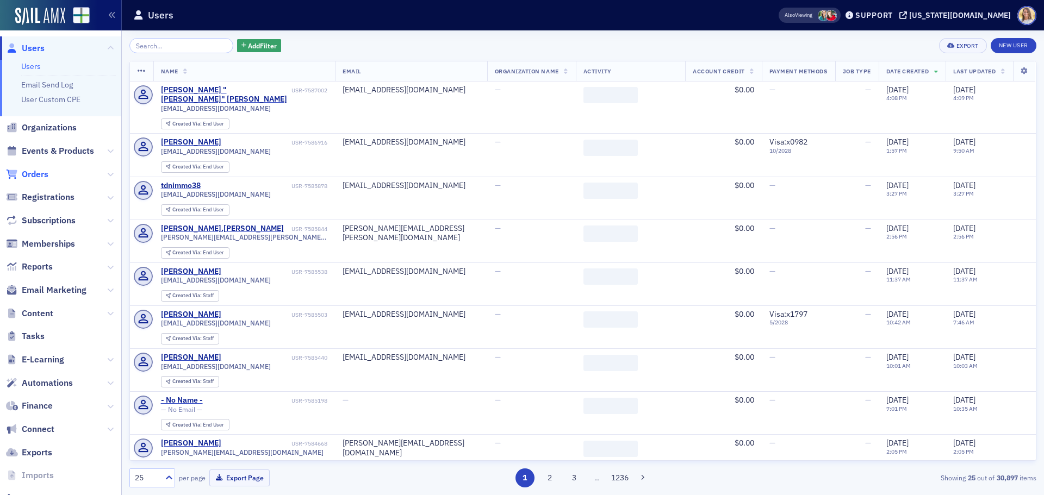
click at [37, 170] on span "Orders" at bounding box center [35, 175] width 27 height 12
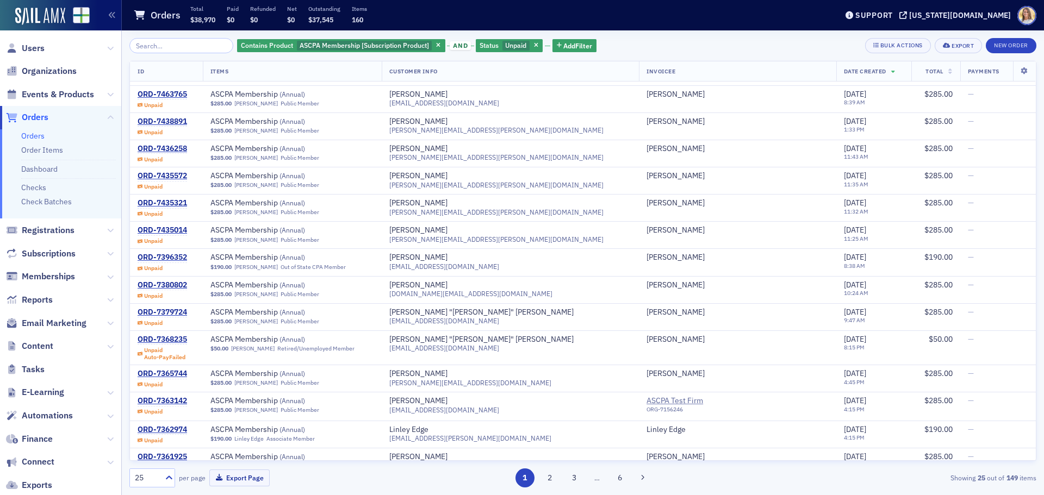
scroll to position [310, 0]
click at [275, 264] on link "[PERSON_NAME]" at bounding box center [255, 266] width 43 height 7
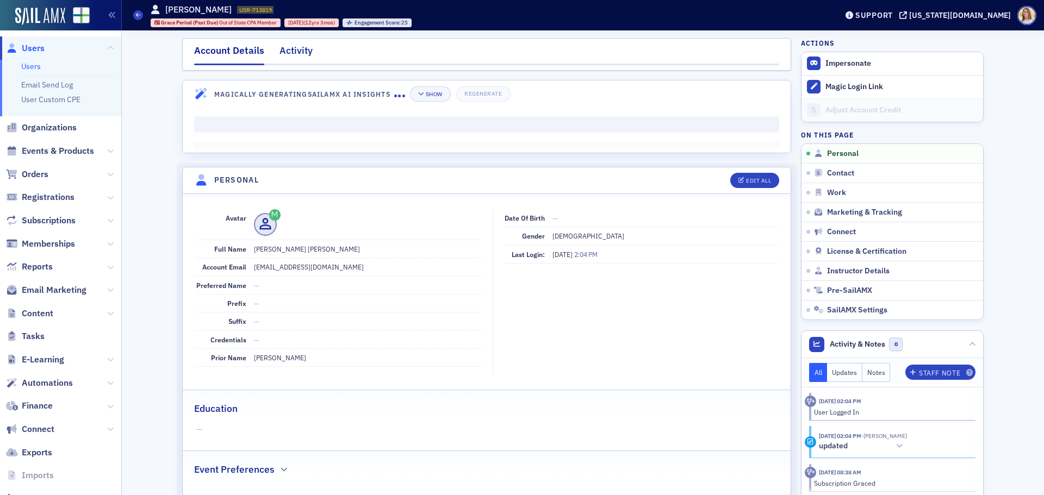
click at [290, 52] on div "Activity" at bounding box center [295, 53] width 33 height 20
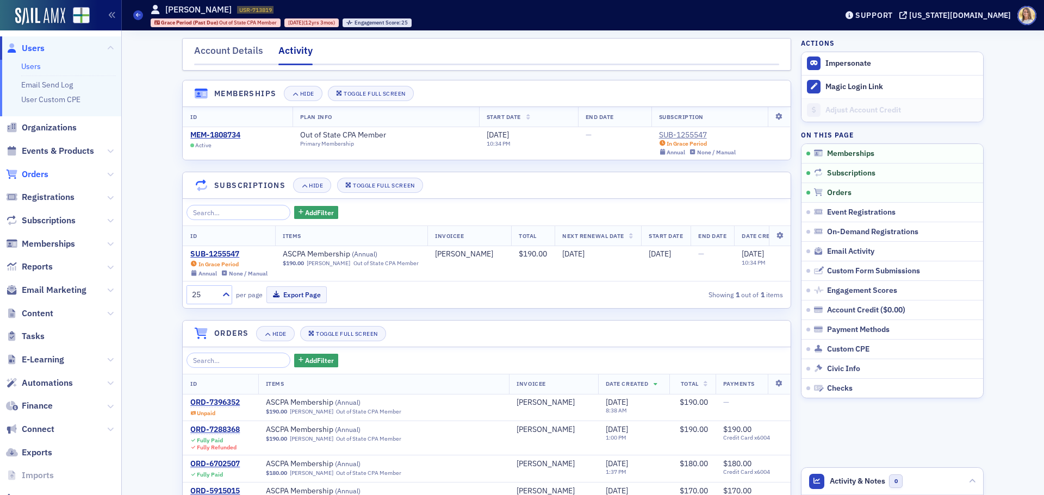
click at [41, 174] on span "Orders" at bounding box center [35, 175] width 27 height 12
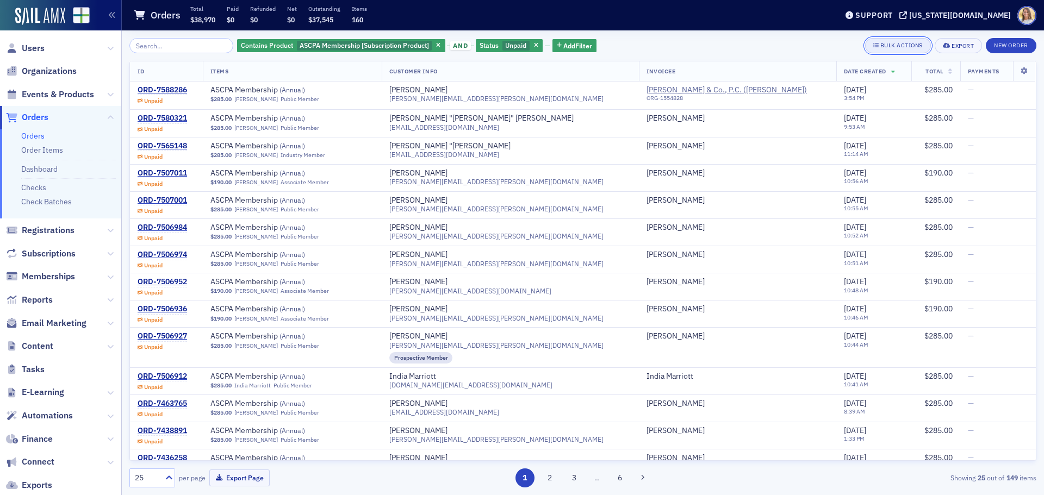
click at [904, 52] on button "Bulk Actions" at bounding box center [898, 45] width 66 height 15
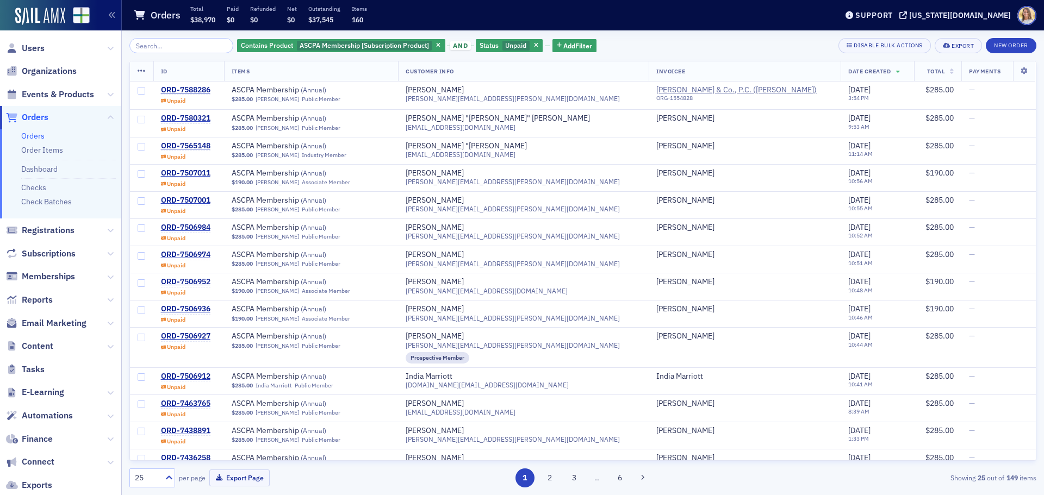
click at [142, 69] on icon at bounding box center [142, 71] width 8 height 9
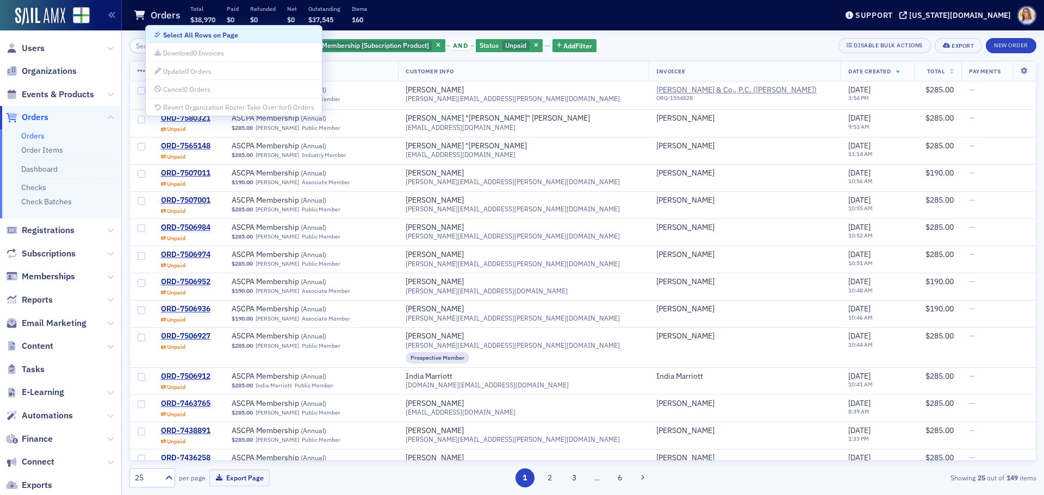
click at [192, 38] on div "Select All Rows on Page" at bounding box center [200, 35] width 75 height 6
checkbox input "true"
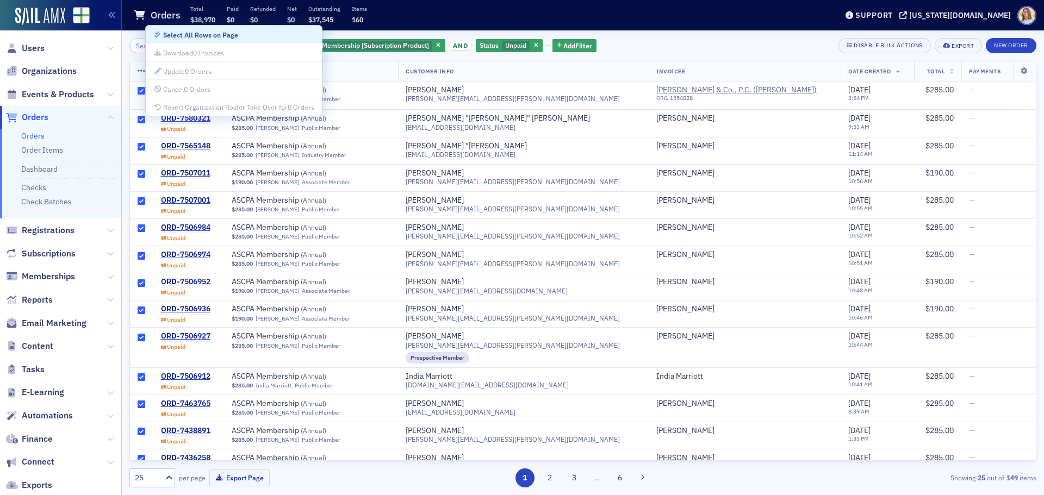
checkbox input "true"
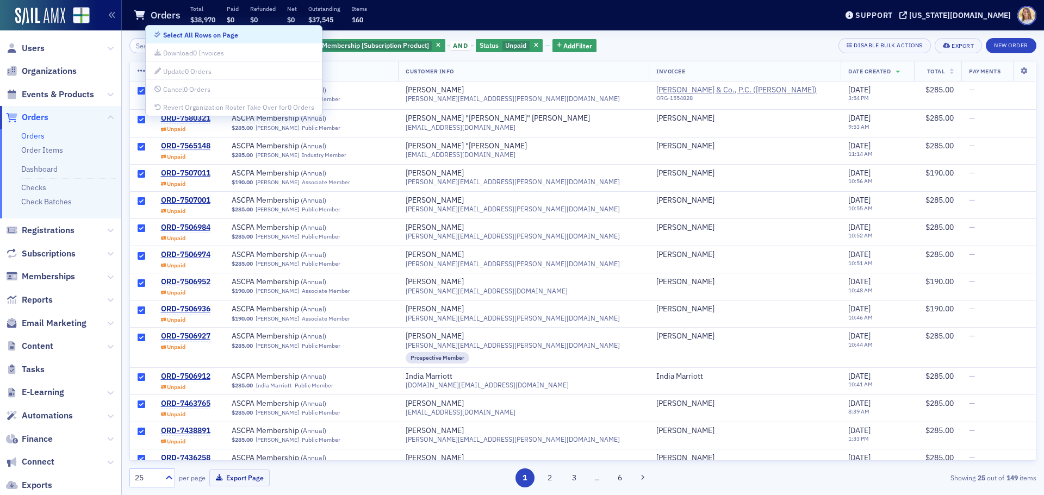
checkbox input "true"
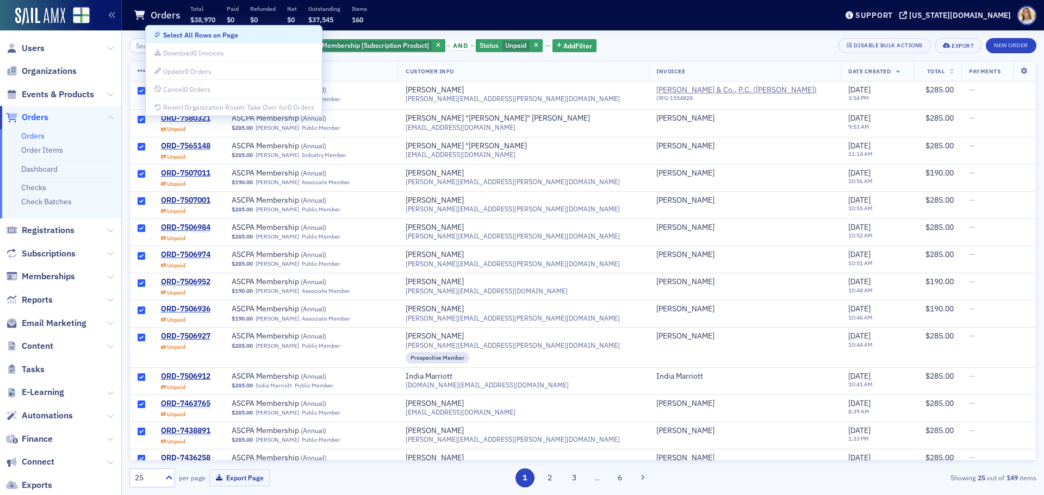
checkbox input "true"
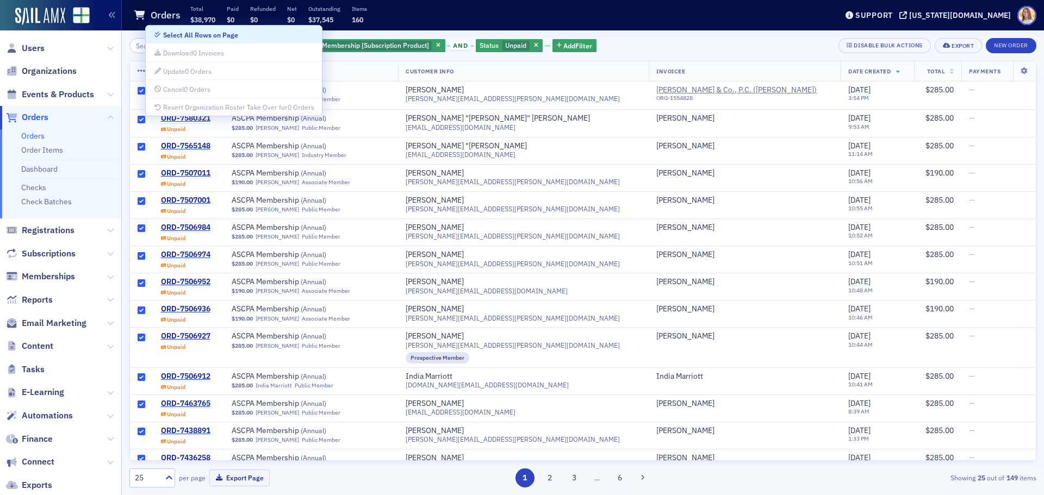
checkbox input "true"
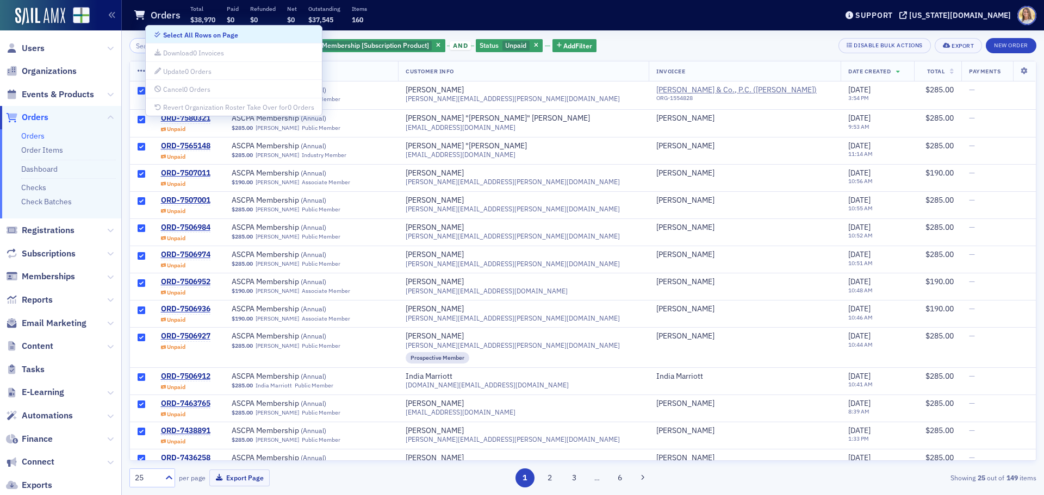
checkbox input "true"
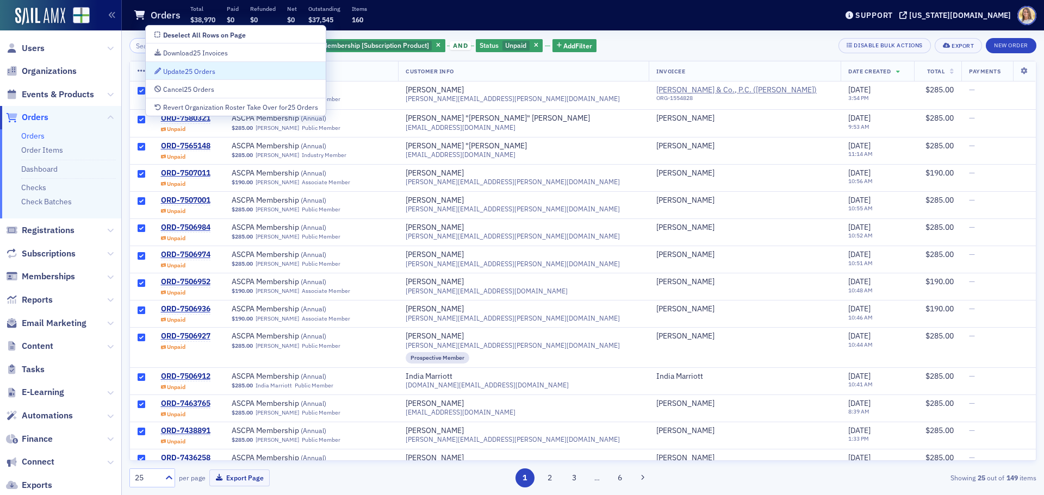
click at [638, 35] on div "Contains Product ASCPA Membership [Subscription Product] and Status Unpaid Add …" at bounding box center [582, 262] width 907 height 465
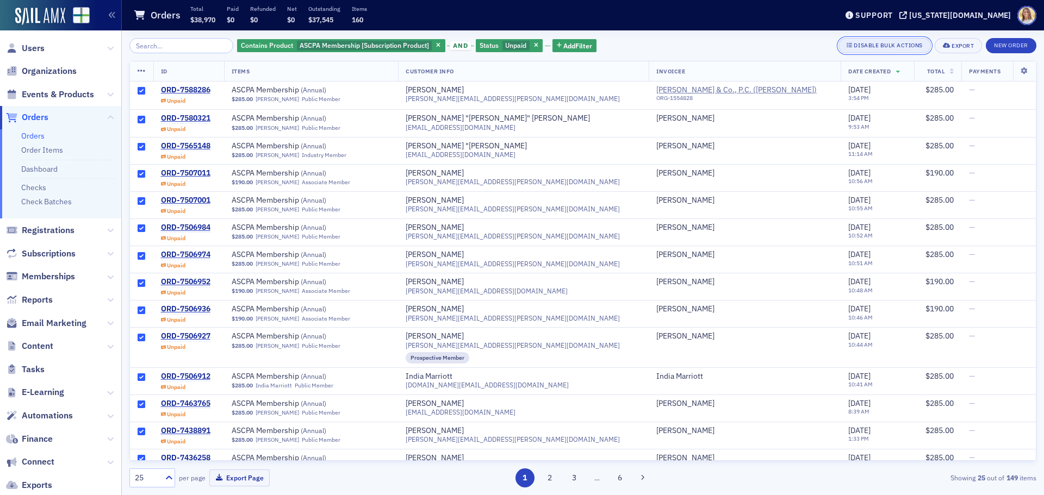
click at [889, 49] on span "Disable Bulk Actions" at bounding box center [884, 45] width 76 height 9
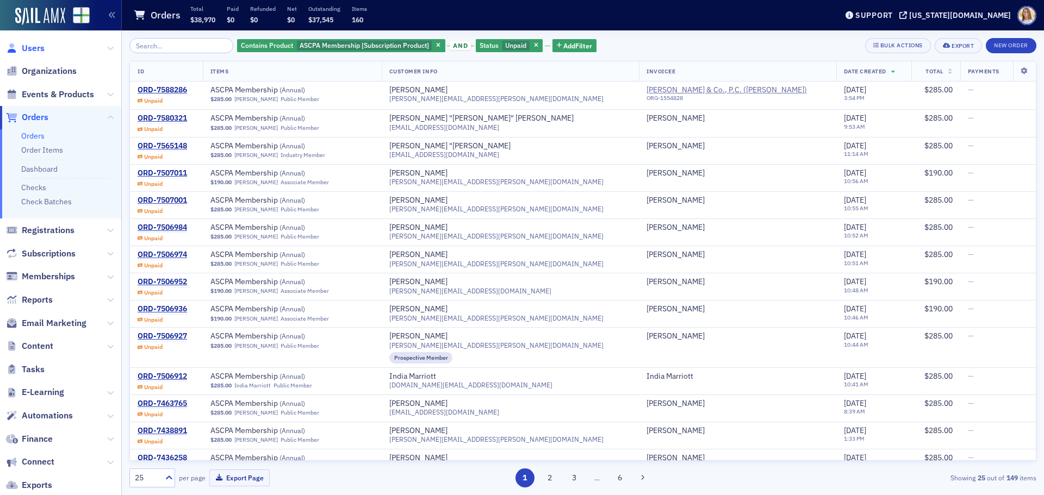
click at [34, 49] on span "Users" at bounding box center [33, 48] width 23 height 12
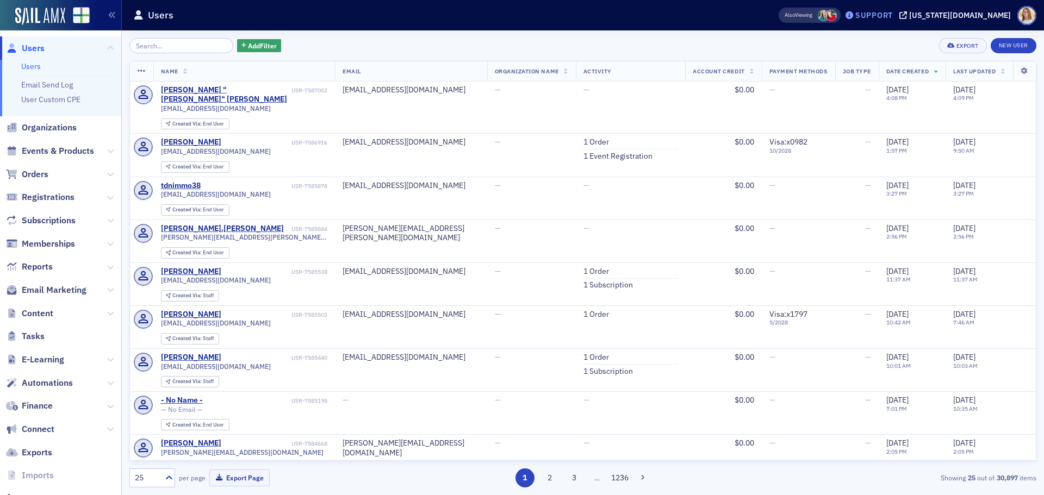
click at [893, 14] on div "Support" at bounding box center [874, 15] width 38 height 10
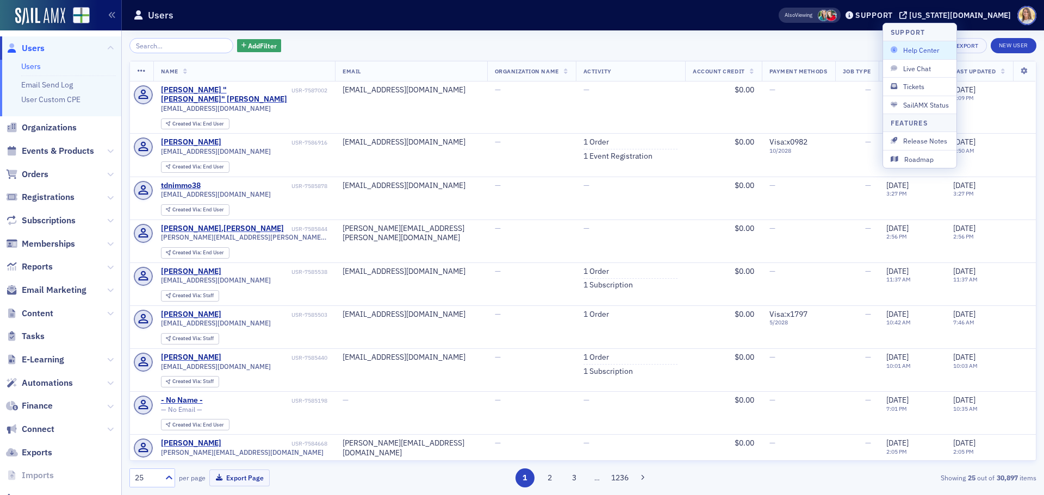
click at [914, 52] on span "Help Center" at bounding box center [919, 50] width 58 height 10
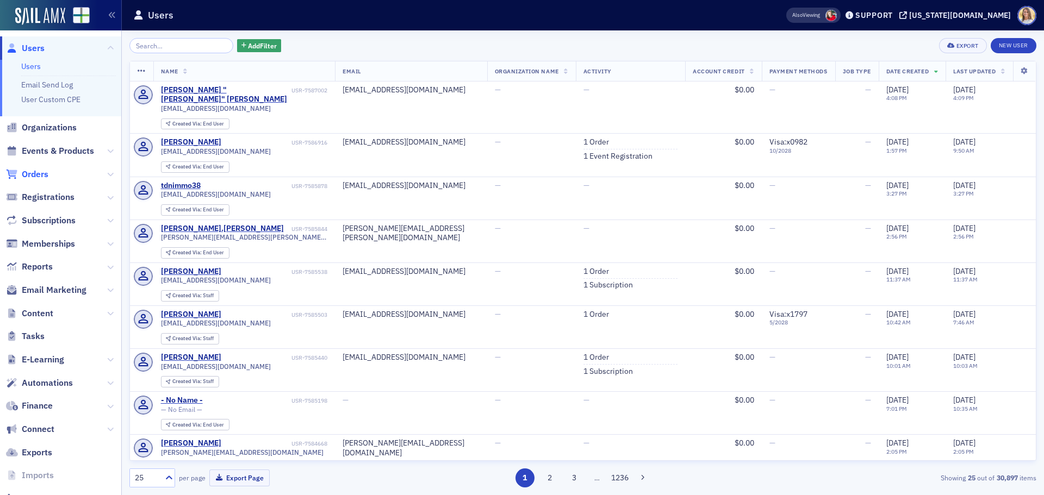
click at [48, 177] on span "Orders" at bounding box center [35, 175] width 27 height 12
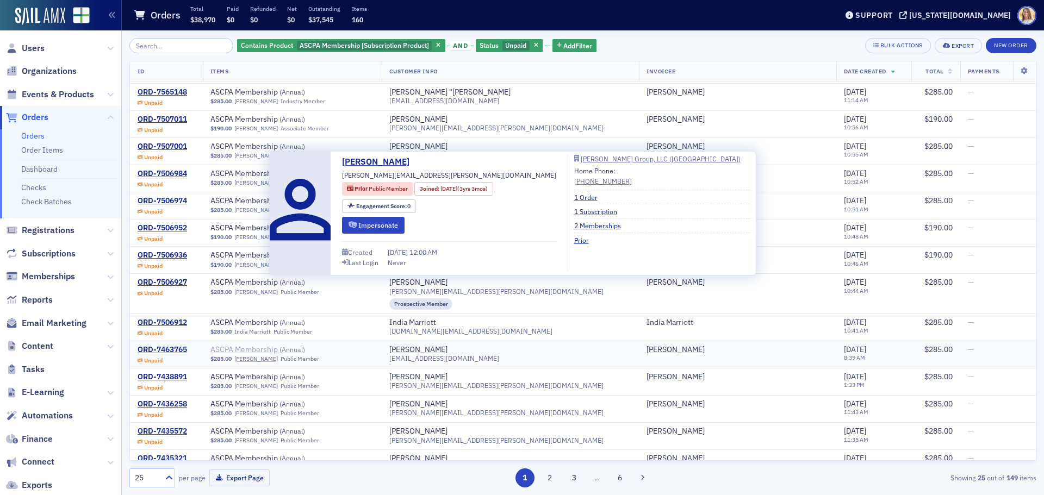
scroll to position [54, 0]
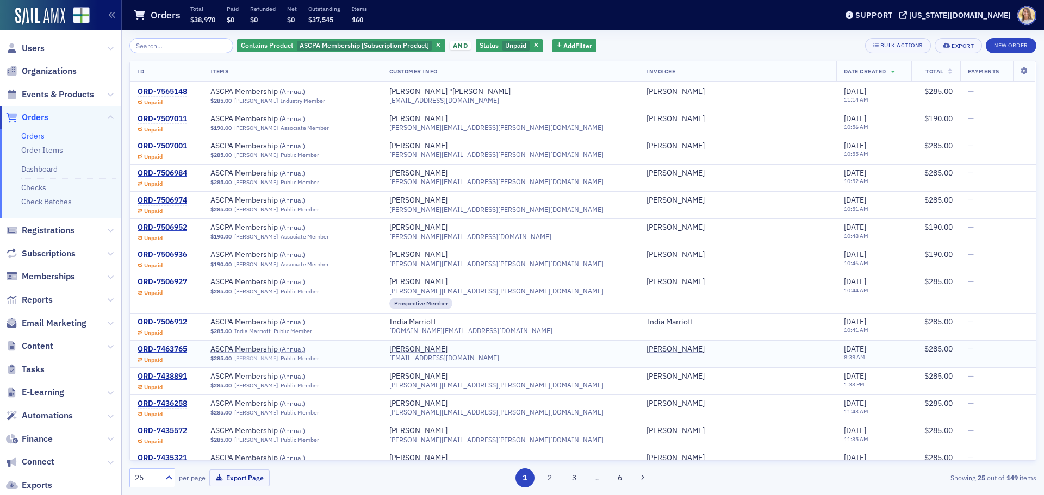
click at [255, 358] on link "Morgan Sims" at bounding box center [255, 358] width 43 height 7
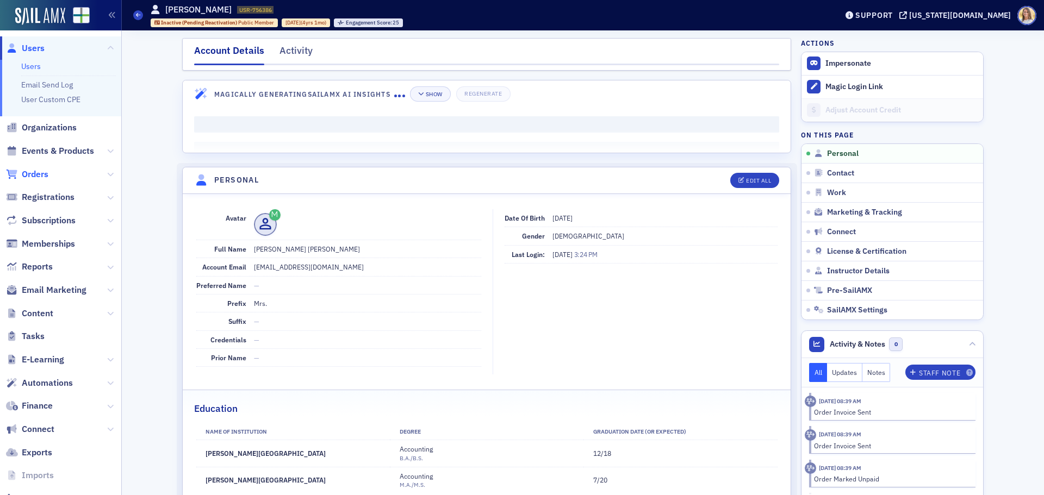
click at [36, 174] on span "Orders" at bounding box center [35, 175] width 27 height 12
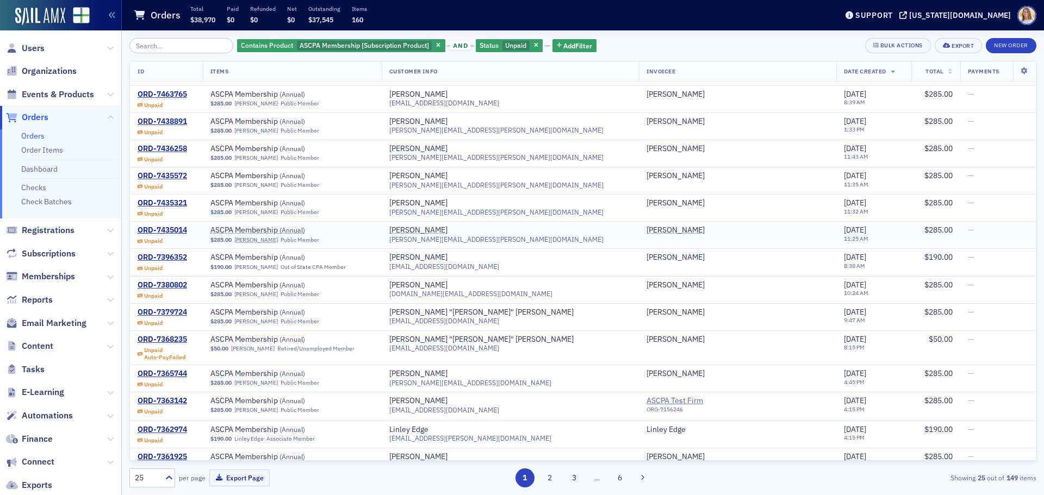
scroll to position [324, 0]
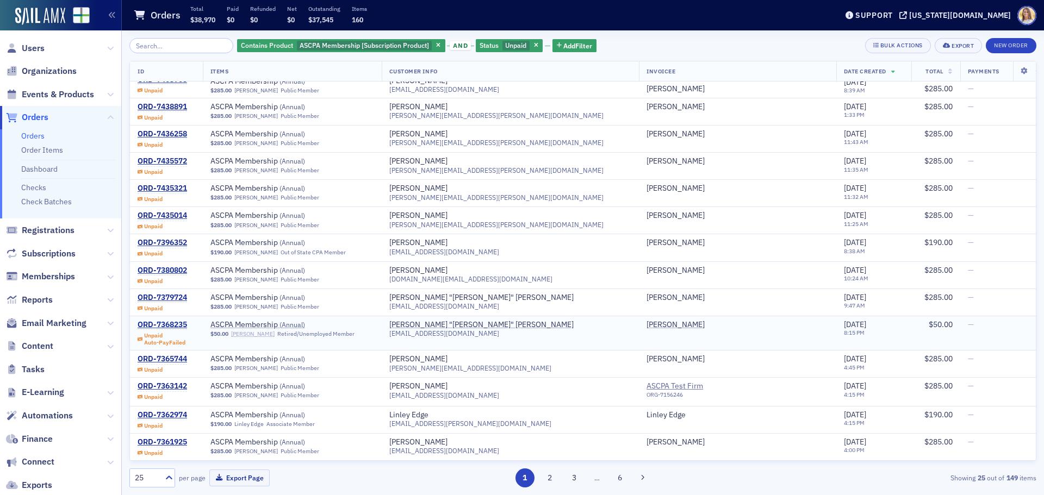
click at [250, 334] on link "Lori Jondron" at bounding box center [252, 333] width 43 height 7
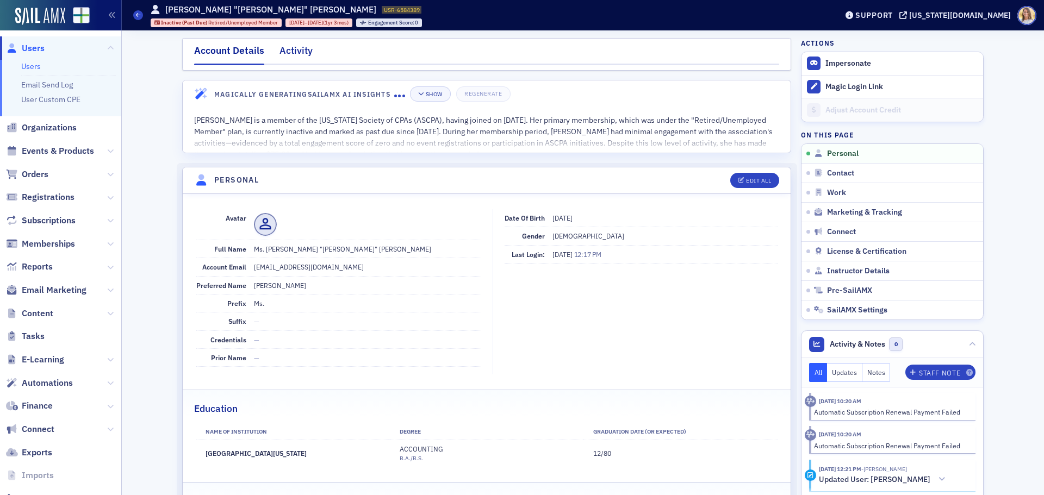
click at [301, 44] on div "Activity" at bounding box center [295, 53] width 33 height 20
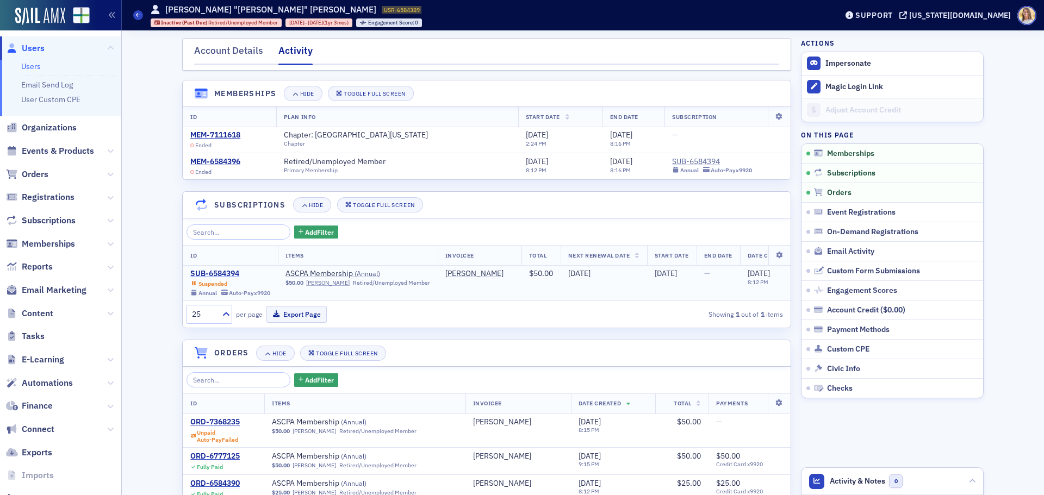
click at [226, 273] on div "SUB-6584394" at bounding box center [230, 274] width 80 height 10
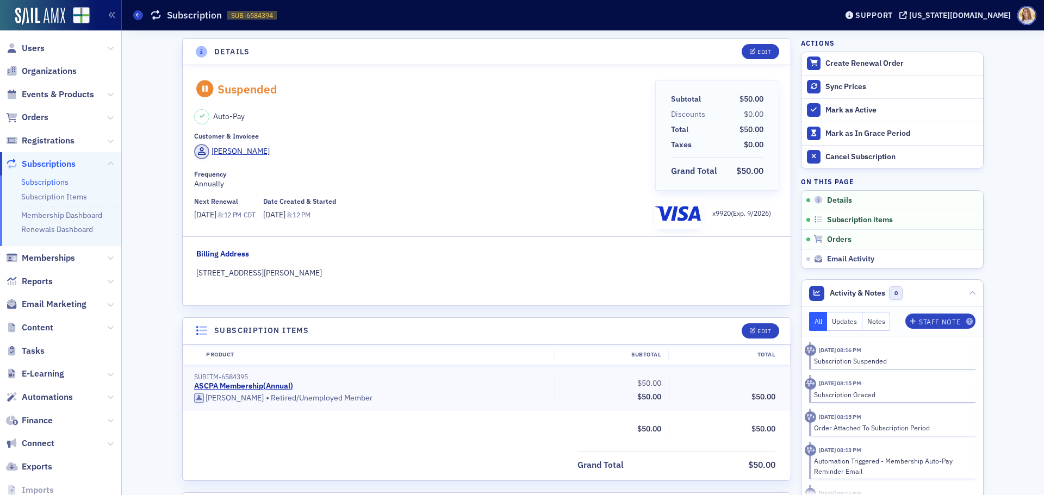
click at [46, 110] on span "Orders" at bounding box center [60, 117] width 121 height 23
click at [45, 114] on span "Orders" at bounding box center [35, 117] width 27 height 12
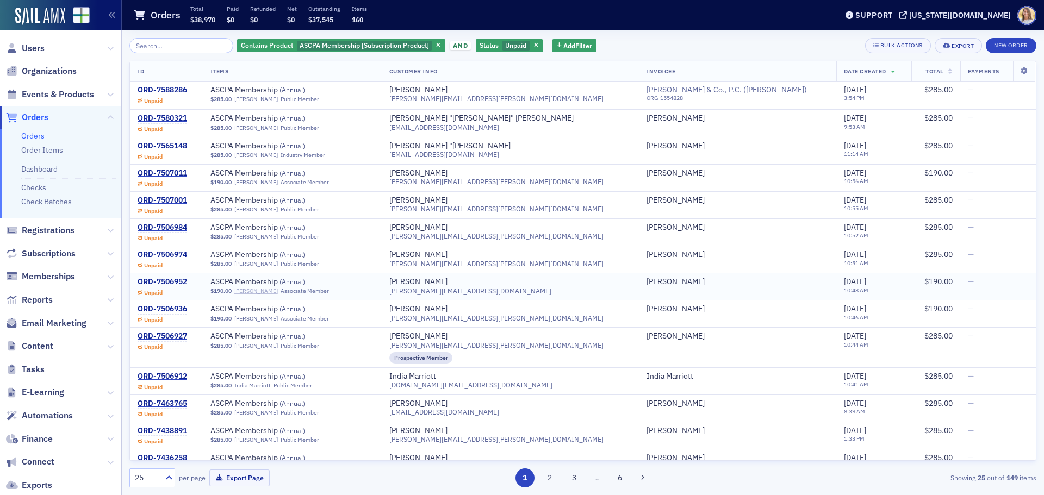
click at [263, 291] on link "Kendra Guest" at bounding box center [255, 291] width 43 height 7
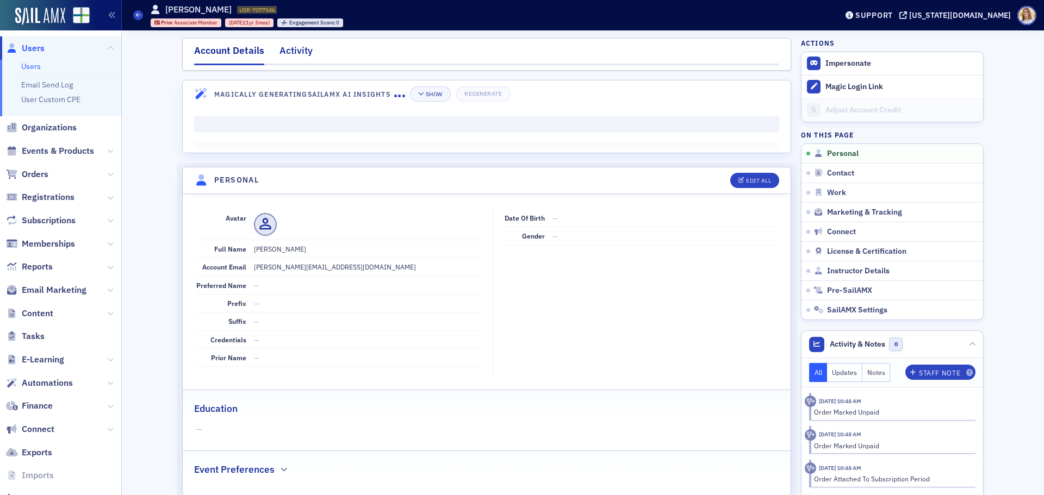
click at [279, 52] on div "Activity" at bounding box center [295, 53] width 33 height 20
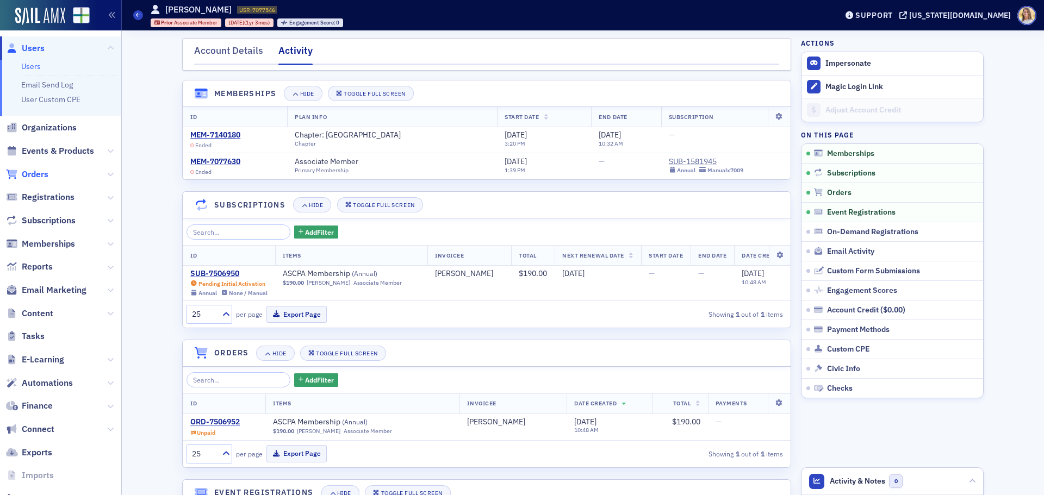
click at [36, 172] on span "Orders" at bounding box center [35, 175] width 27 height 12
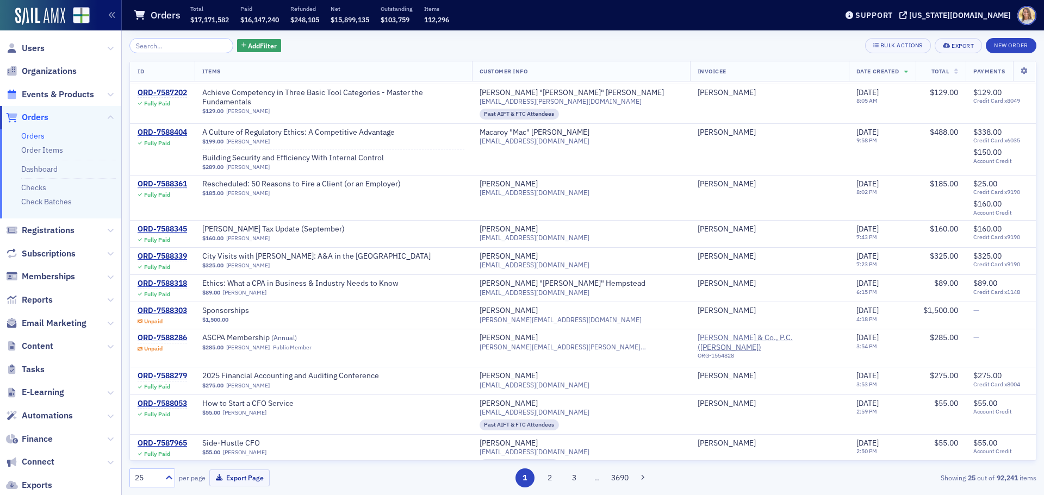
scroll to position [138, 0]
click at [38, 120] on span "Orders" at bounding box center [35, 117] width 27 height 12
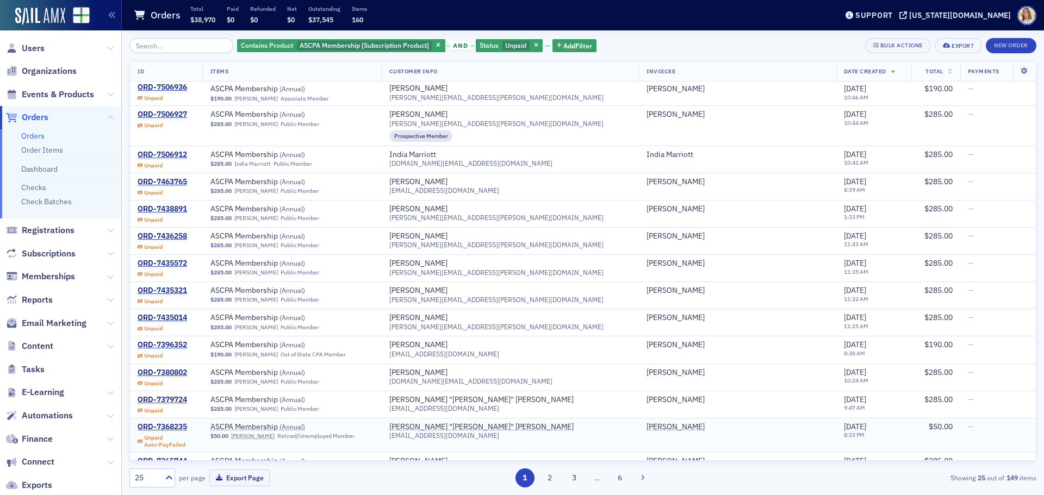
scroll to position [324, 0]
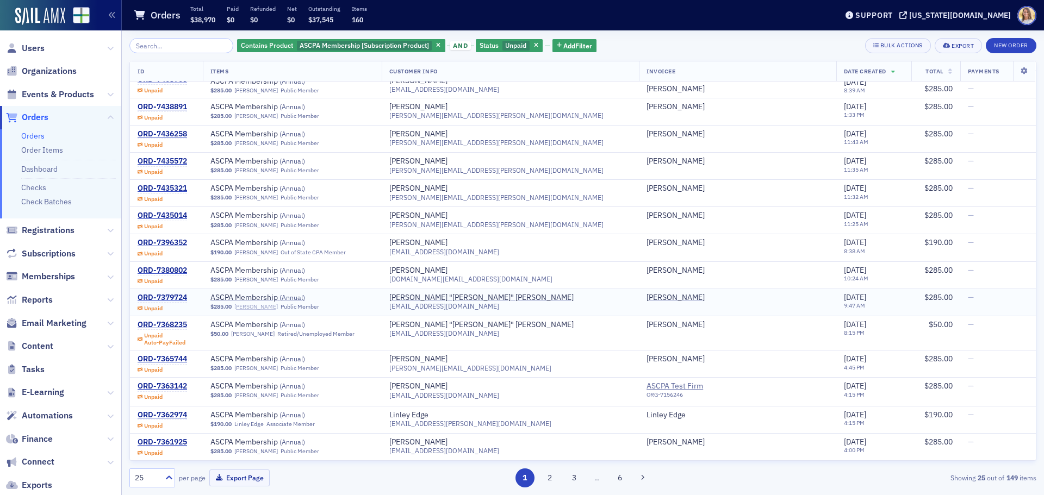
click at [270, 308] on link "Shane Sanders" at bounding box center [255, 306] width 43 height 7
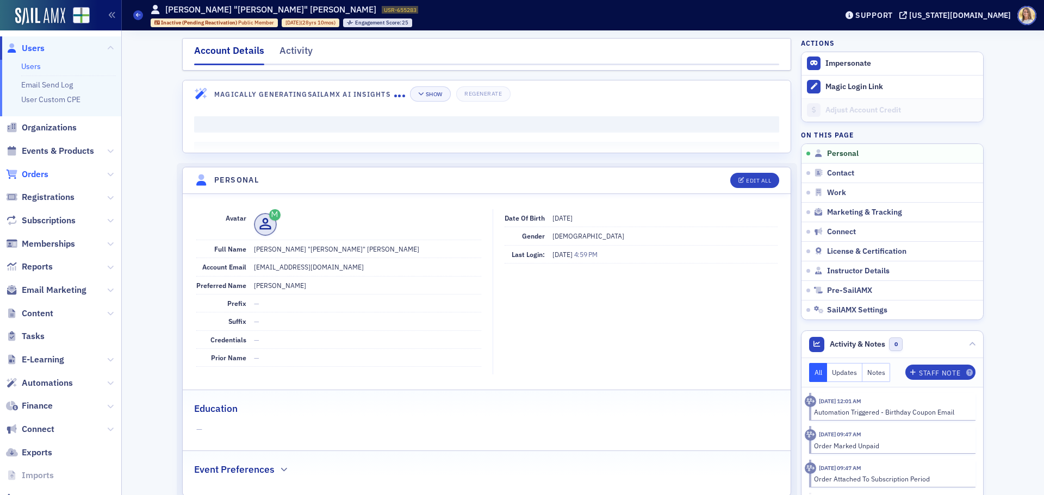
click at [41, 175] on span "Orders" at bounding box center [35, 175] width 27 height 12
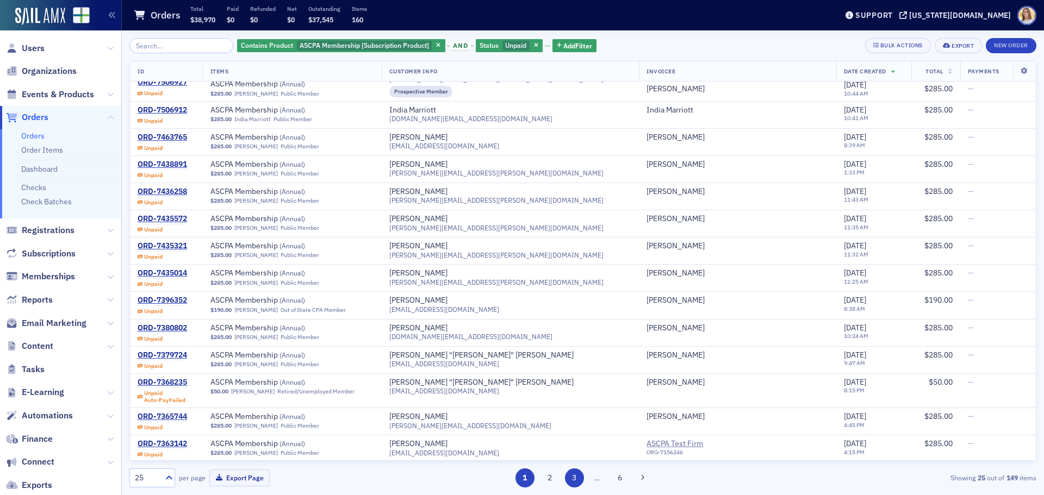
click at [575, 476] on button "3" at bounding box center [574, 478] width 19 height 19
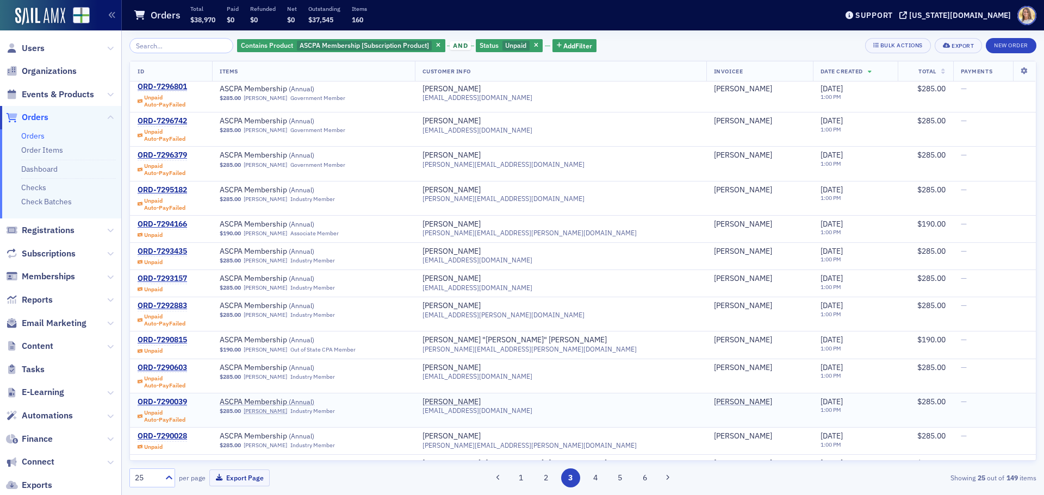
scroll to position [4, 0]
click at [284, 288] on link "Christine Stringer" at bounding box center [265, 287] width 43 height 7
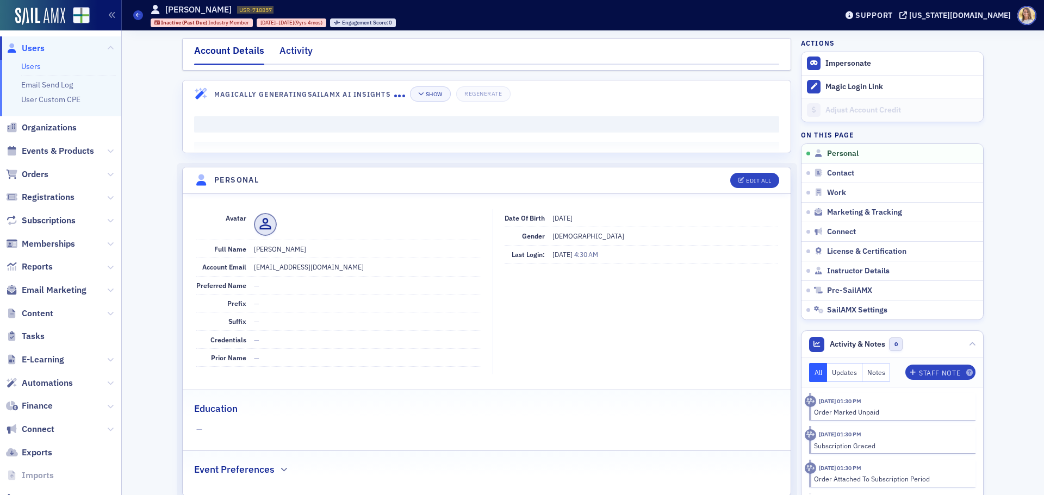
click at [296, 54] on div "Activity" at bounding box center [295, 53] width 33 height 20
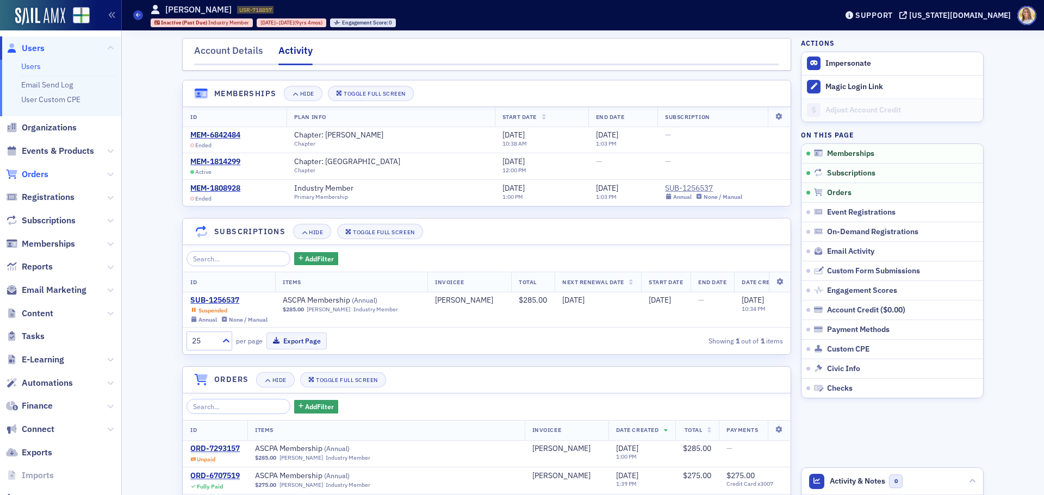
click at [39, 170] on span "Orders" at bounding box center [35, 175] width 27 height 12
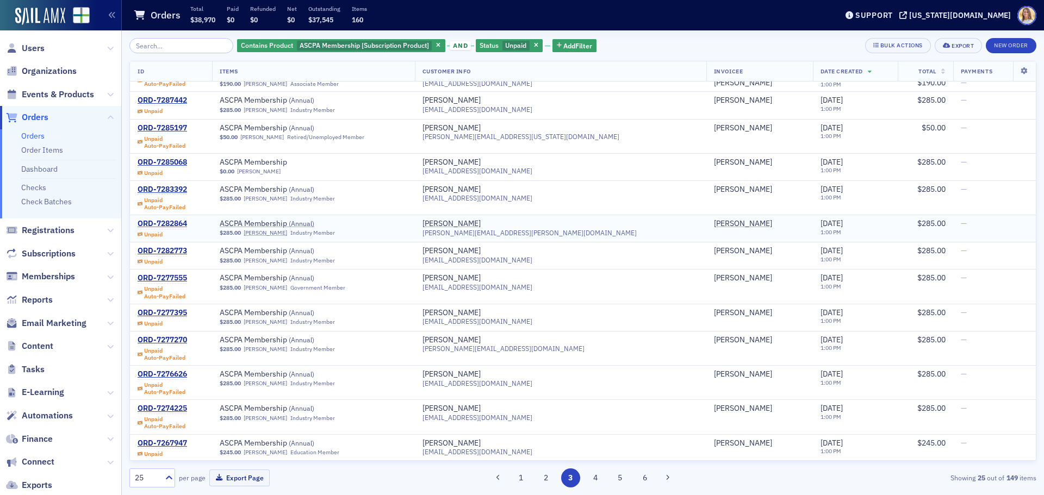
scroll to position [402, 0]
click at [276, 454] on link "Charles Poole" at bounding box center [265, 451] width 43 height 7
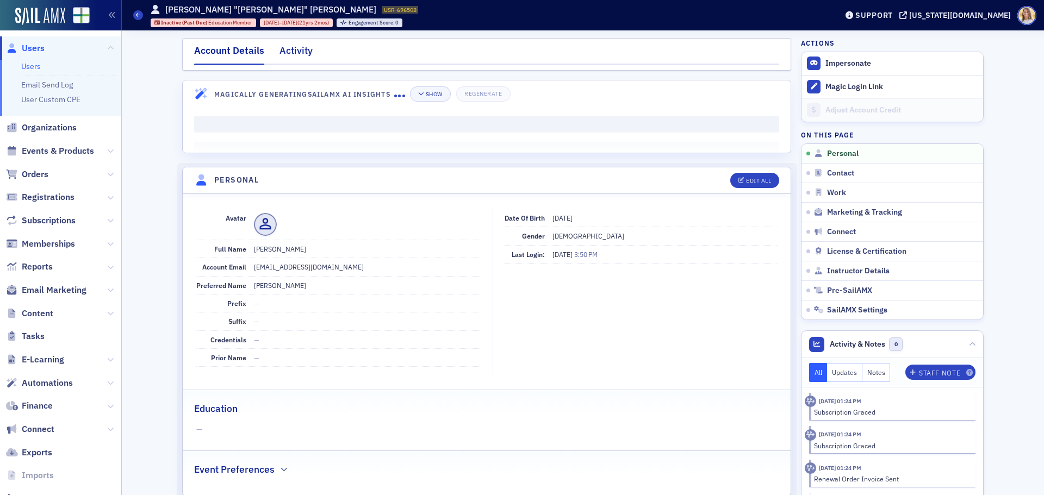
click at [290, 54] on div "Activity" at bounding box center [295, 53] width 33 height 20
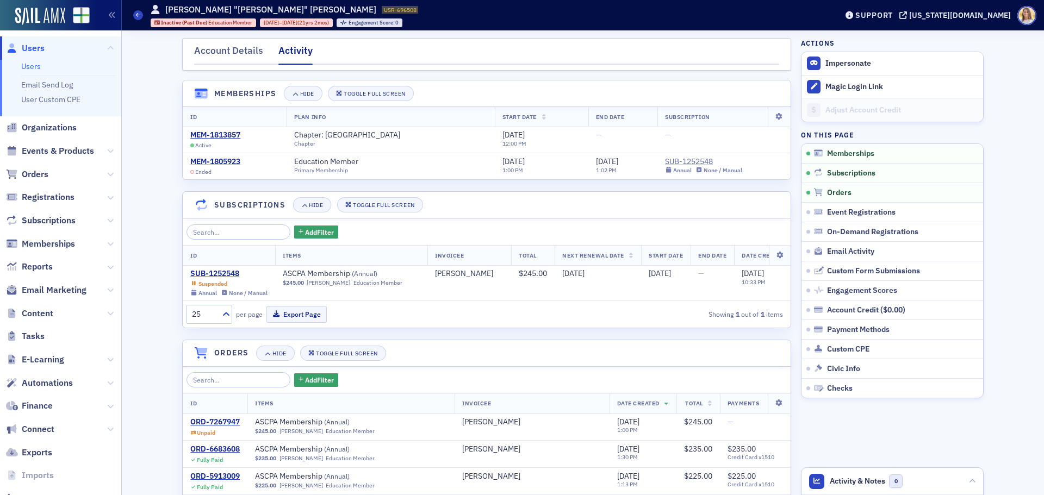
click at [38, 50] on span "Users" at bounding box center [33, 48] width 23 height 12
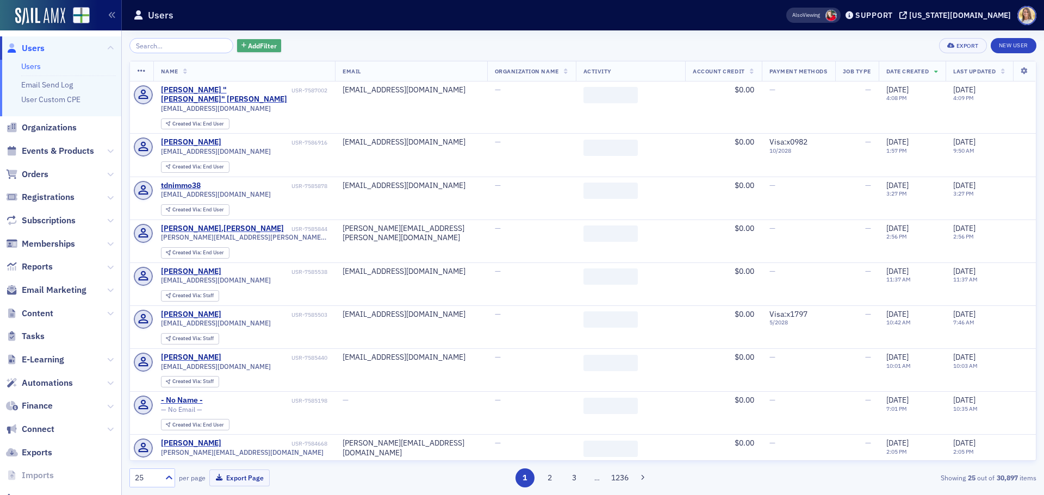
click at [259, 41] on span "Add Filter" at bounding box center [262, 46] width 29 height 10
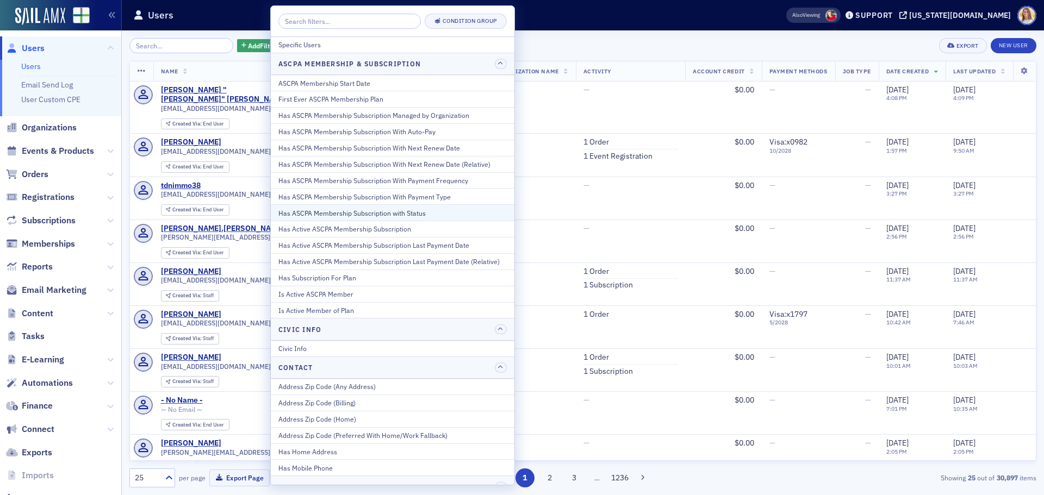
click at [413, 211] on div "Has ASCPA Membership Subscription with Status" at bounding box center [392, 213] width 228 height 10
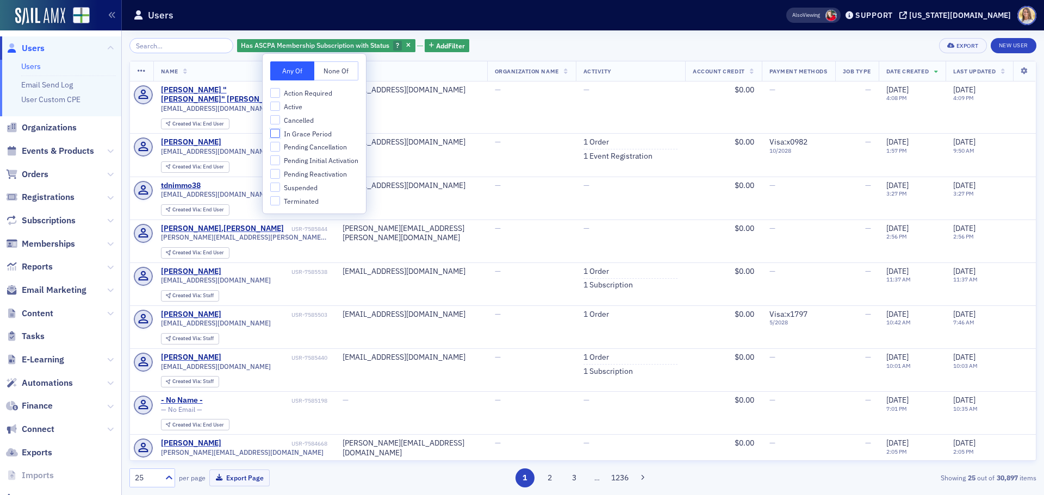
click at [277, 133] on input "In Grace Period" at bounding box center [275, 134] width 10 height 10
checkbox input "true"
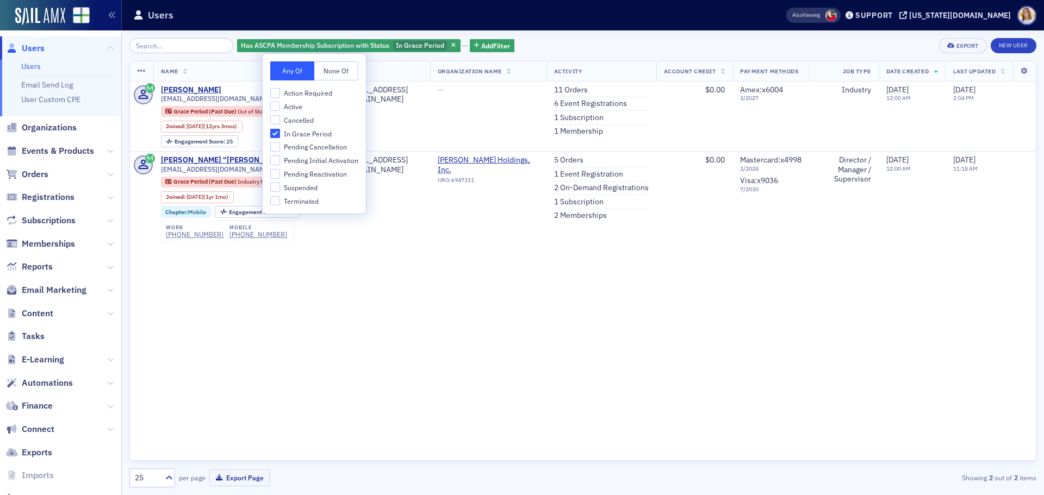
click at [606, 30] on div "Has ASCPA Membership Subscription with Status In Grace Period Add Filter Export…" at bounding box center [582, 262] width 907 height 465
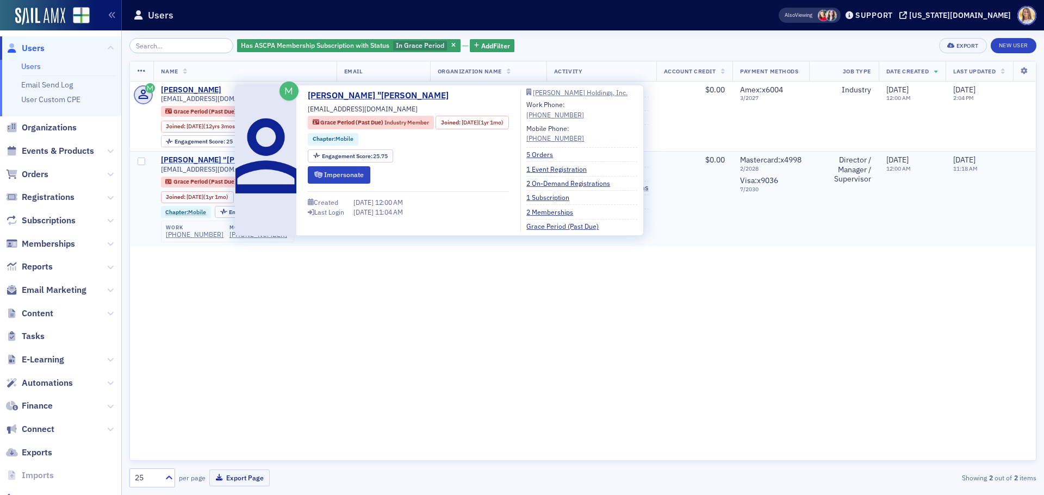
click at [217, 159] on div "Prentiss "Ren" Smith" at bounding box center [224, 160] width 126 height 10
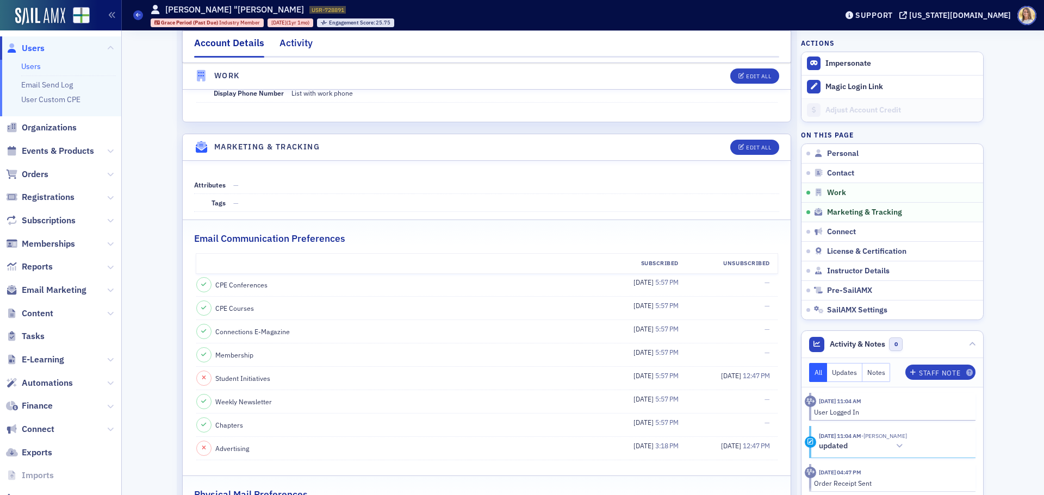
click at [290, 44] on div "Activity" at bounding box center [295, 46] width 33 height 20
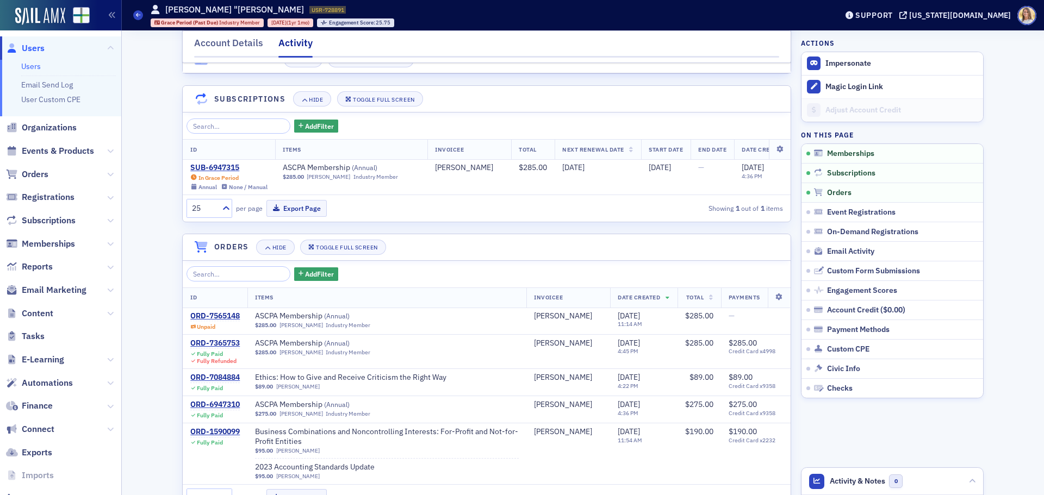
scroll to position [113, 0]
click at [35, 50] on span "Users" at bounding box center [33, 48] width 23 height 12
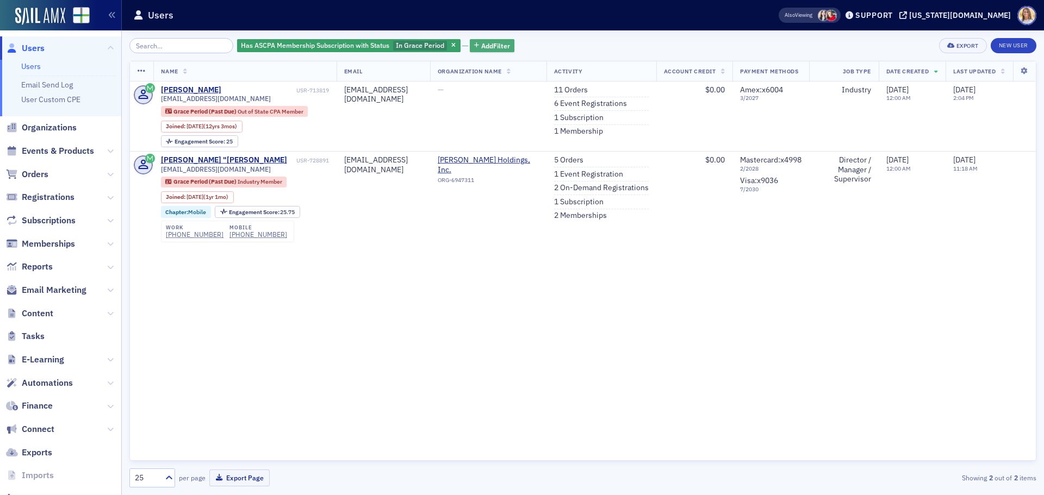
click at [481, 46] on span "Add Filter" at bounding box center [495, 46] width 29 height 10
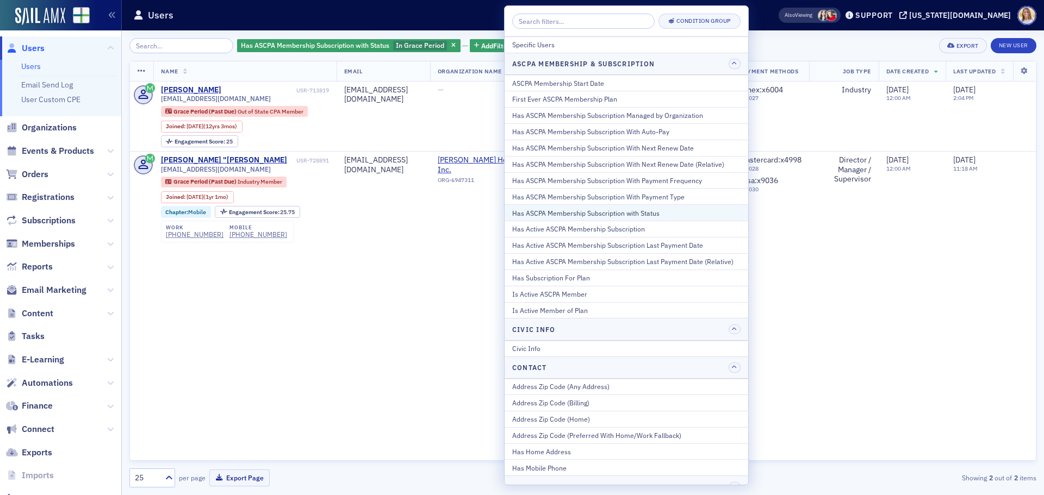
click at [678, 215] on div "Has ASCPA Membership Subscription with Status" at bounding box center [626, 213] width 228 height 10
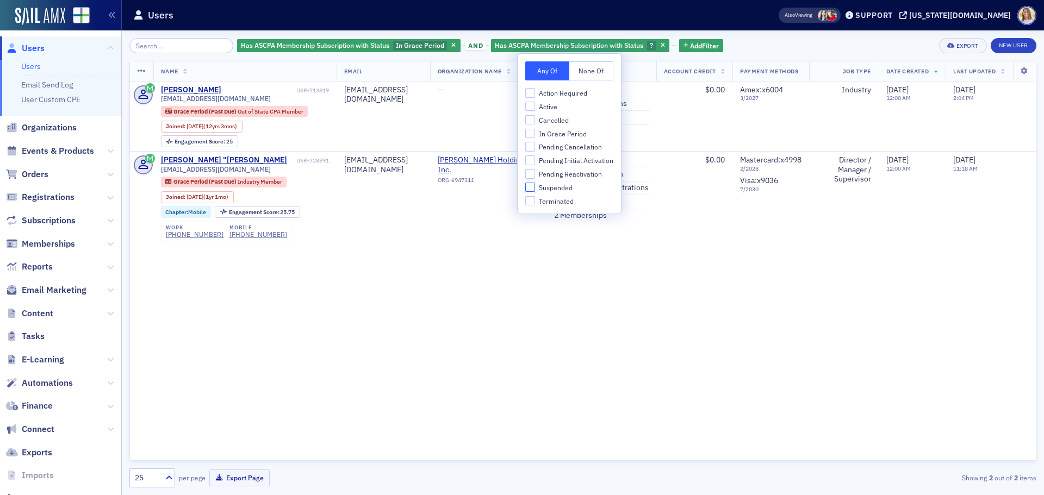
click at [532, 191] on input "Suspended" at bounding box center [530, 188] width 10 height 10
checkbox input "true"
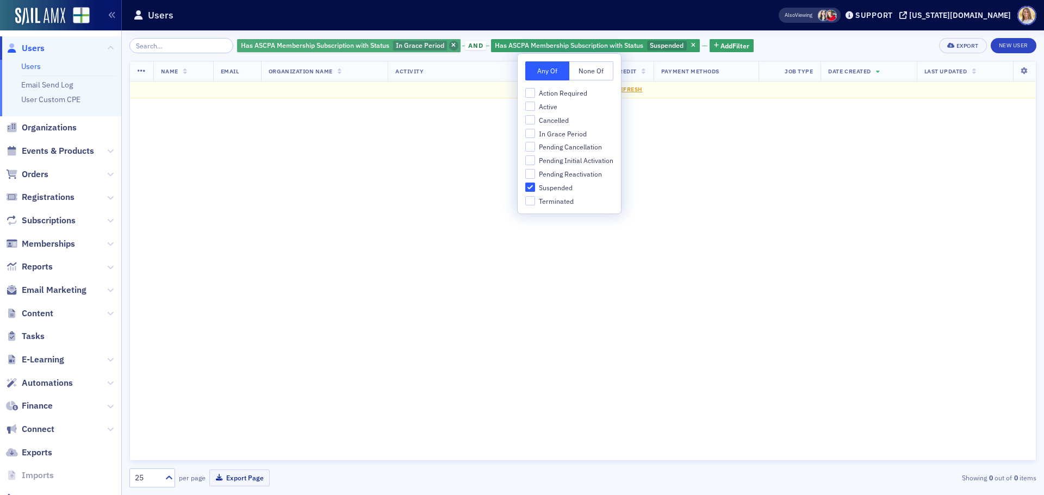
click at [449, 44] on span "button" at bounding box center [454, 46] width 10 height 10
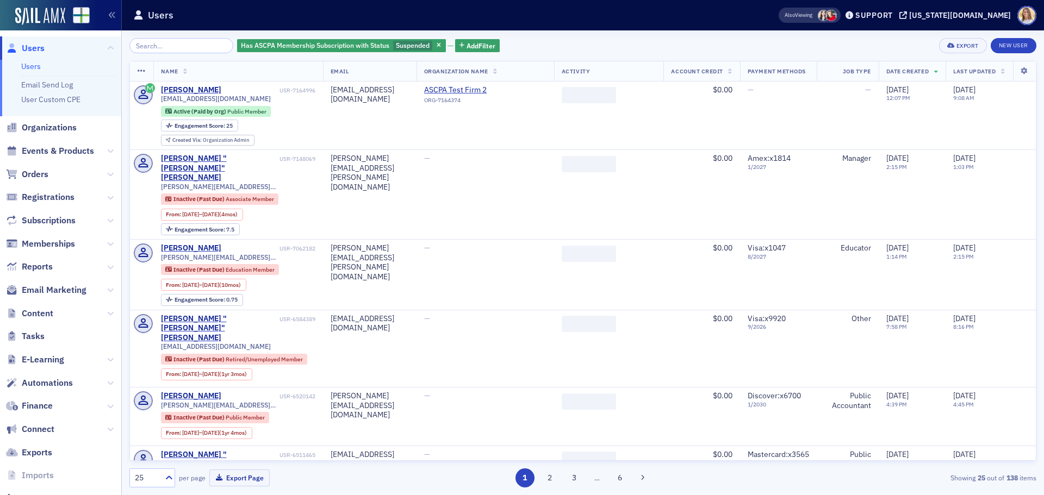
click at [29, 47] on span "Users" at bounding box center [33, 48] width 23 height 12
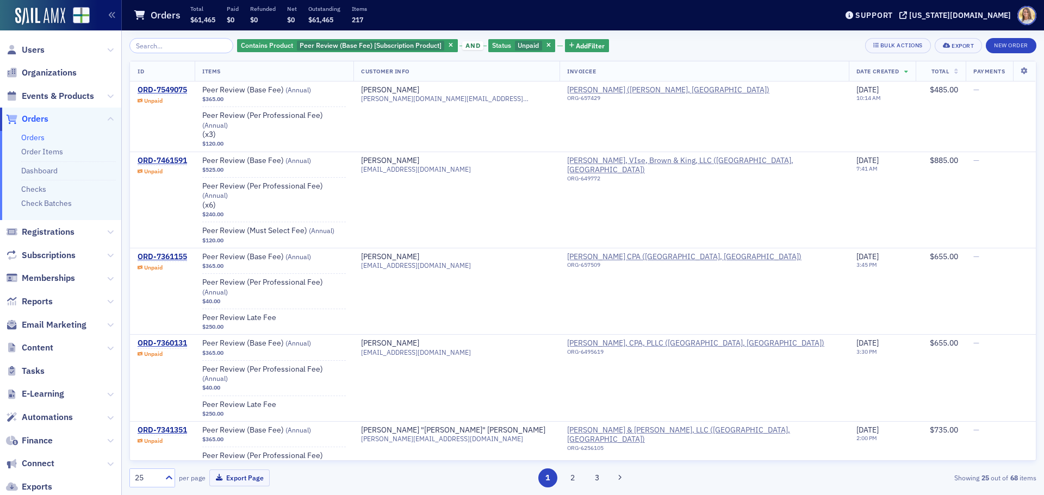
scroll to position [1913, 0]
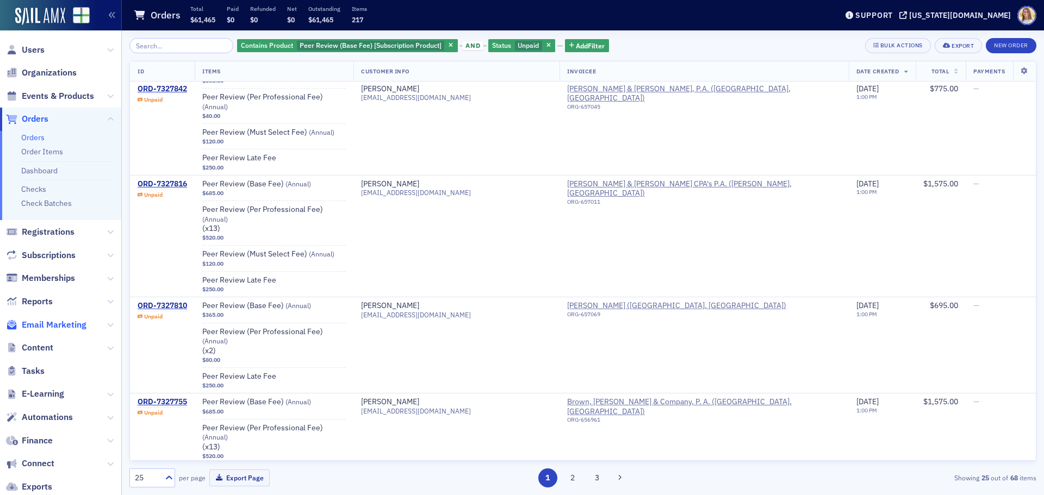
click at [55, 325] on span "Email Marketing" at bounding box center [54, 325] width 65 height 12
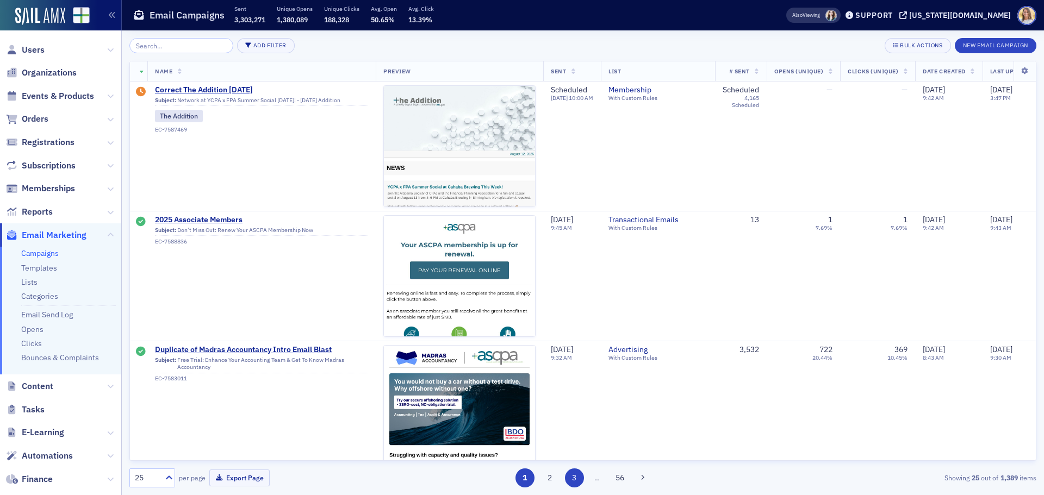
click at [578, 480] on button "3" at bounding box center [574, 478] width 19 height 19
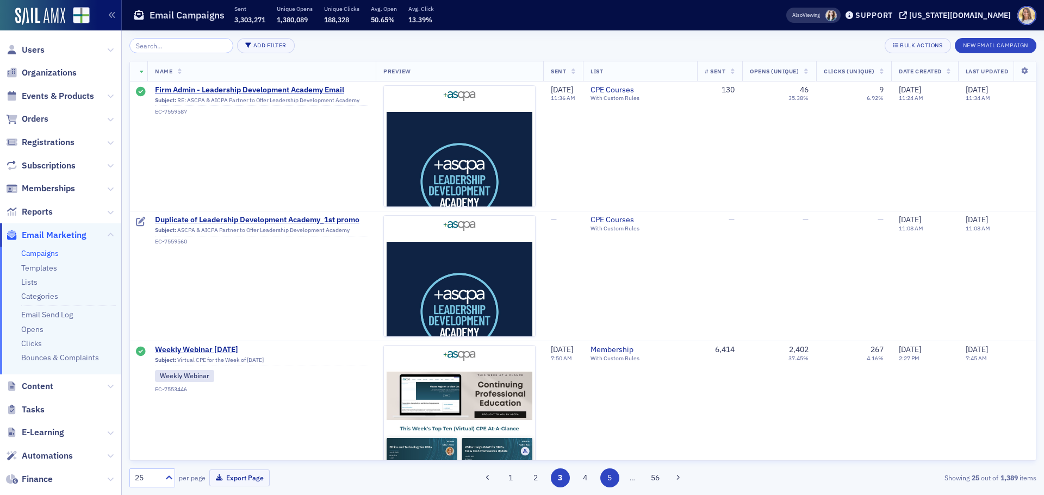
click at [603, 480] on button "5" at bounding box center [609, 478] width 19 height 19
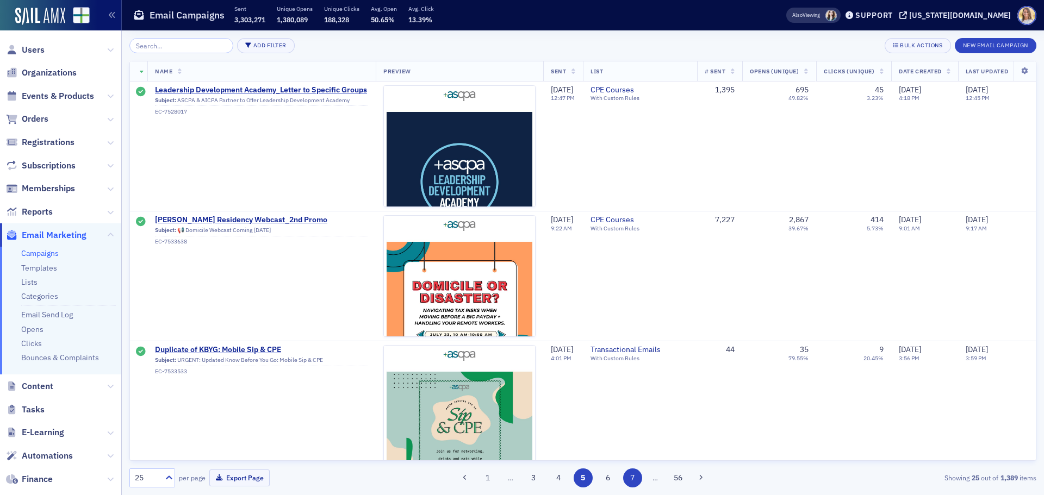
click at [625, 479] on button "7" at bounding box center [632, 478] width 19 height 19
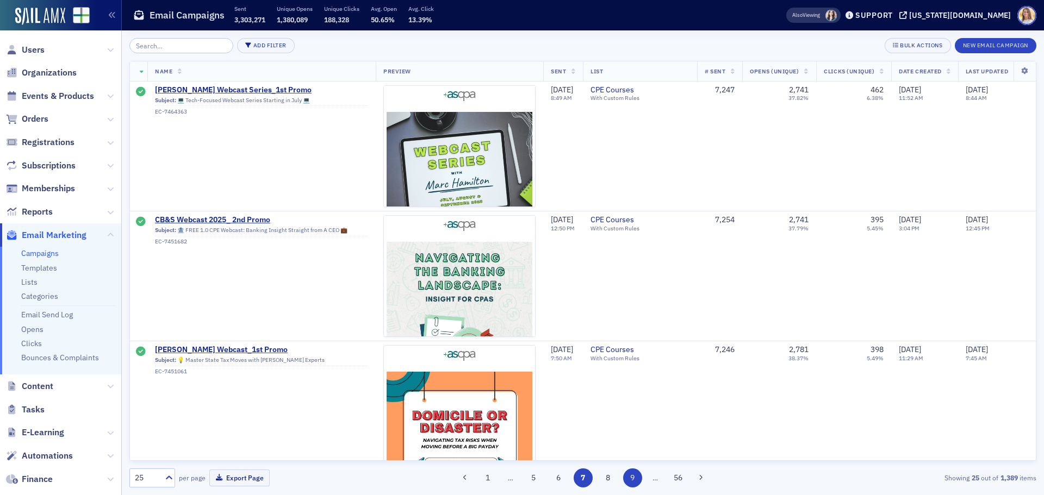
click at [631, 480] on button "9" at bounding box center [632, 478] width 19 height 19
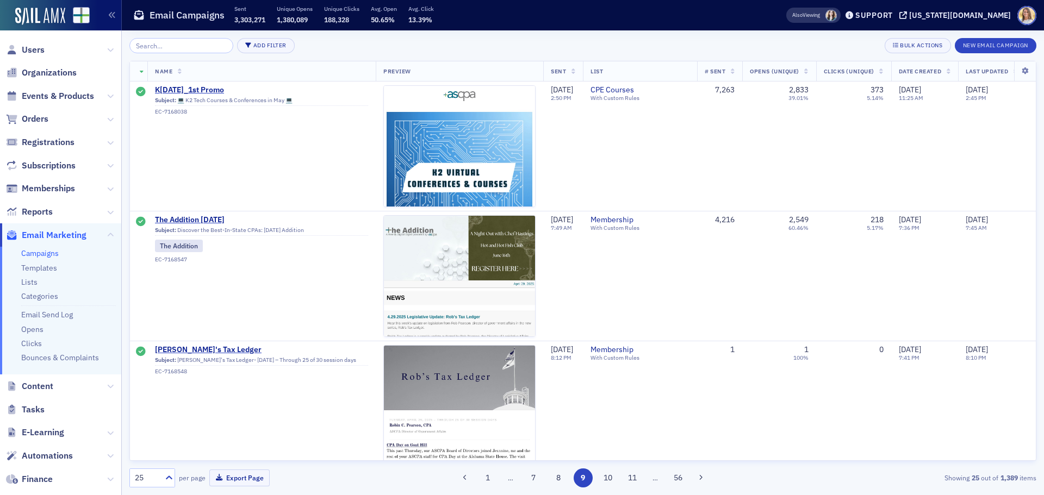
click at [631, 480] on button "11" at bounding box center [632, 478] width 19 height 19
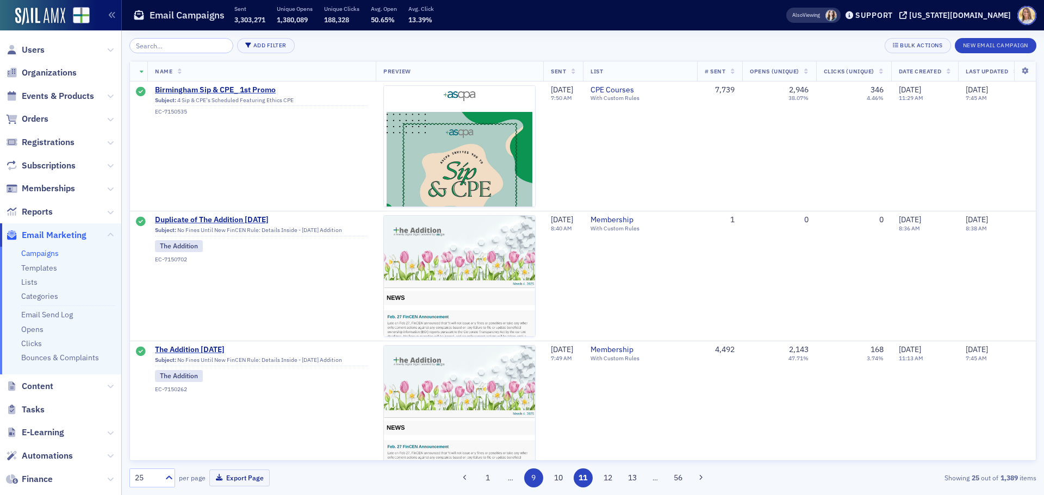
click at [631, 480] on button "13" at bounding box center [632, 478] width 19 height 19
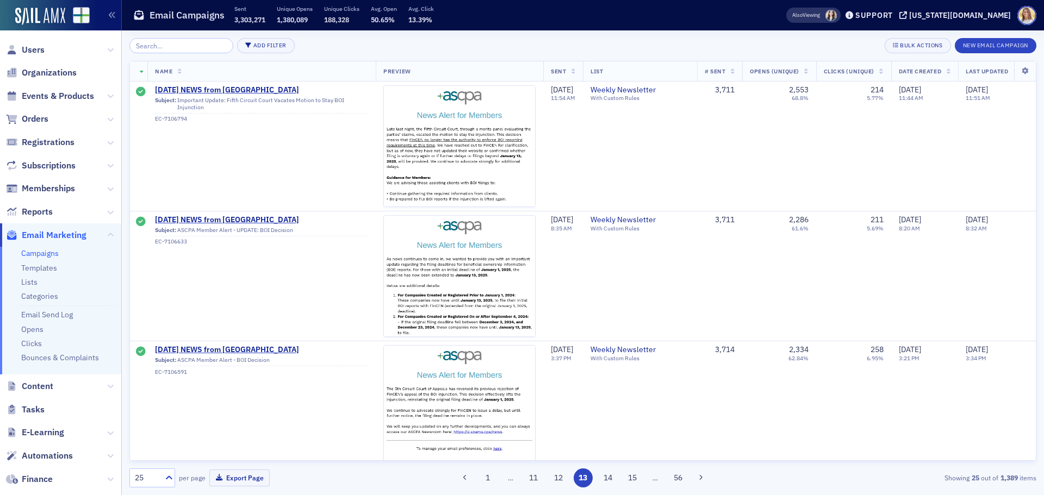
click at [631, 480] on button "15" at bounding box center [632, 478] width 19 height 19
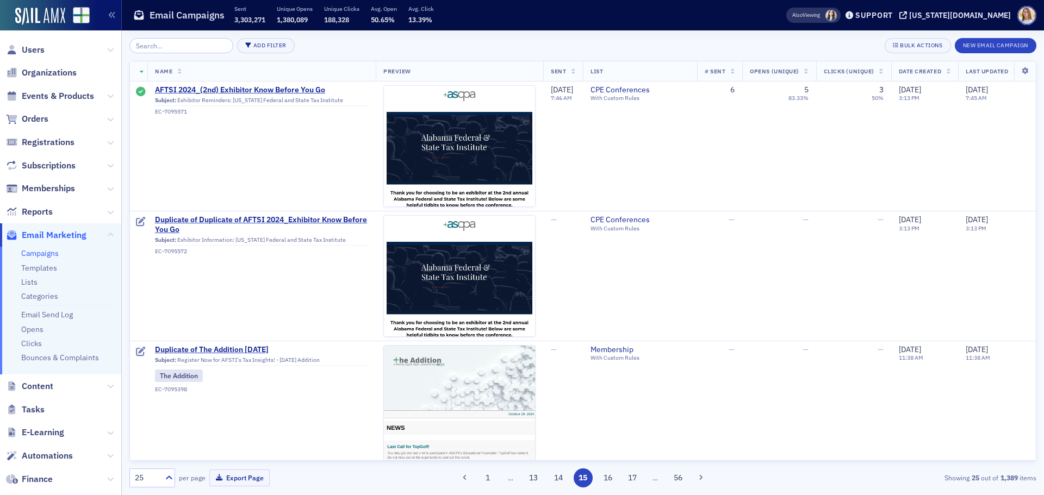
click at [631, 480] on button "17" at bounding box center [632, 478] width 19 height 19
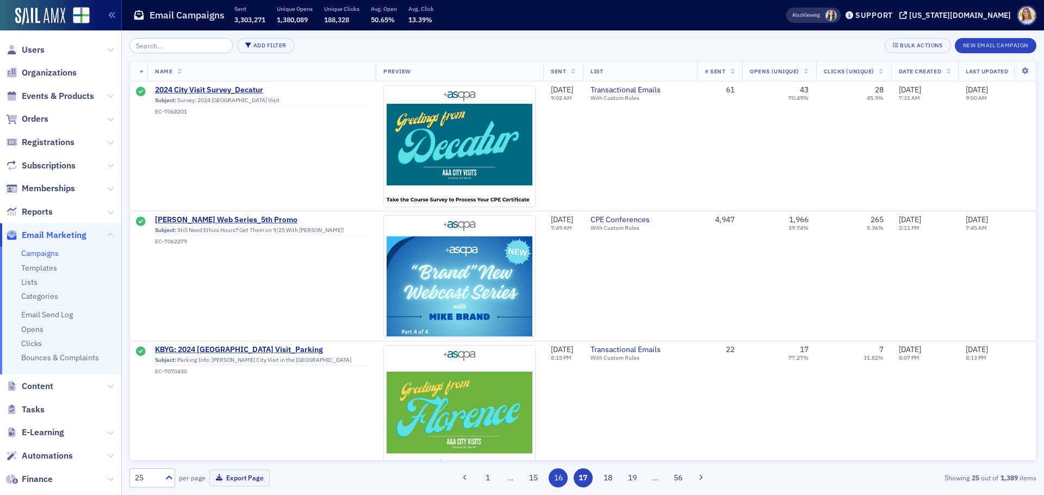
click at [563, 475] on button "16" at bounding box center [557, 478] width 19 height 19
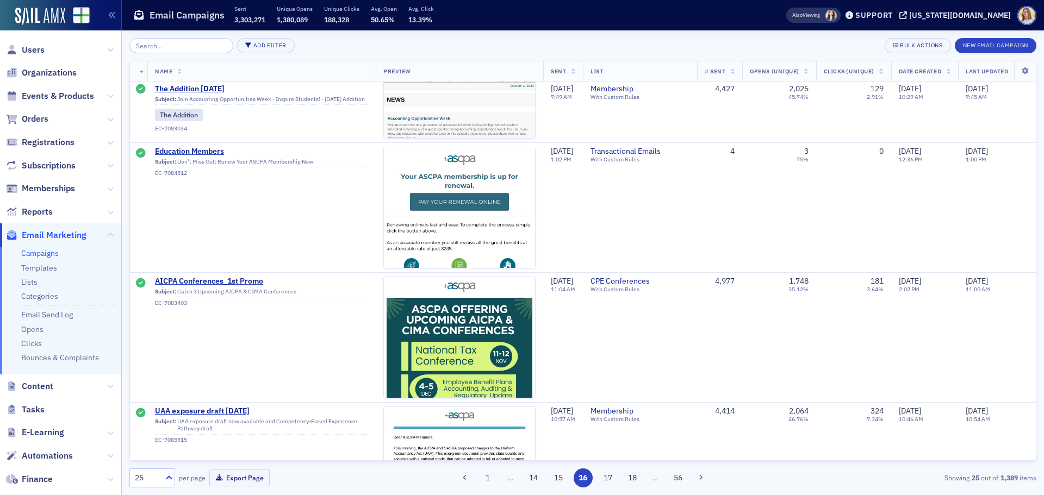
scroll to position [327, 0]
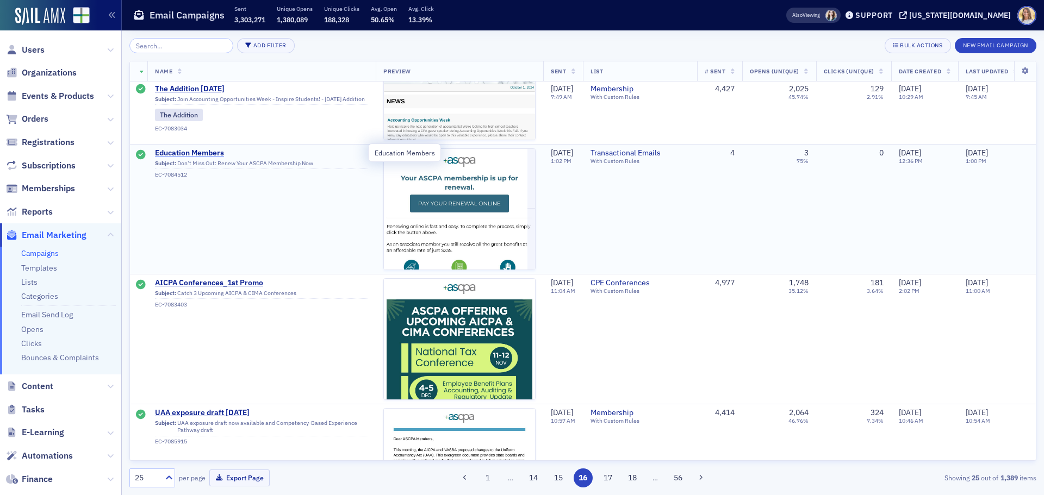
click at [212, 152] on span "Education Members" at bounding box center [261, 153] width 213 height 10
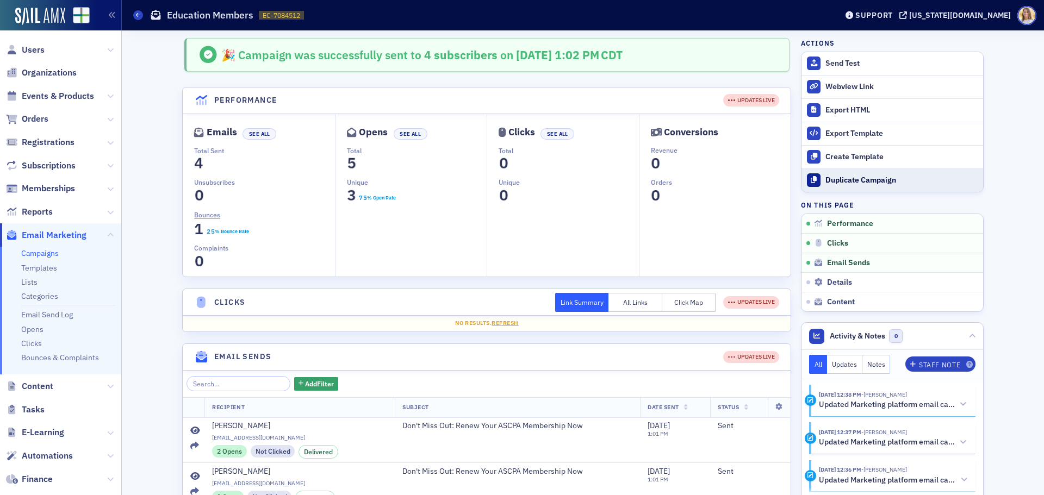
click at [869, 183] on div "Duplicate Campaign" at bounding box center [901, 181] width 152 height 10
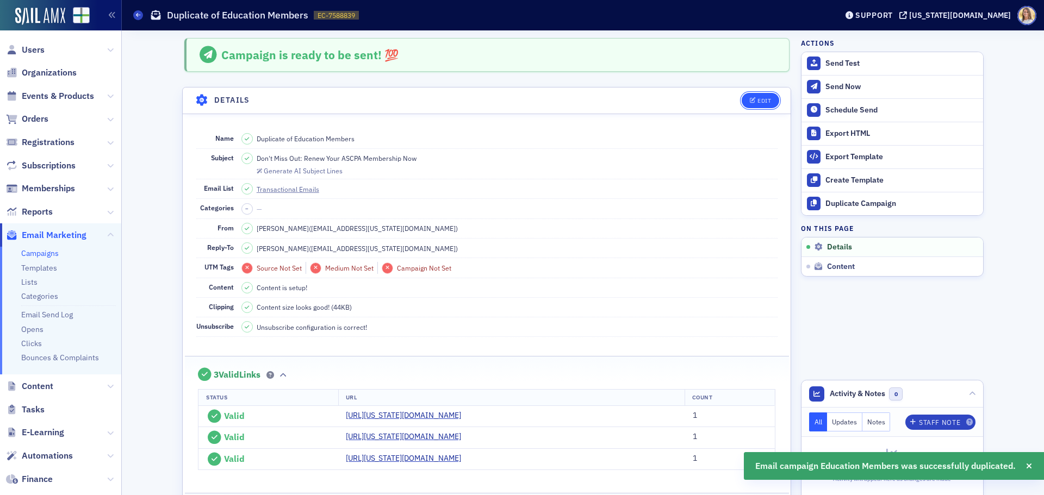
click at [755, 95] on button "Edit" at bounding box center [760, 100] width 38 height 15
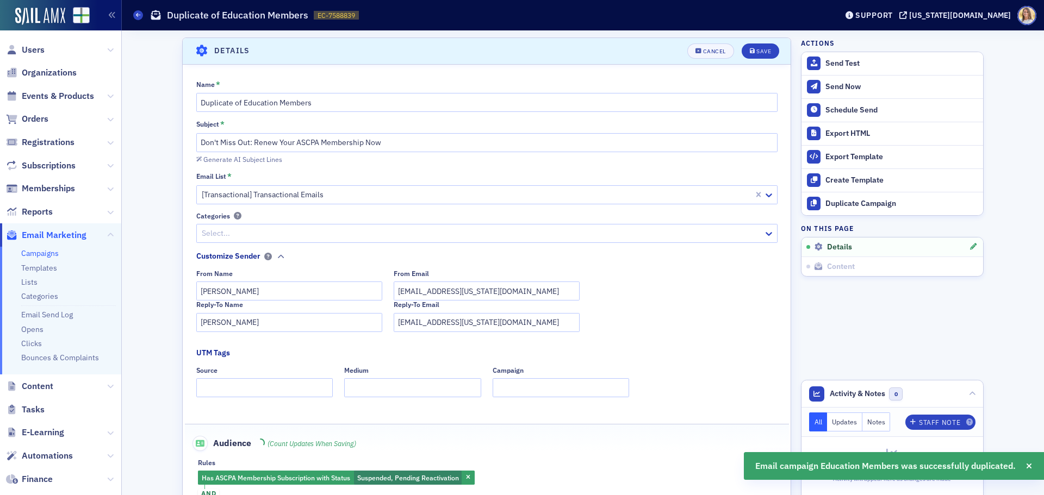
scroll to position [51, 0]
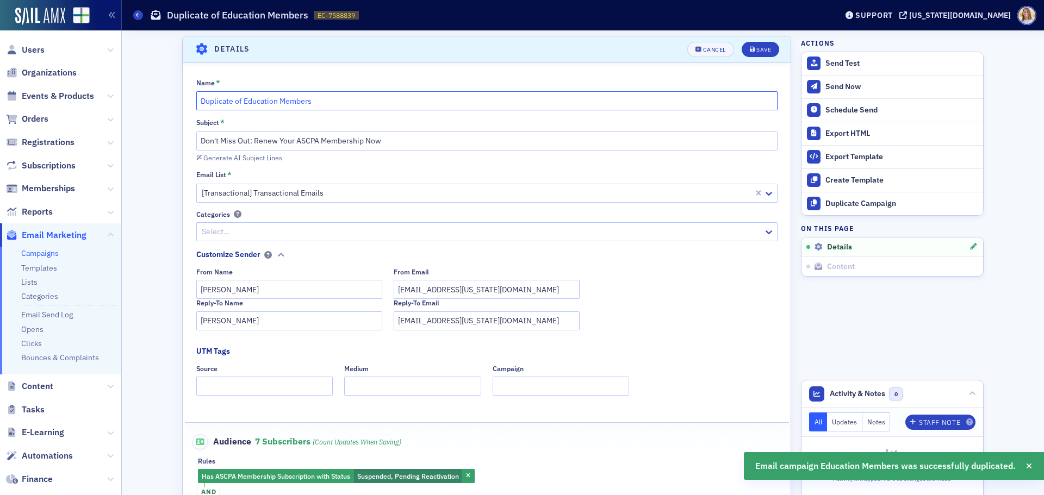
drag, startPoint x: 236, startPoint y: 102, endPoint x: 148, endPoint y: 97, distance: 88.7
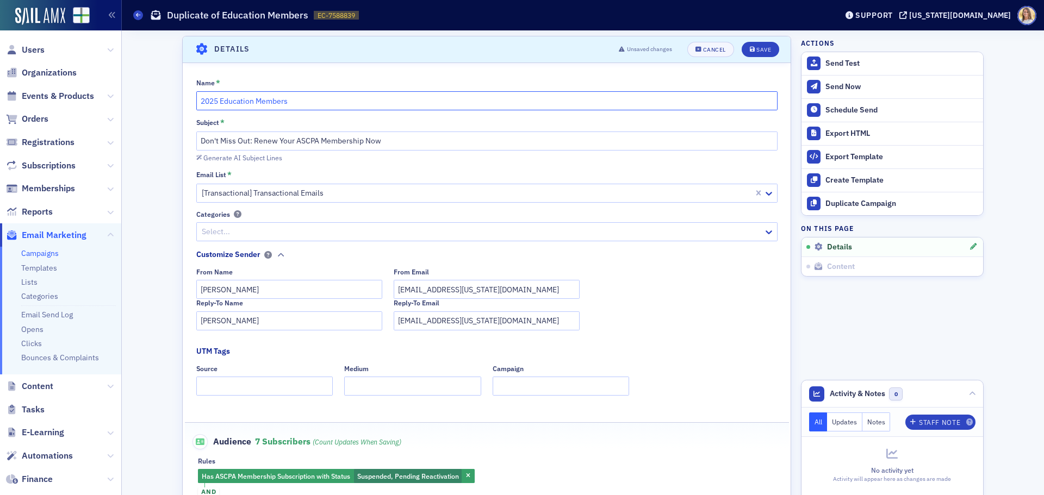
type input "2025 Education Members"
click at [263, 289] on input "[PERSON_NAME]" at bounding box center [289, 289] width 186 height 19
type input "[PERSON_NAME]"
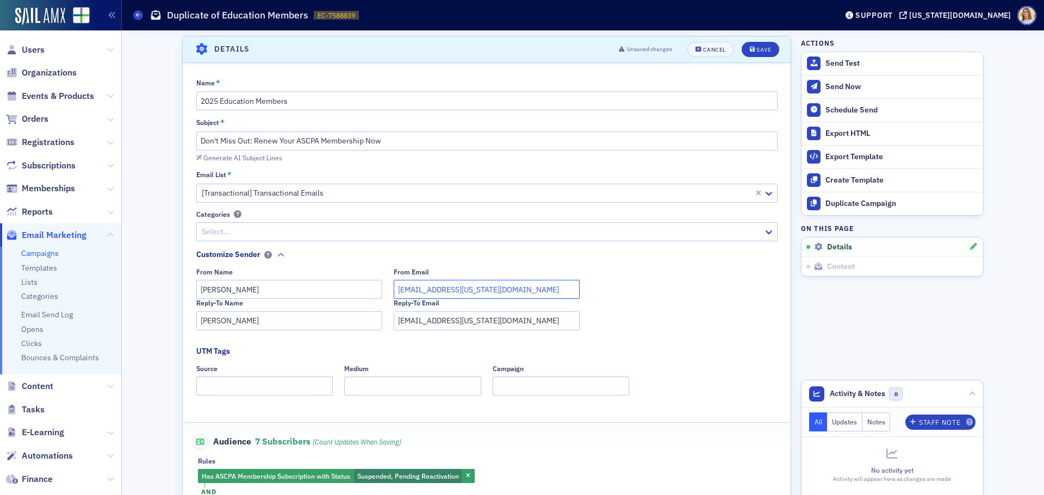
type input "[EMAIL_ADDRESS][US_STATE][DOMAIN_NAME]"
drag, startPoint x: 286, startPoint y: 320, endPoint x: 91, endPoint y: 306, distance: 195.6
click at [91, 306] on div "Users Organizations Events & Products Orders Registrations Subscriptions Member…" at bounding box center [522, 247] width 1044 height 495
type input "[PERSON_NAME]"
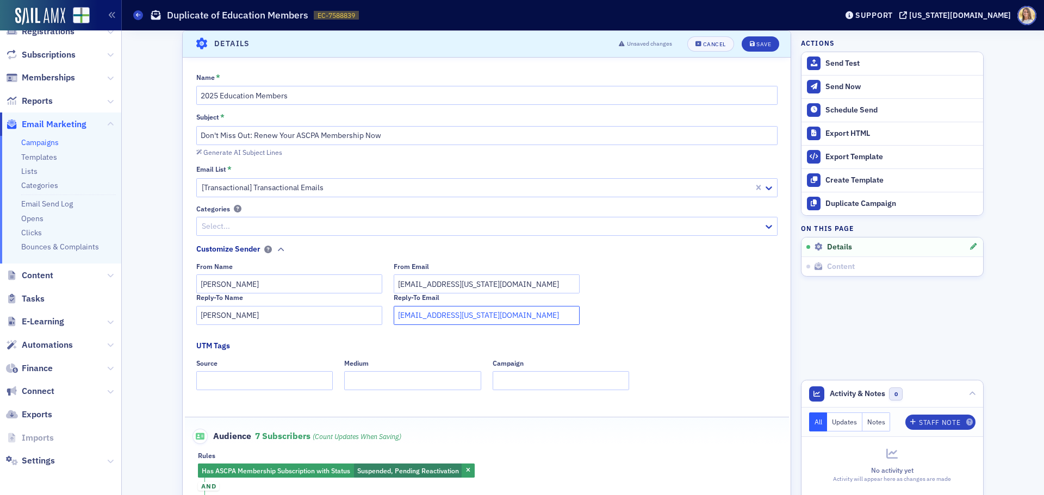
scroll to position [59, 0]
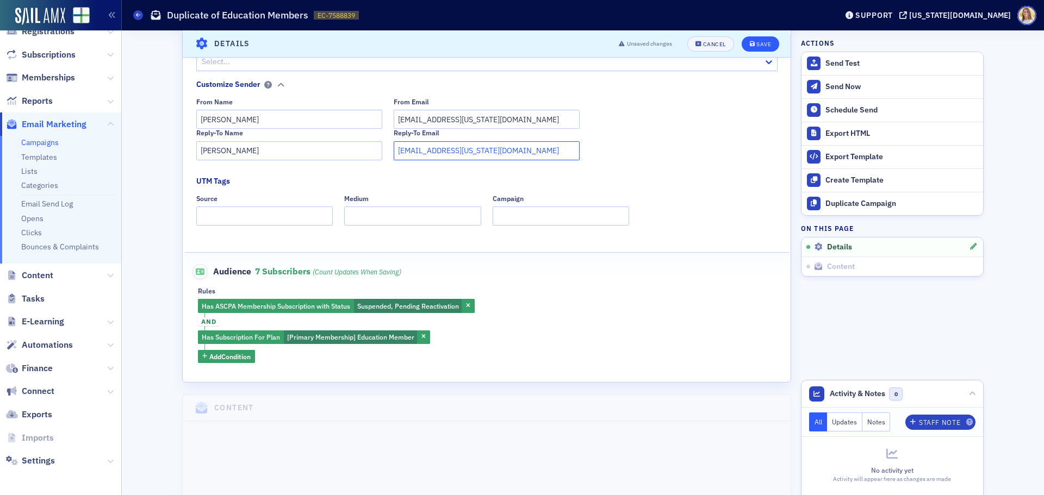
type input "[EMAIL_ADDRESS][US_STATE][DOMAIN_NAME]"
click at [756, 43] on div "Save" at bounding box center [763, 44] width 15 height 6
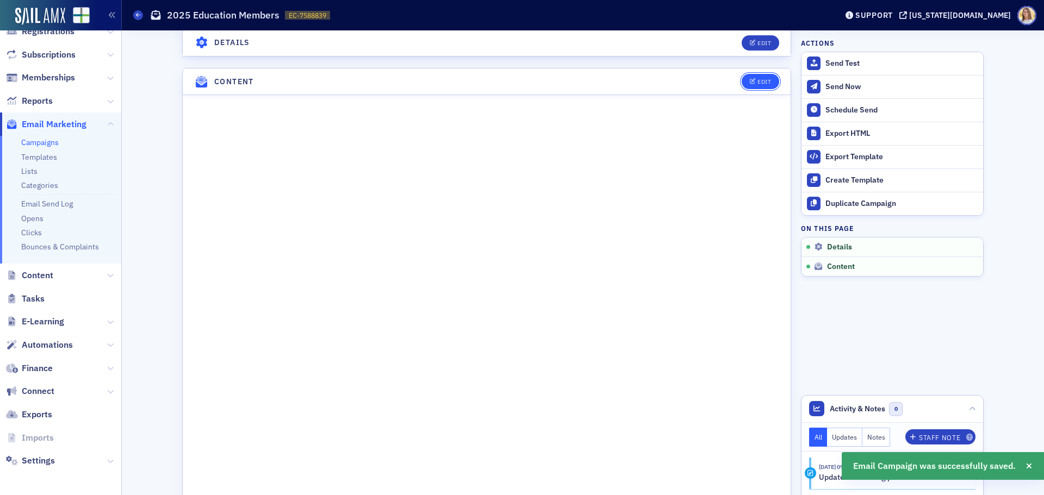
click at [759, 83] on div "Edit" at bounding box center [764, 82] width 14 height 6
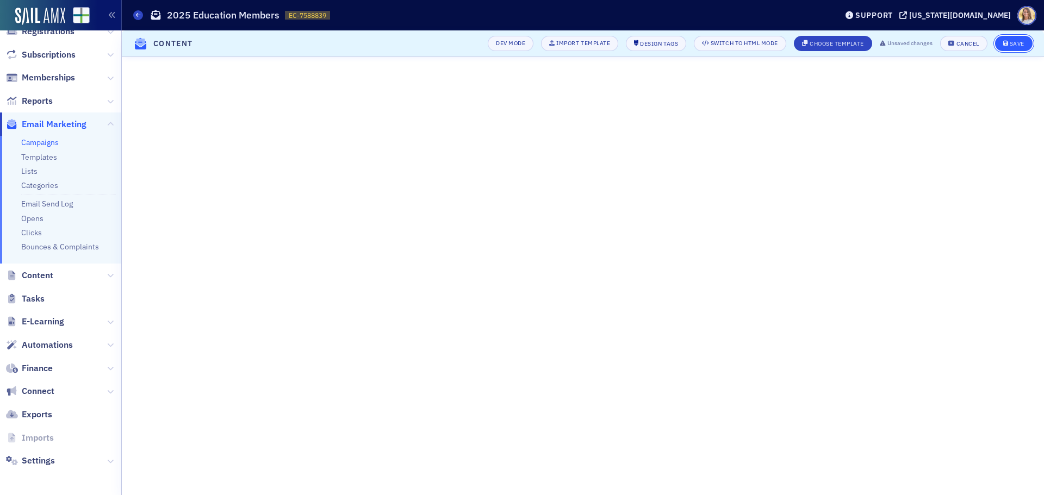
click at [1011, 42] on div "Save" at bounding box center [1016, 44] width 15 height 6
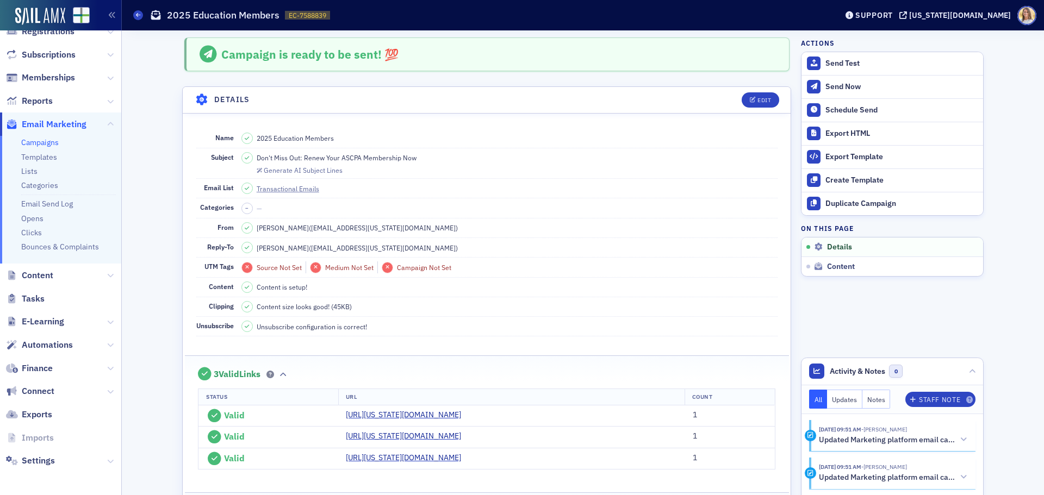
scroll to position [0, 0]
click at [839, 87] on div "Send Now" at bounding box center [901, 87] width 152 height 10
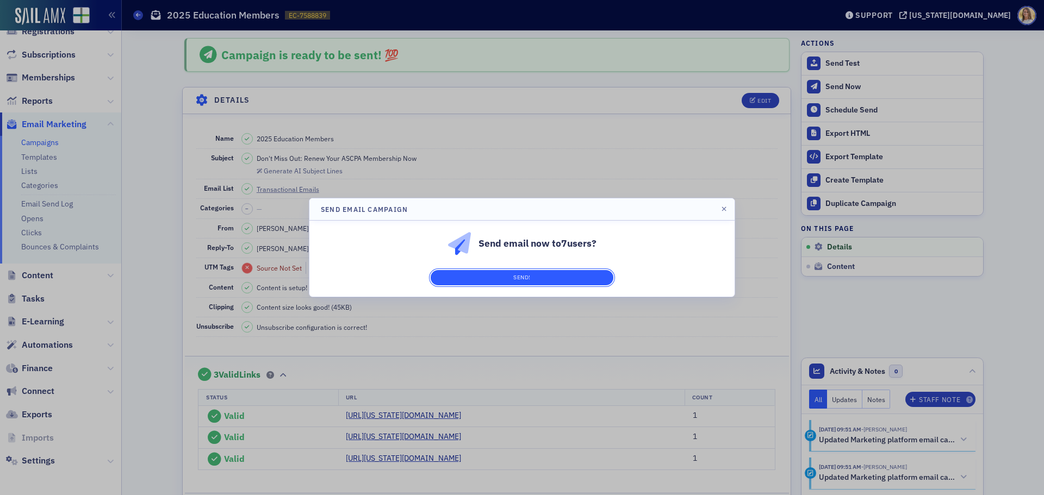
click at [548, 278] on button "Send!" at bounding box center [522, 277] width 183 height 15
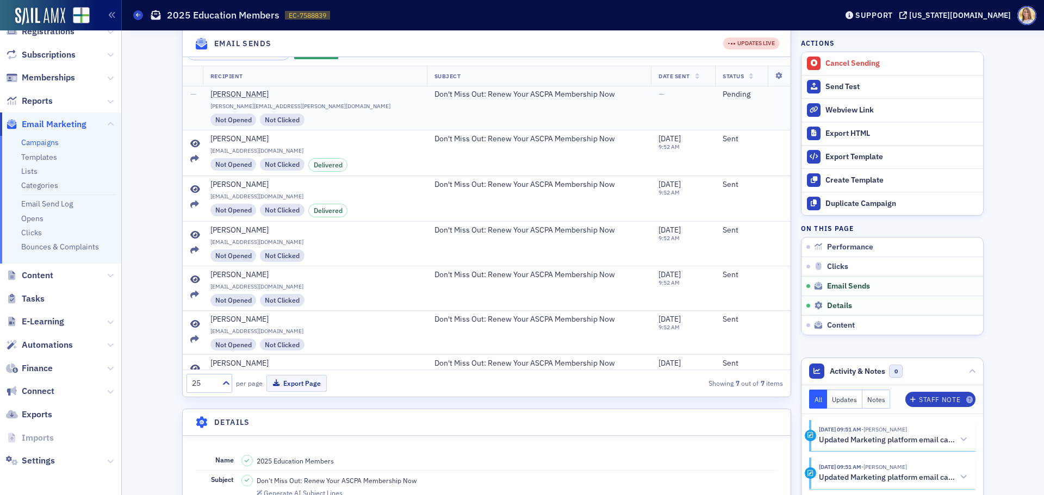
scroll to position [342, 0]
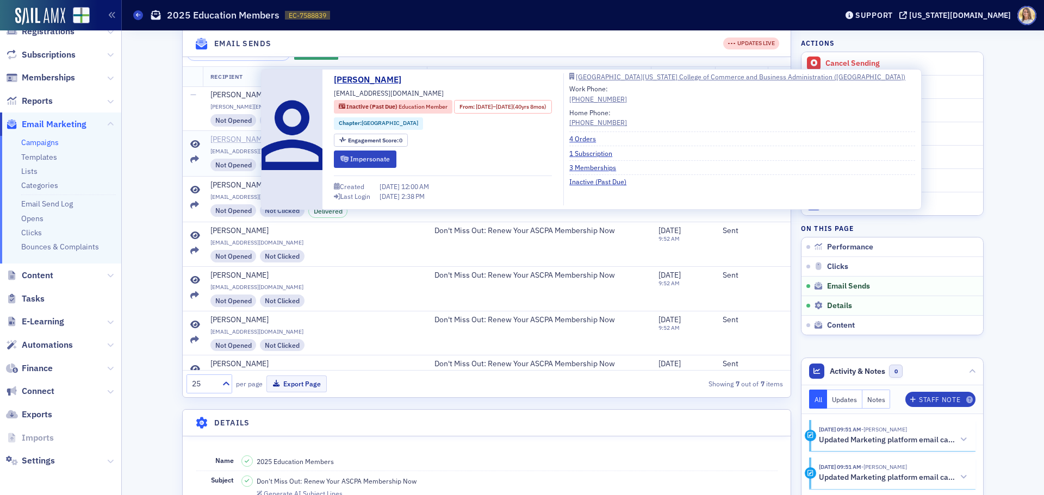
click at [249, 142] on div "[PERSON_NAME]" at bounding box center [239, 140] width 58 height 10
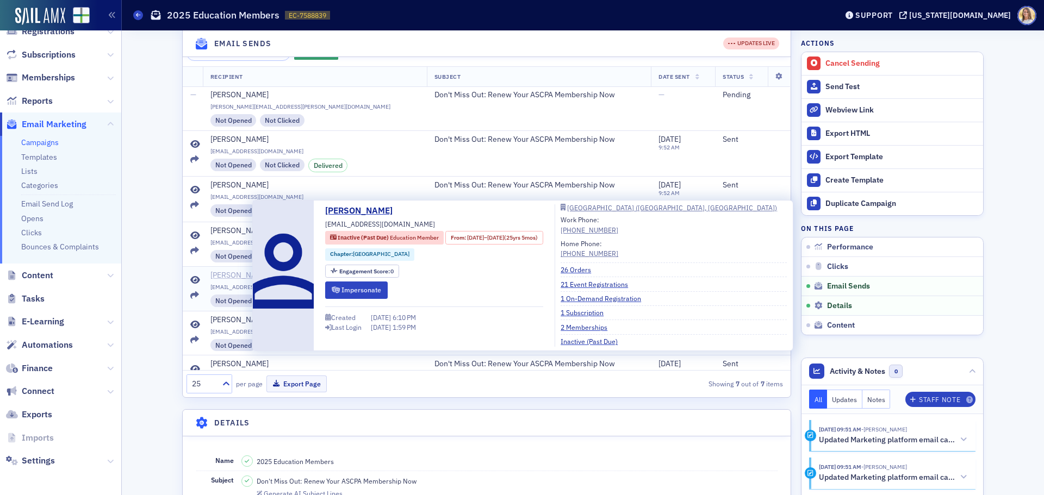
click at [232, 276] on div "[PERSON_NAME]" at bounding box center [239, 276] width 58 height 10
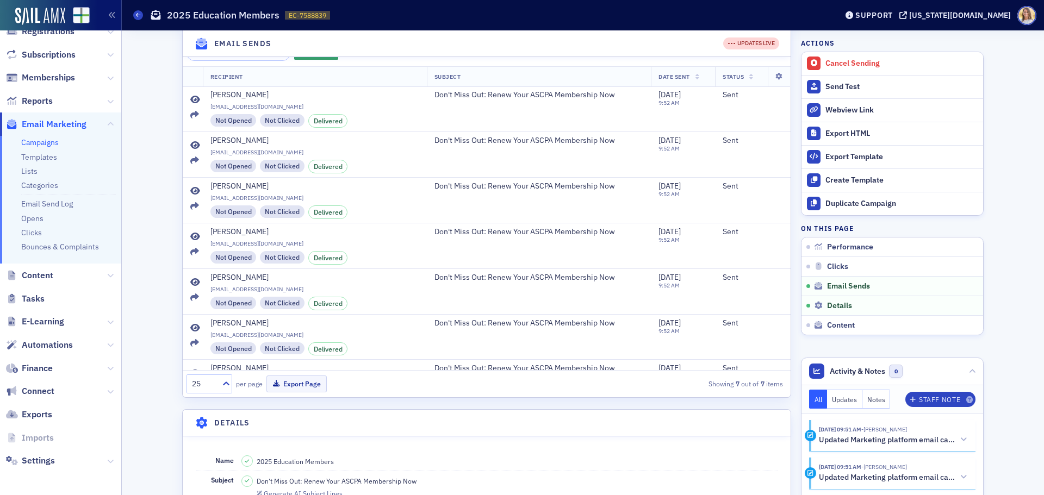
click at [61, 128] on span "Email Marketing" at bounding box center [54, 125] width 65 height 12
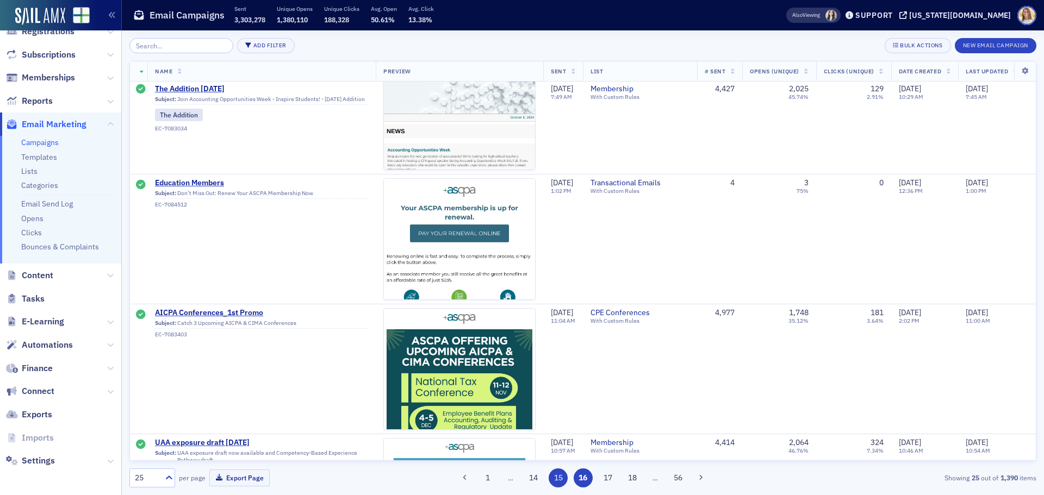
scroll to position [427, 0]
click at [559, 478] on button "15" at bounding box center [557, 478] width 19 height 19
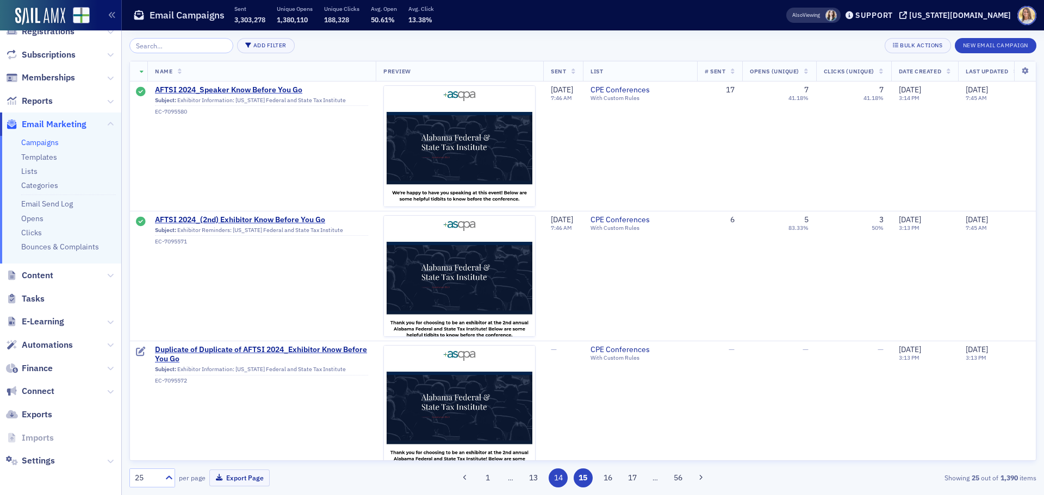
click at [560, 475] on button "14" at bounding box center [557, 478] width 19 height 19
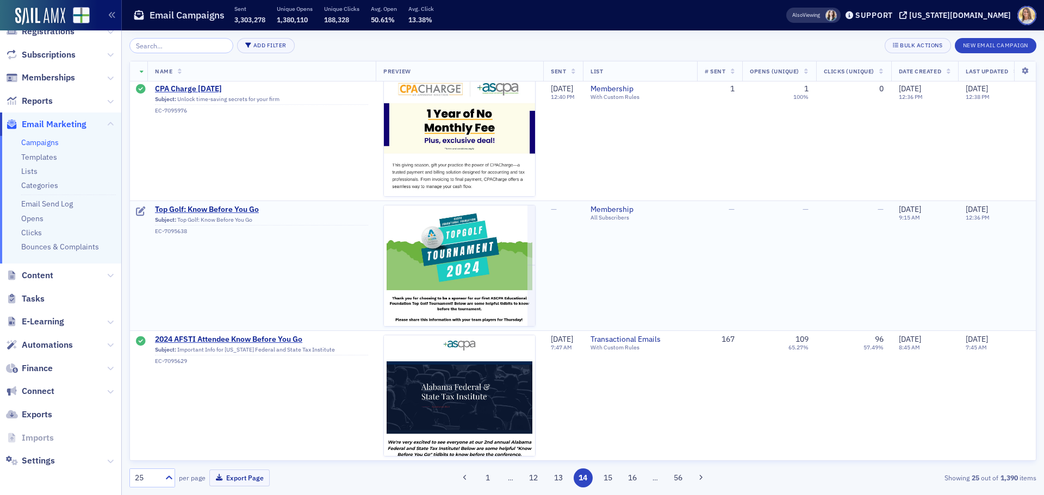
scroll to position [2877, 0]
click at [559, 481] on button "13" at bounding box center [557, 478] width 19 height 19
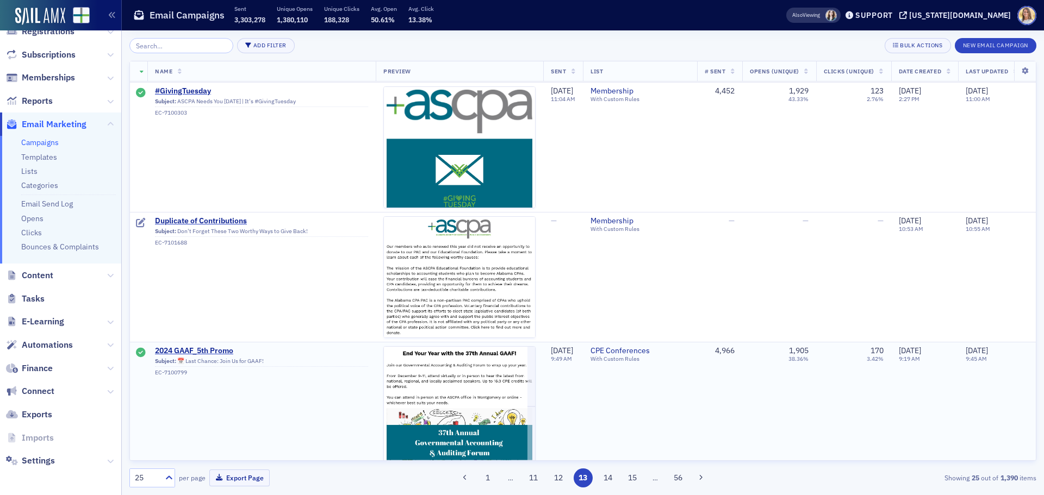
scroll to position [2877, 0]
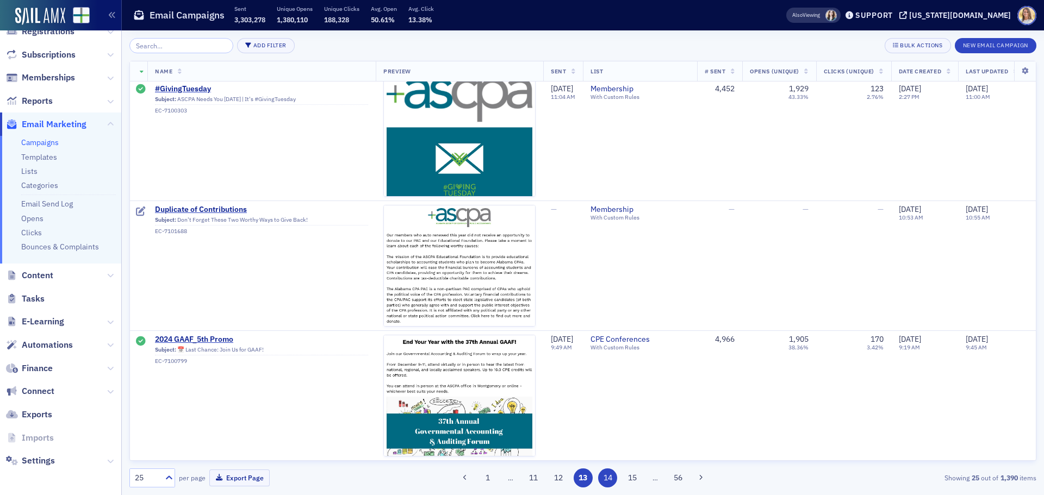
click at [604, 477] on button "14" at bounding box center [607, 478] width 19 height 19
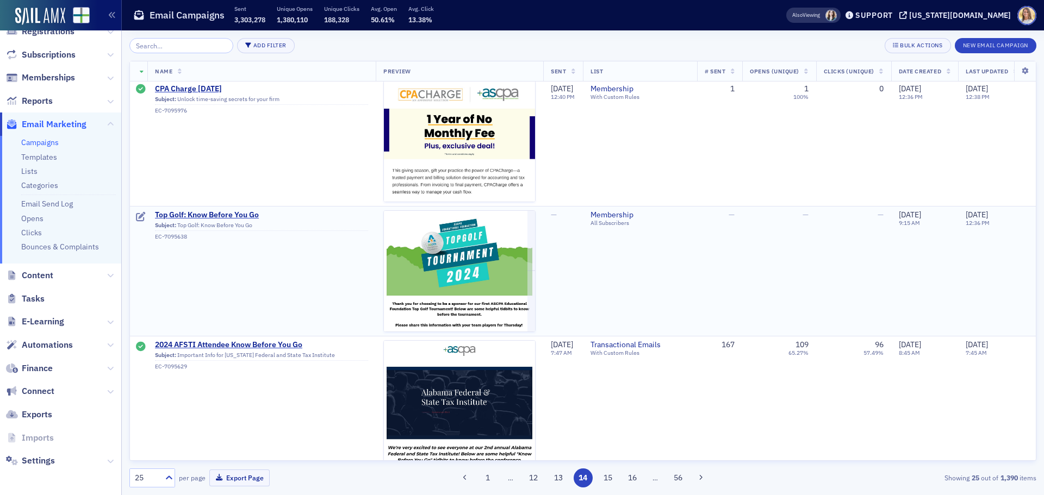
scroll to position [2877, 0]
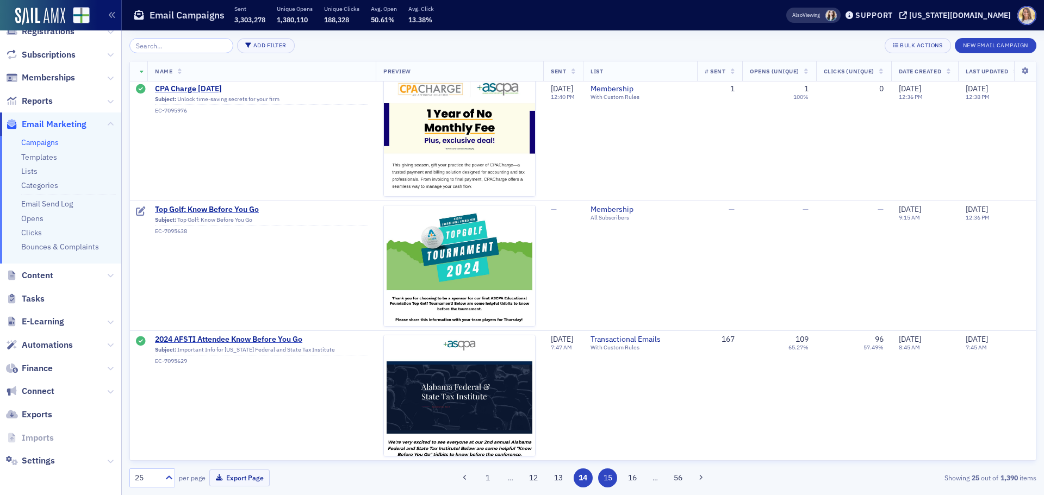
click at [612, 479] on button "15" at bounding box center [607, 478] width 19 height 19
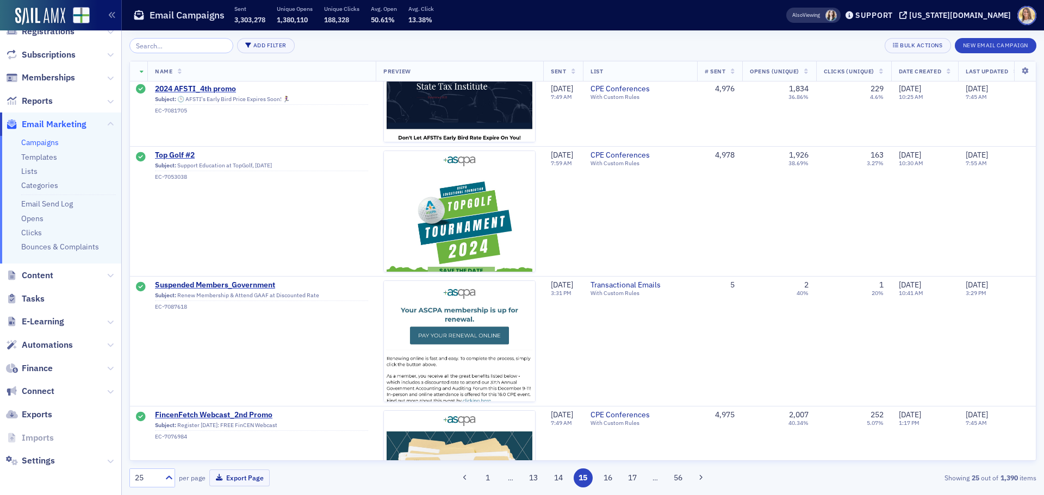
scroll to position [2877, 0]
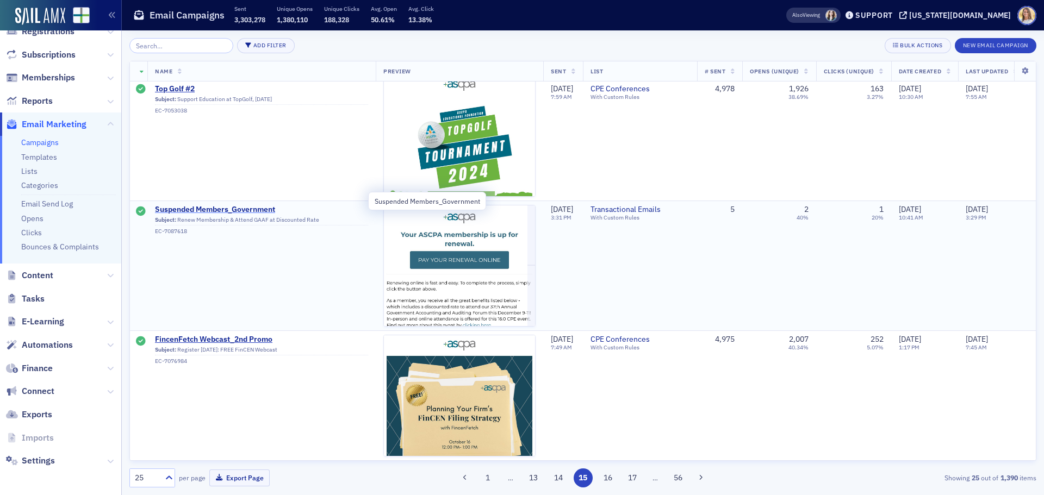
click at [226, 205] on span "Suspended Members_Government" at bounding box center [261, 210] width 213 height 10
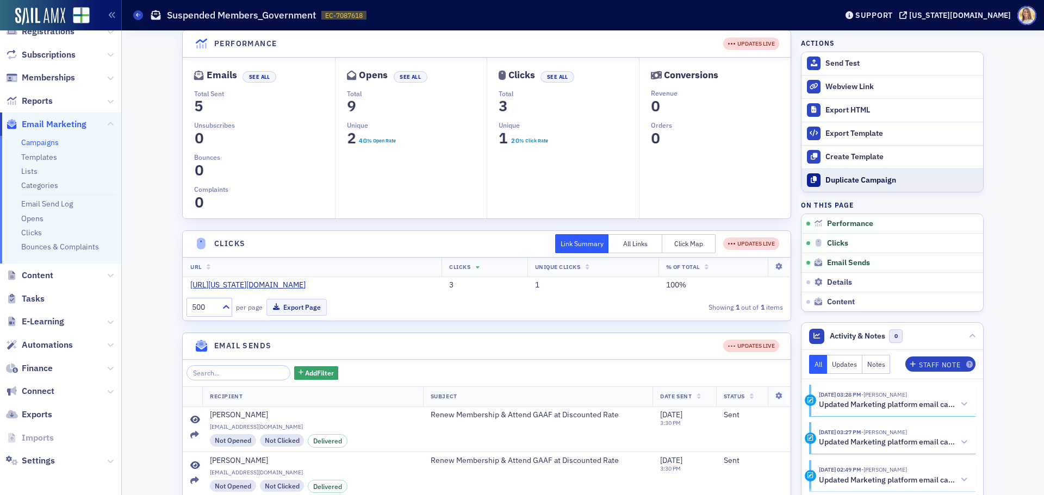
click at [866, 182] on div "Duplicate Campaign" at bounding box center [901, 181] width 152 height 10
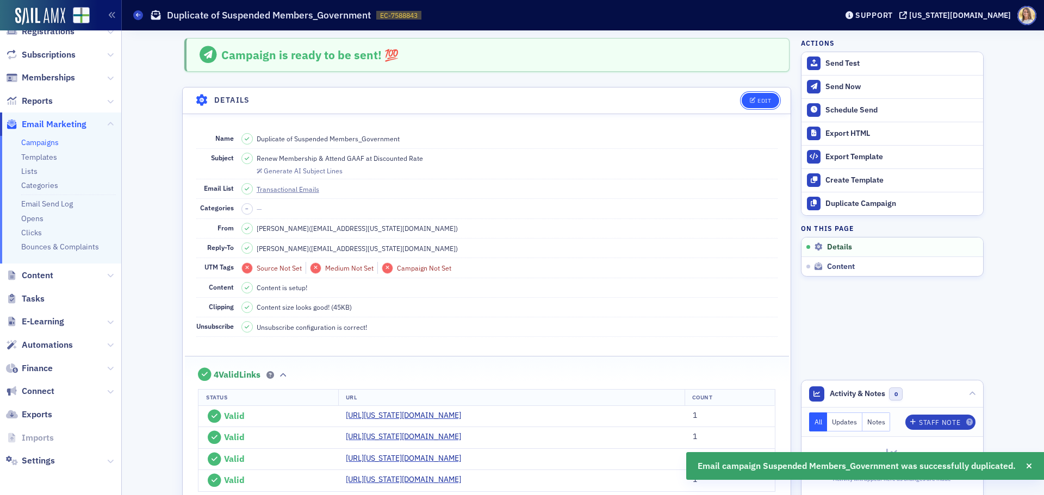
click at [757, 102] on div "Edit" at bounding box center [764, 101] width 14 height 6
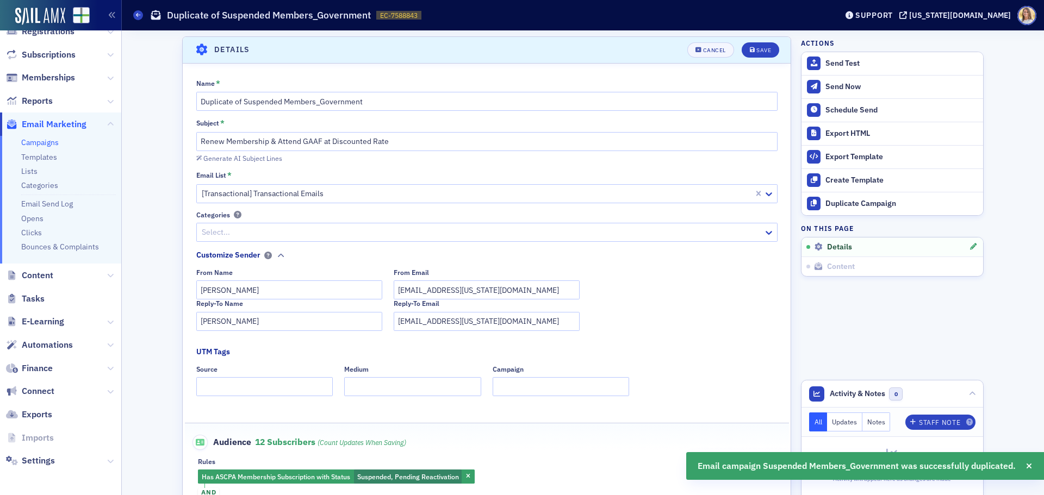
scroll to position [50, 0]
drag, startPoint x: 239, startPoint y: 101, endPoint x: 142, endPoint y: 88, distance: 98.2
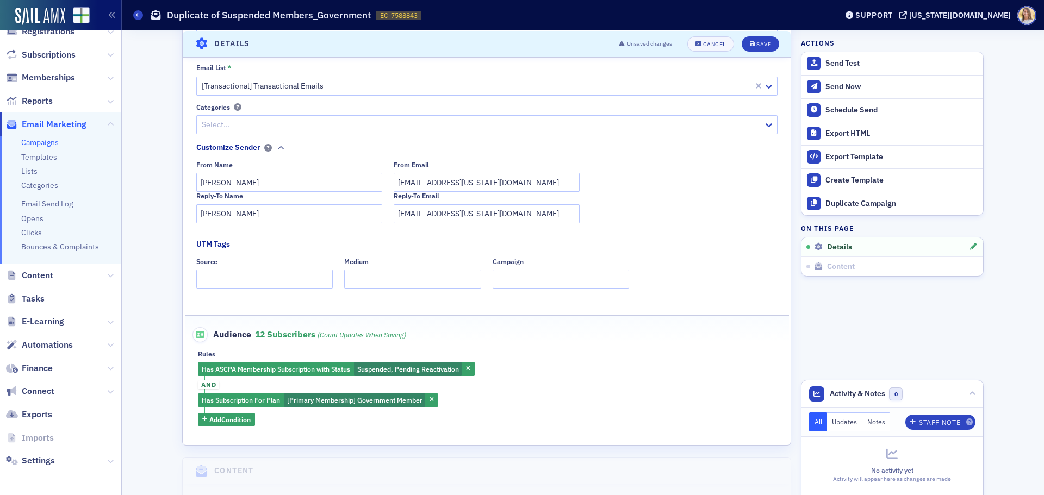
scroll to position [159, 0]
type input "2025 Suspended Members Government"
drag, startPoint x: 270, startPoint y: 184, endPoint x: 169, endPoint y: 180, distance: 101.2
type input "Bethany Booth"
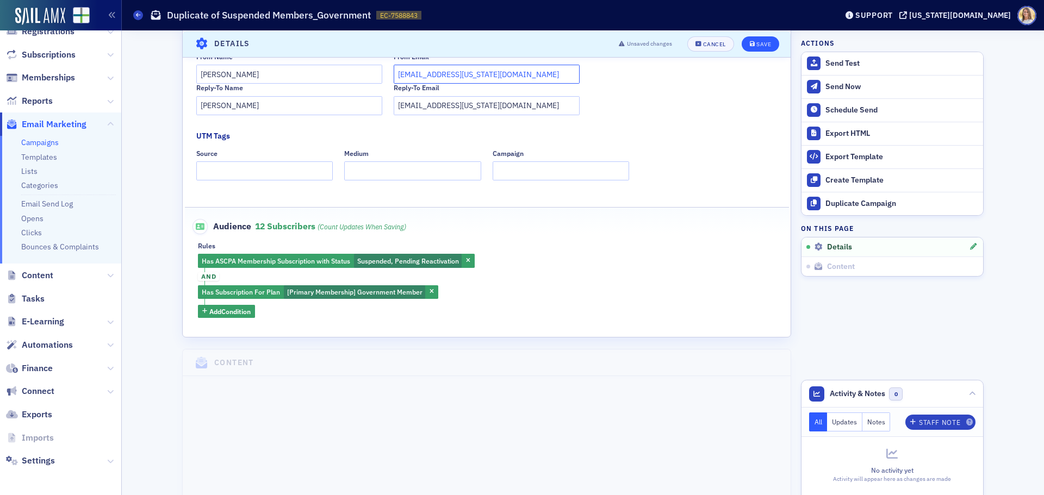
scroll to position [267, 0]
type input "bbooth@alabama.cpa"
click at [769, 43] on button "Save" at bounding box center [760, 43] width 38 height 15
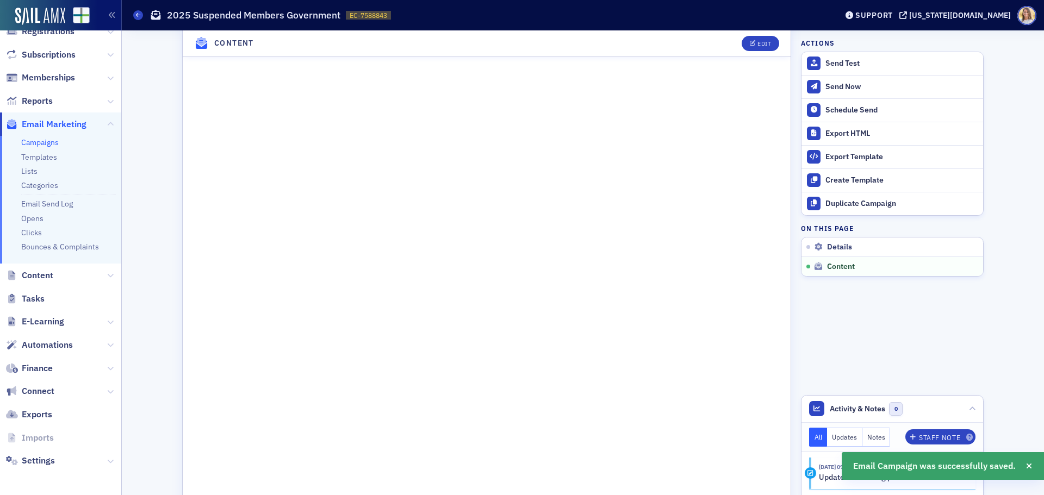
scroll to position [651, 0]
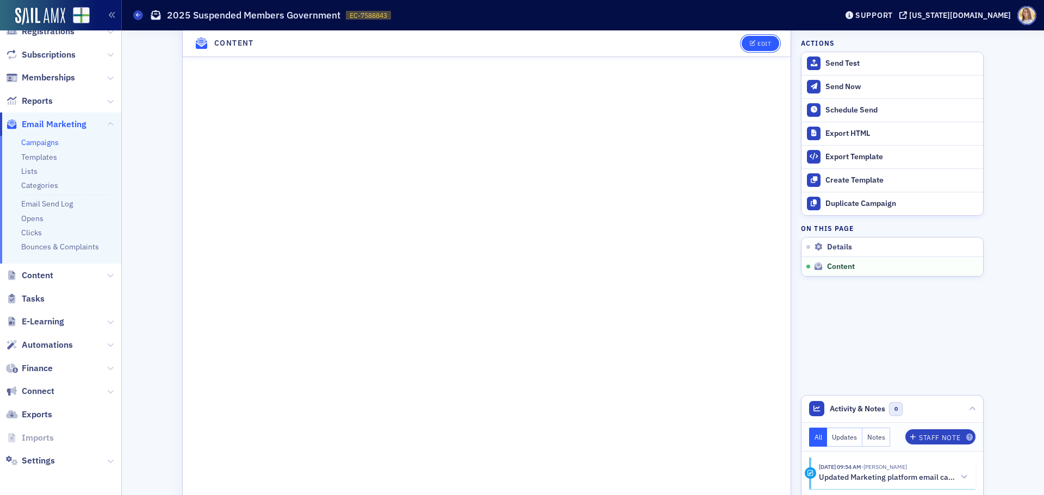
click at [764, 45] on div "Edit" at bounding box center [764, 44] width 14 height 6
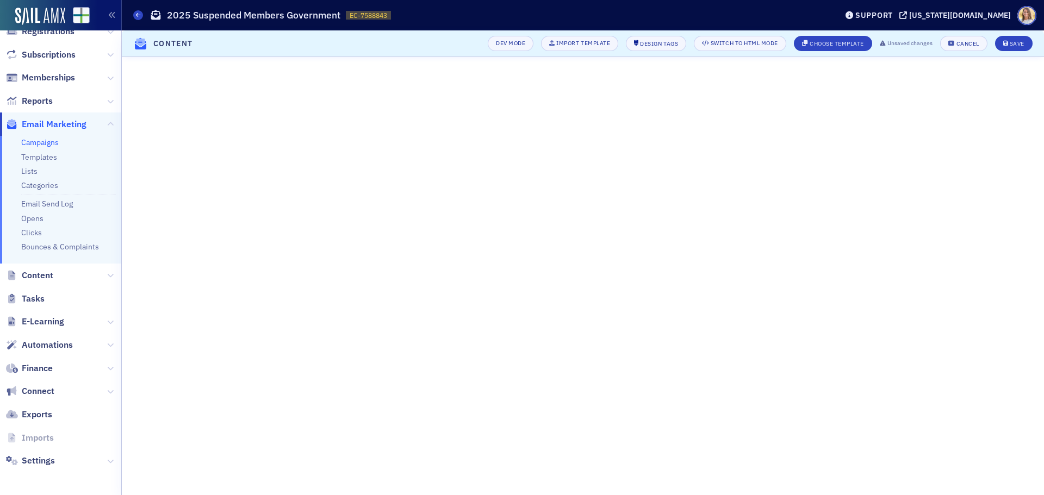
scroll to position [110, 0]
click at [1023, 43] on div "Save" at bounding box center [1016, 44] width 15 height 6
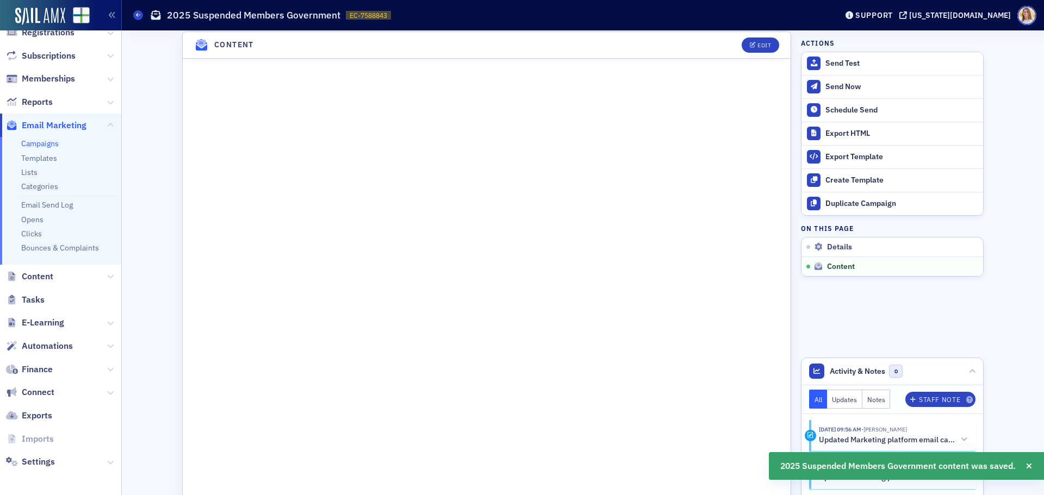
scroll to position [599, 0]
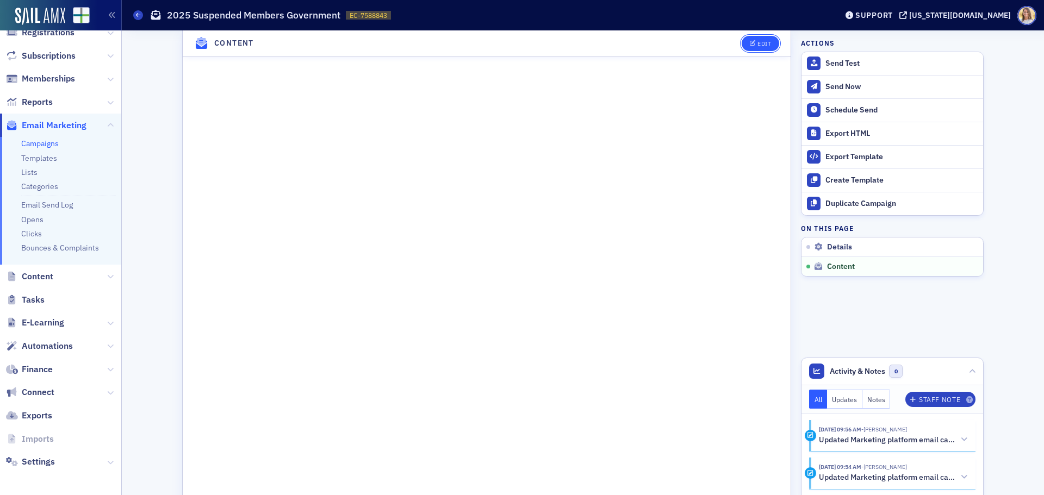
click at [757, 47] on div "Edit" at bounding box center [764, 44] width 14 height 6
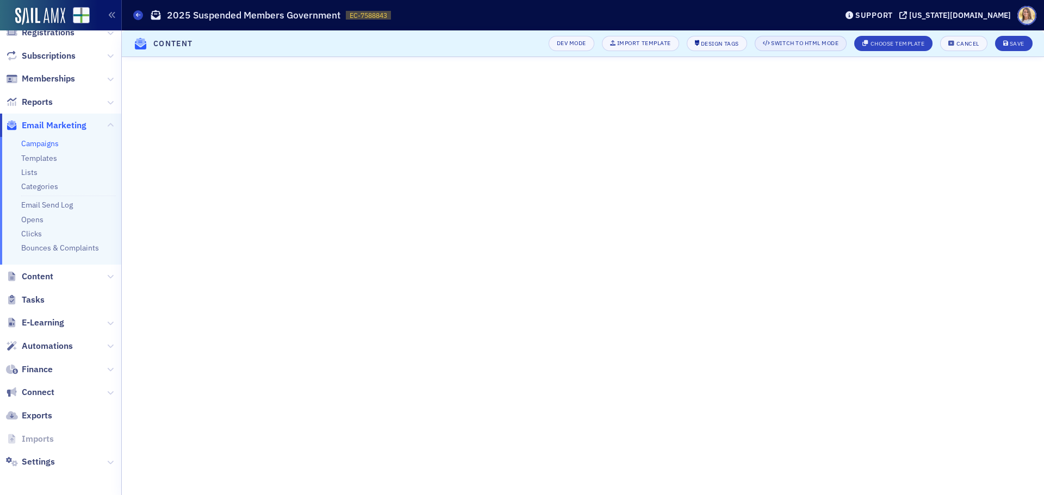
scroll to position [147, 0]
click at [1005, 45] on icon "submit" at bounding box center [1005, 44] width 5 height 6
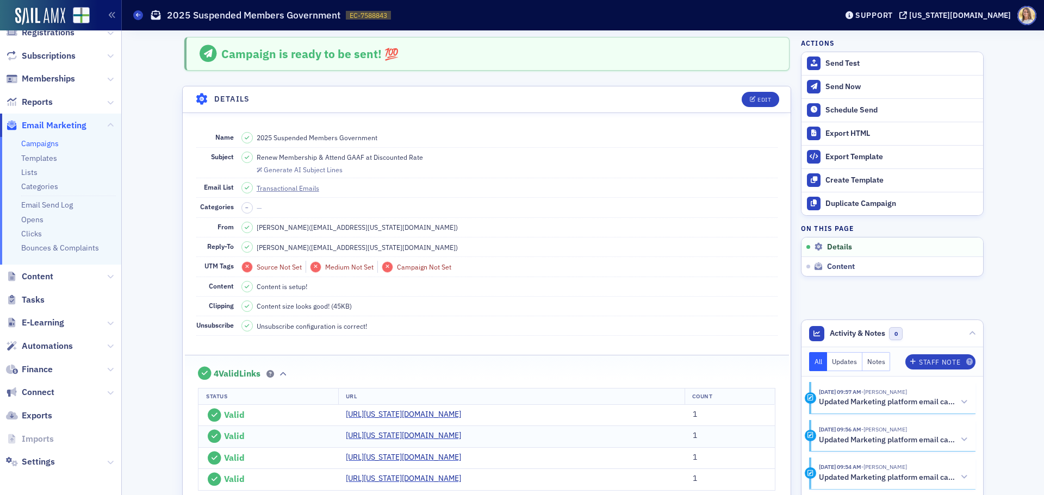
scroll to position [0, 0]
click at [835, 86] on div "Send Now" at bounding box center [901, 87] width 152 height 10
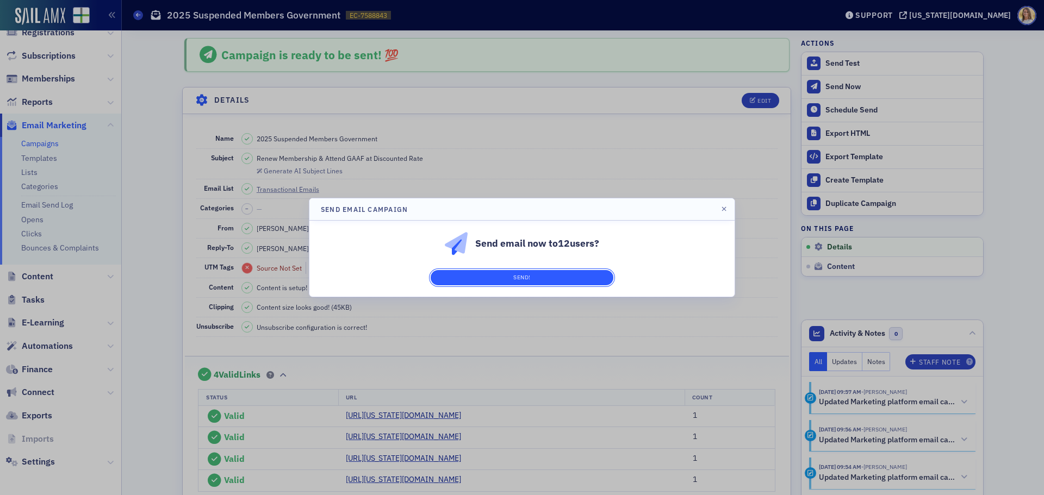
click at [566, 279] on button "Send!" at bounding box center [522, 277] width 183 height 15
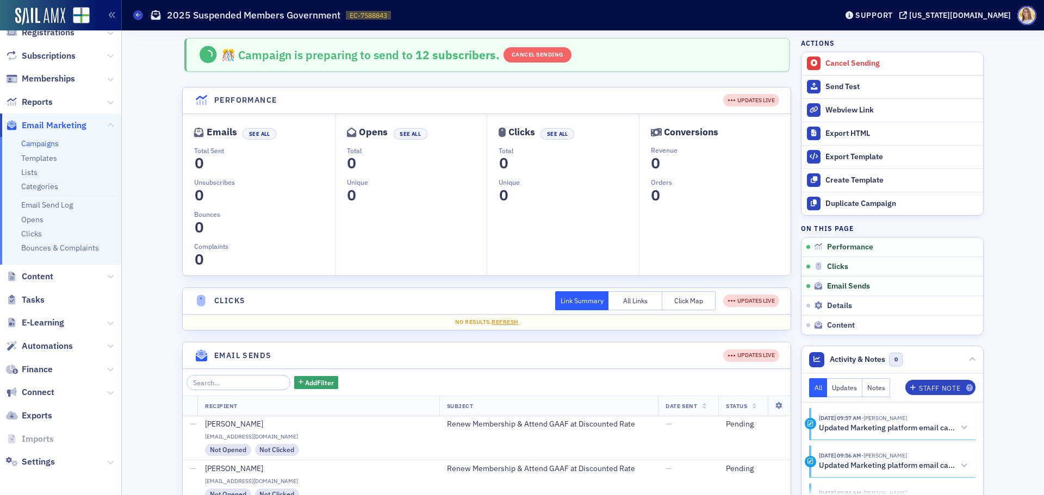
click at [57, 126] on span "Email Marketing" at bounding box center [54, 126] width 65 height 12
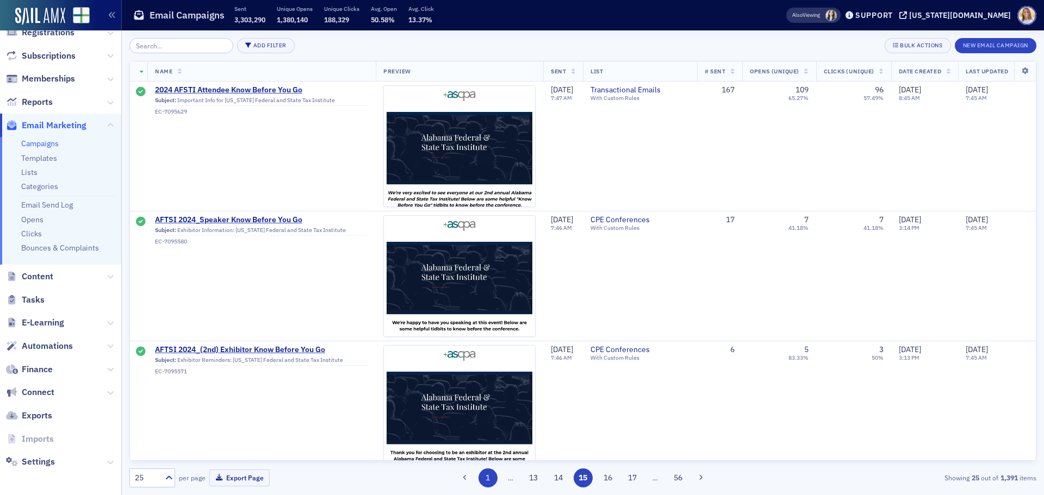
click at [491, 481] on button "1" at bounding box center [487, 478] width 19 height 19
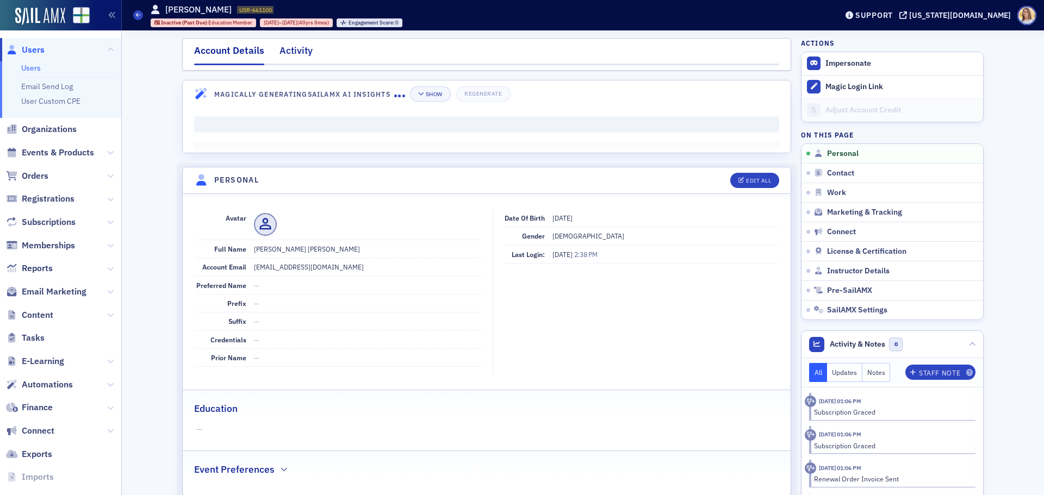
click at [297, 59] on div "Activity" at bounding box center [295, 53] width 33 height 20
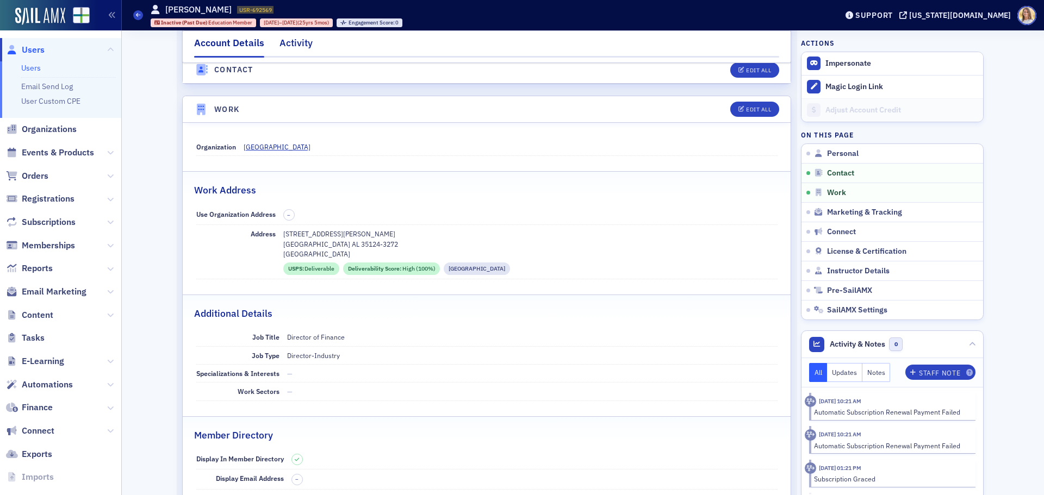
click at [301, 47] on div "Activity" at bounding box center [295, 46] width 33 height 20
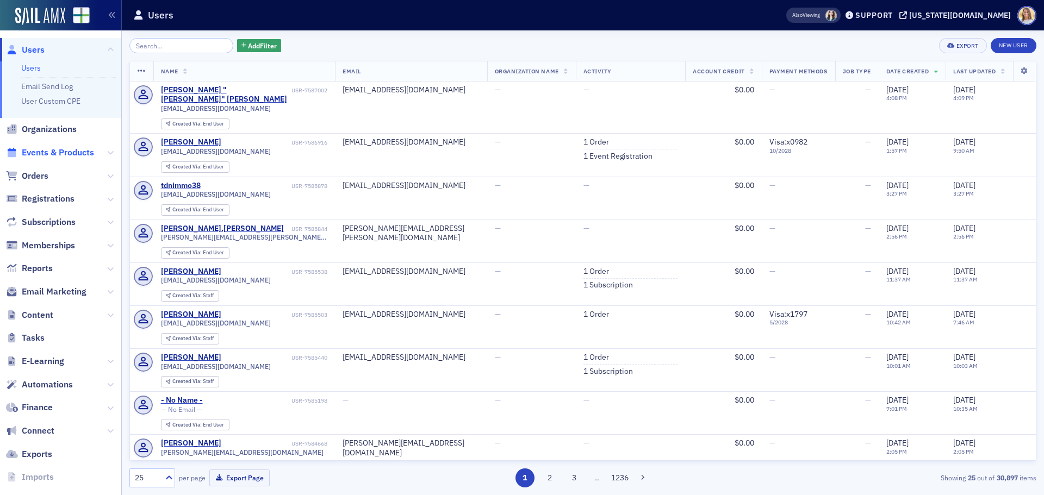
click at [73, 151] on span "Events & Products" at bounding box center [58, 153] width 72 height 12
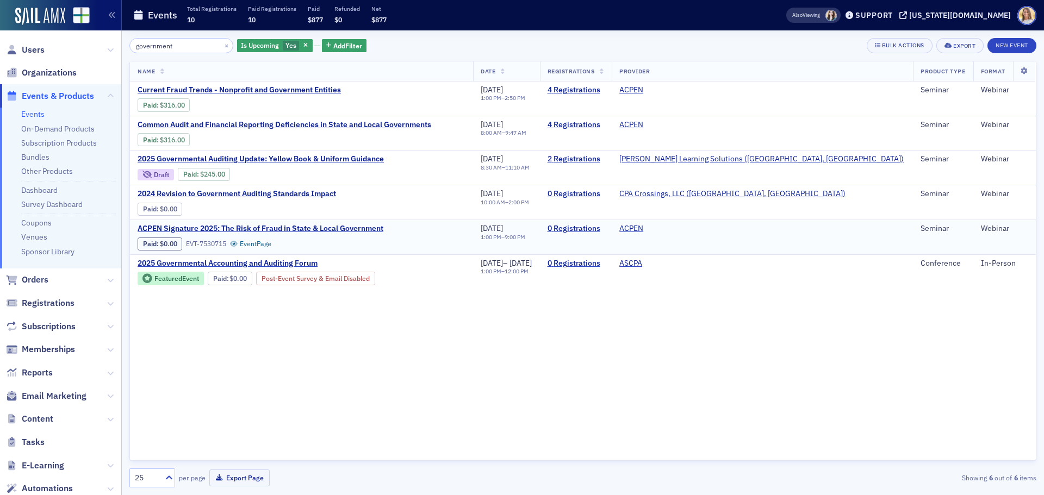
type input "government"
click at [300, 263] on span "2025 Governmental Accounting and Auditing Forum" at bounding box center [229, 264] width 183 height 10
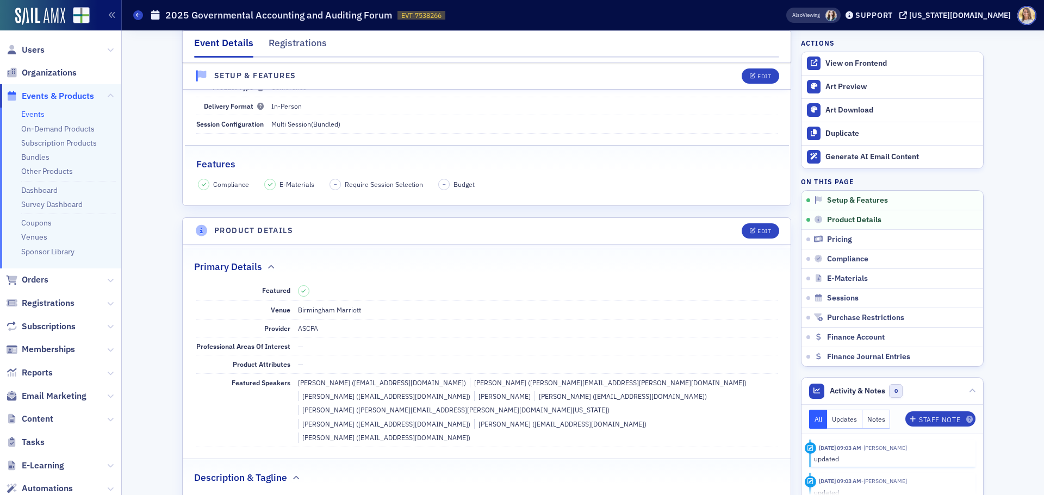
scroll to position [109, 0]
click at [847, 61] on div "View on Frontend" at bounding box center [901, 64] width 152 height 10
